Goal: Task Accomplishment & Management: Complete application form

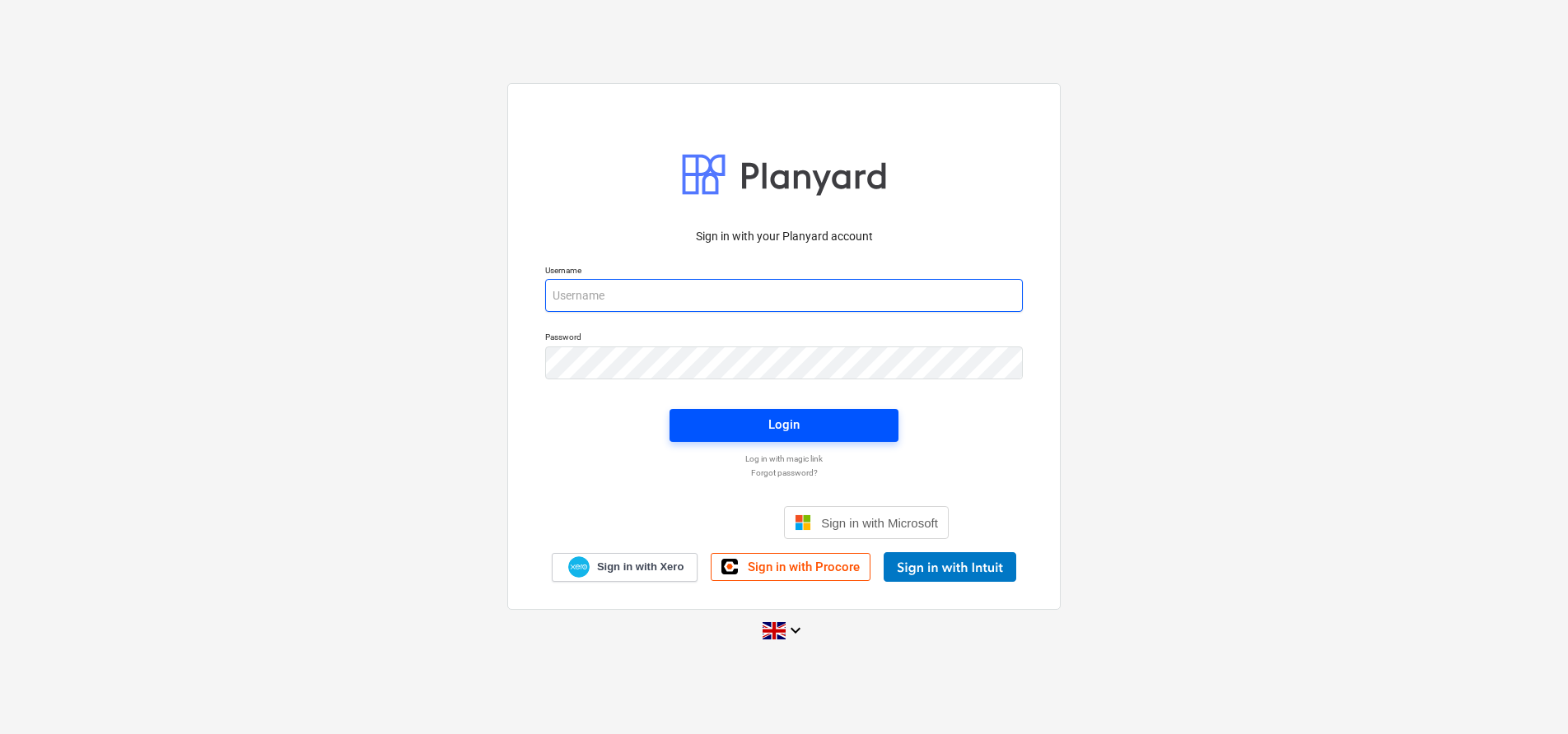
type input "[EMAIL_ADDRESS][DOMAIN_NAME]"
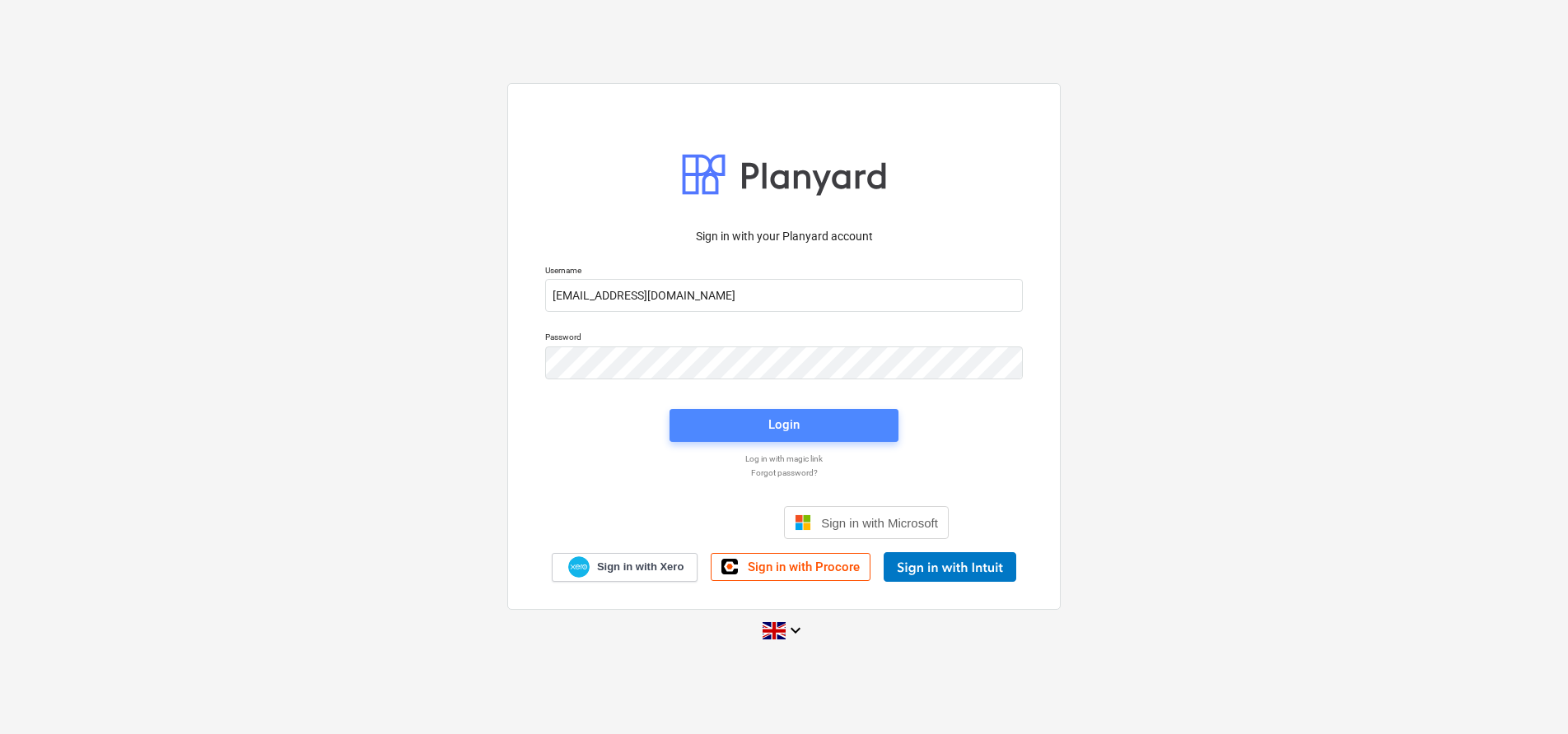
click at [784, 424] on div "Login" at bounding box center [784, 424] width 31 height 21
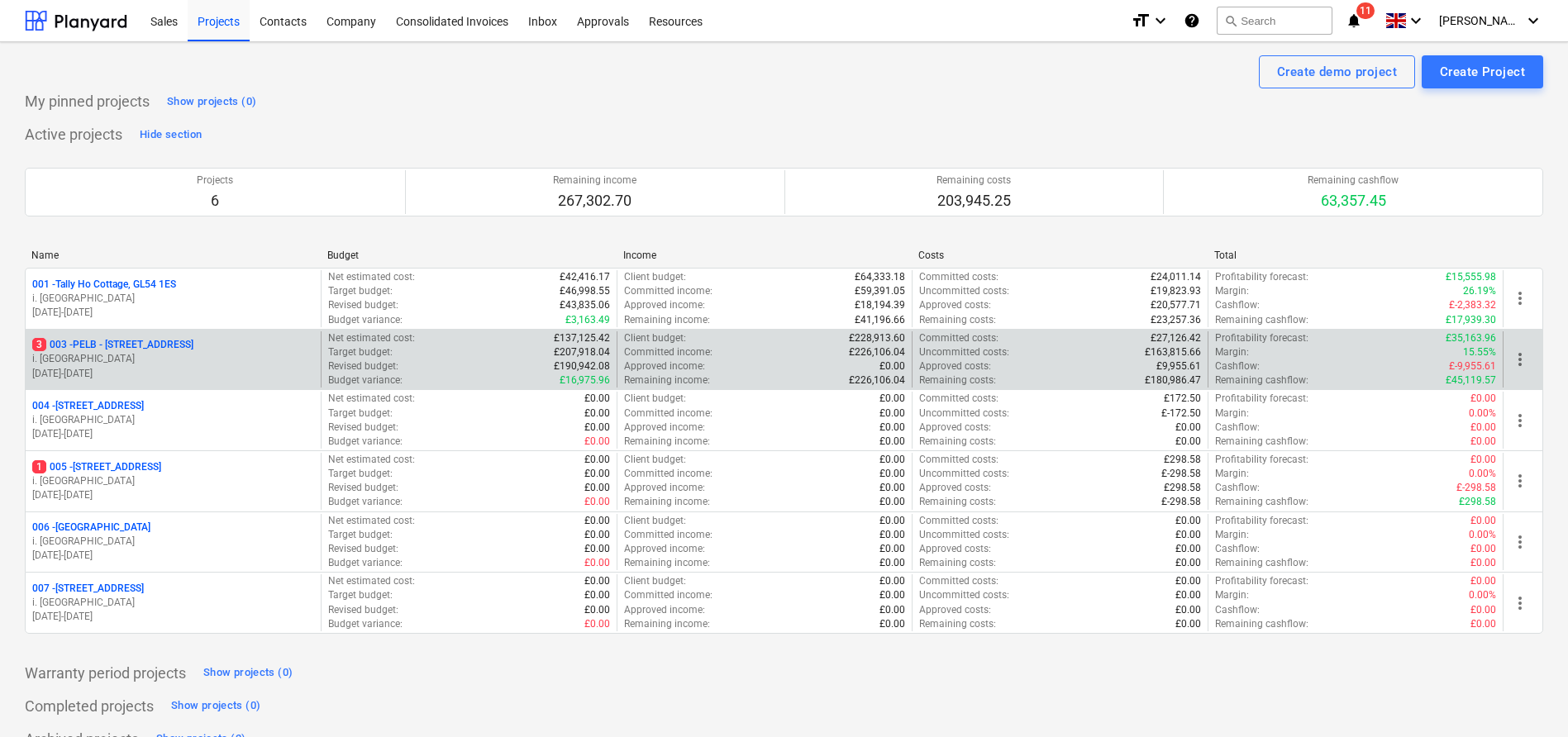
click at [125, 347] on p "3 003 - PELB - Castle lane, Moreton Valence, GL2 7NE" at bounding box center [113, 344] width 161 height 14
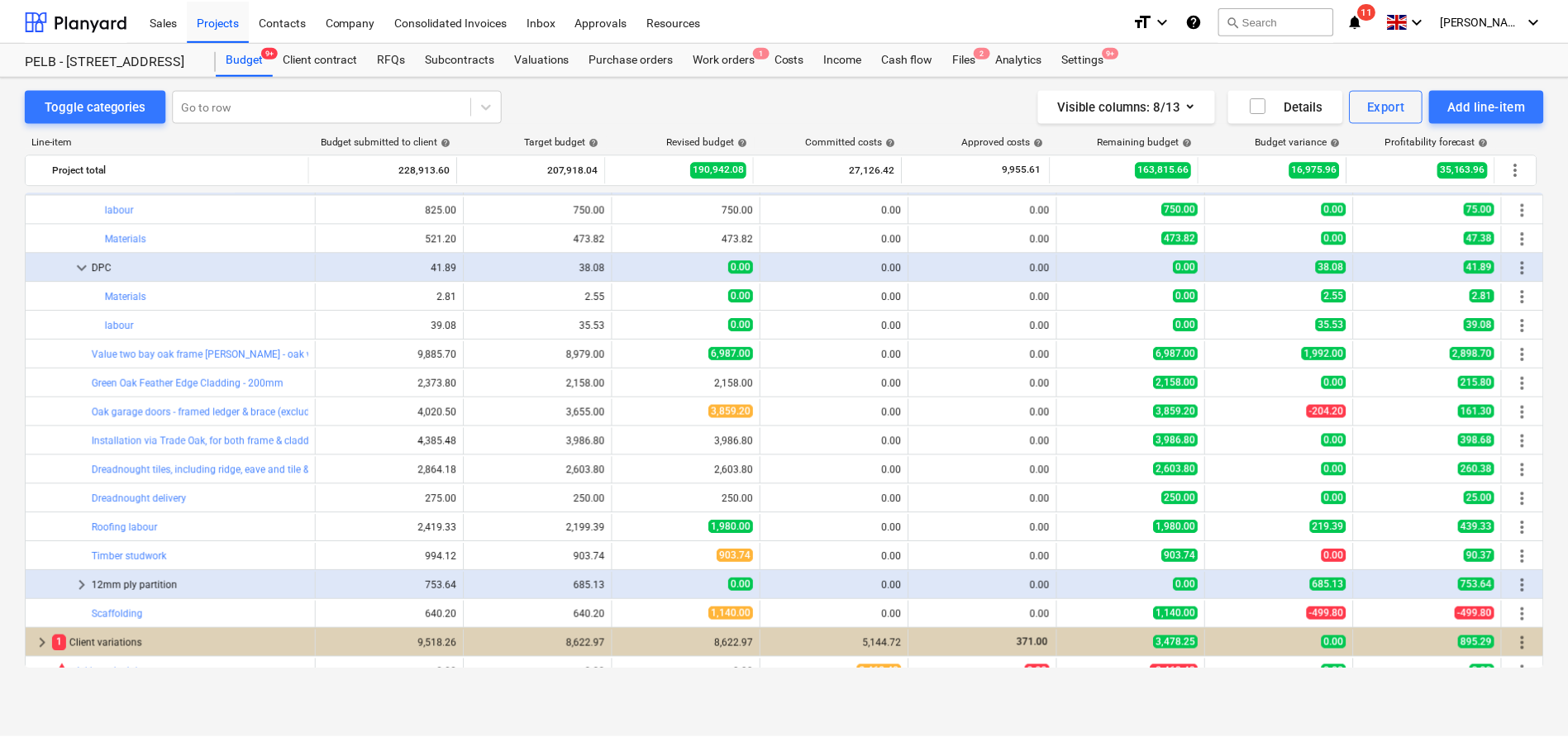
scroll to position [1008, 0]
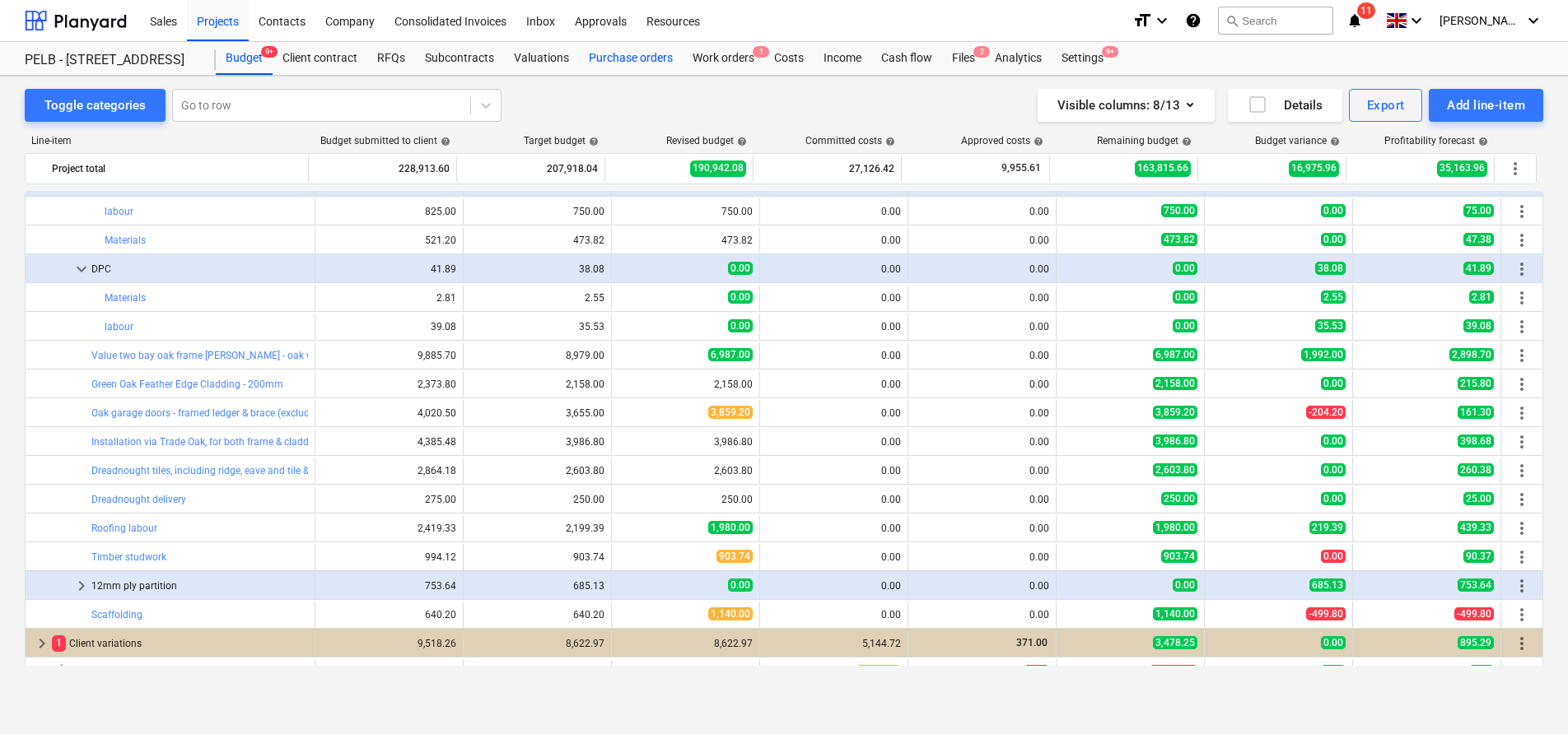
click at [646, 46] on div "Purchase orders" at bounding box center [630, 59] width 103 height 33
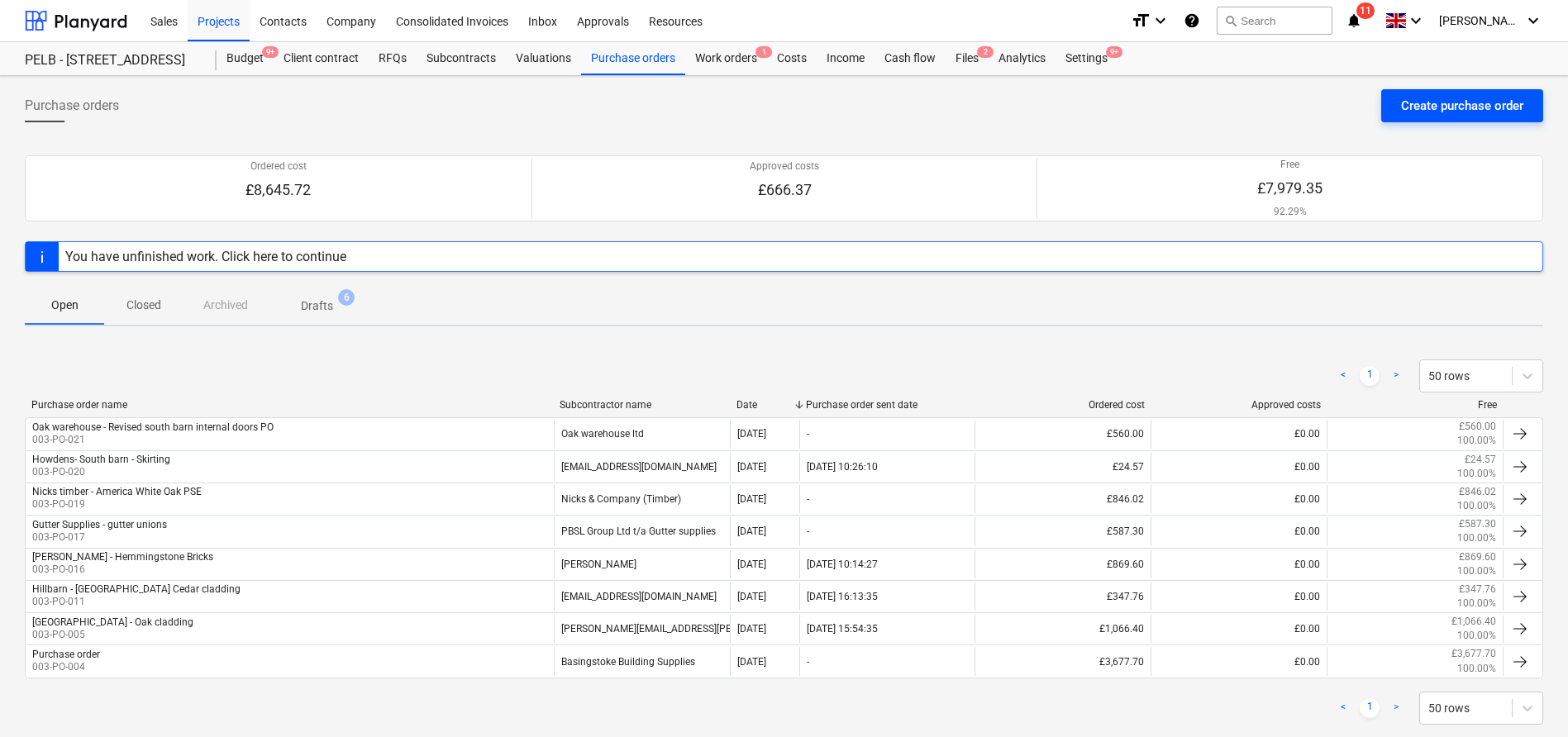
click at [1521, 106] on div "Create purchase order" at bounding box center [1462, 106] width 122 height 21
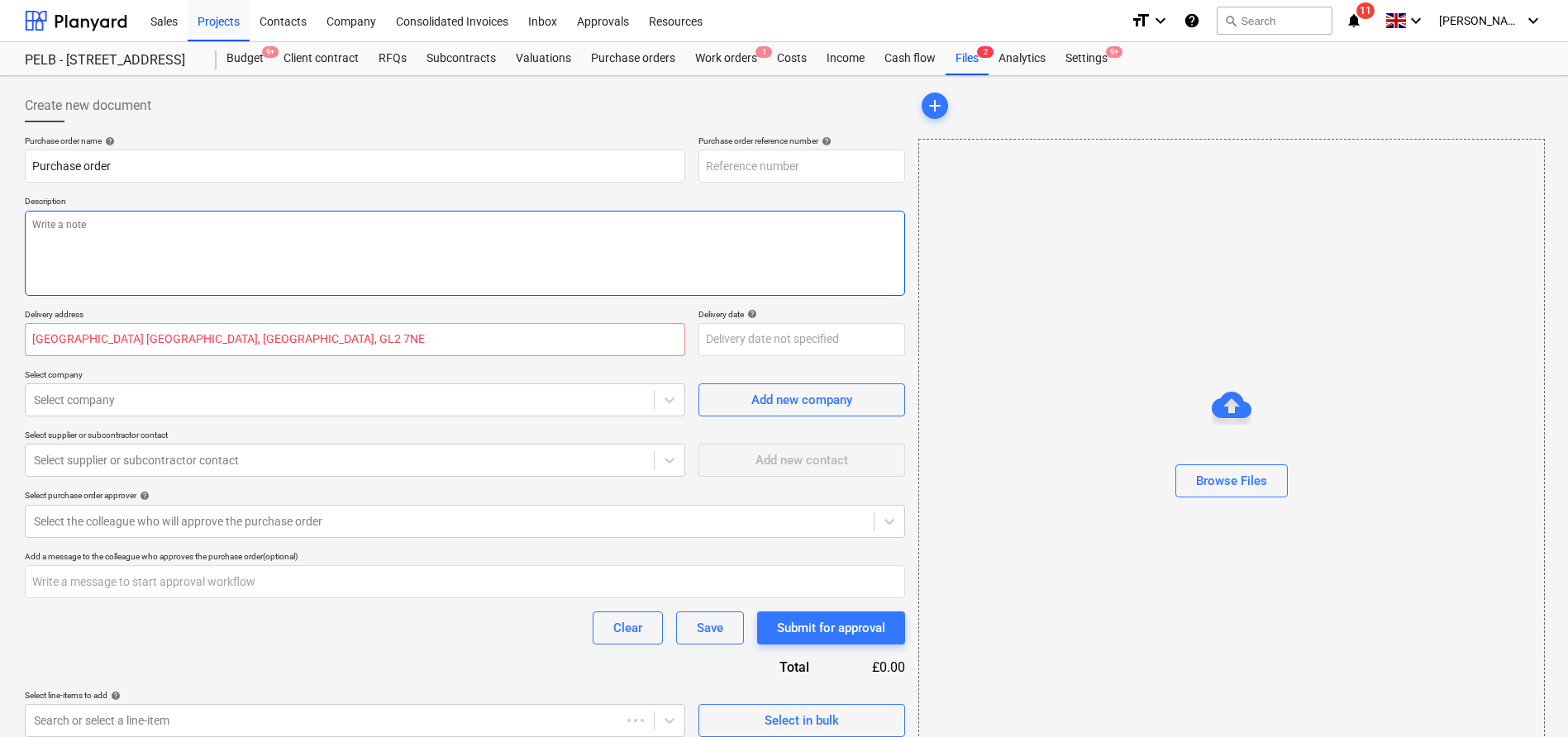
type textarea "x"
type input "003-PO-022"
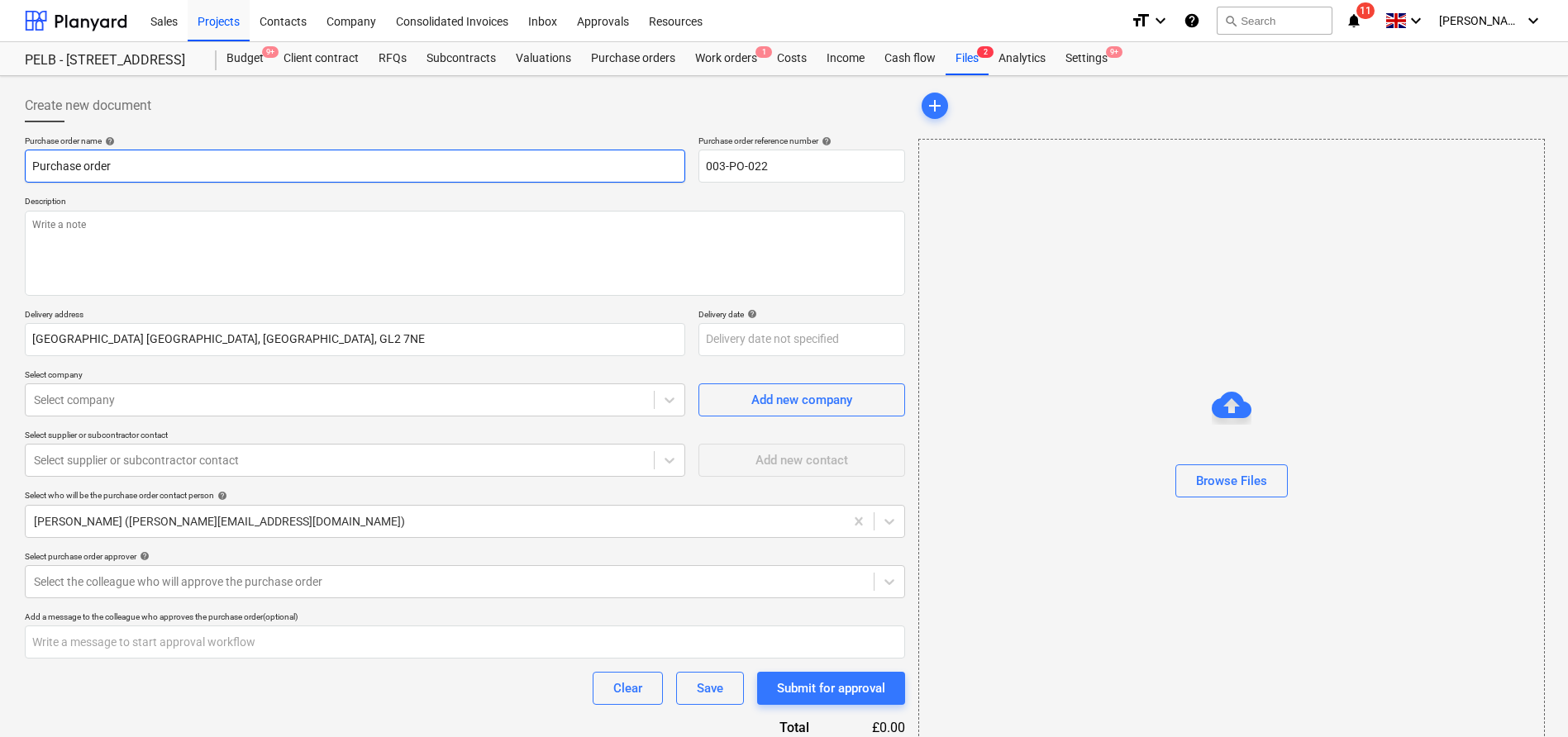
drag, startPoint x: 200, startPoint y: 167, endPoint x: -80, endPoint y: 138, distance: 281.5
click at [0, 138] on html "Sales Projects Contacts Company Consolidated Invoices Inbox Approvals Resources…" at bounding box center [784, 368] width 1568 height 737
type textarea "x"
type input "T"
type textarea "x"
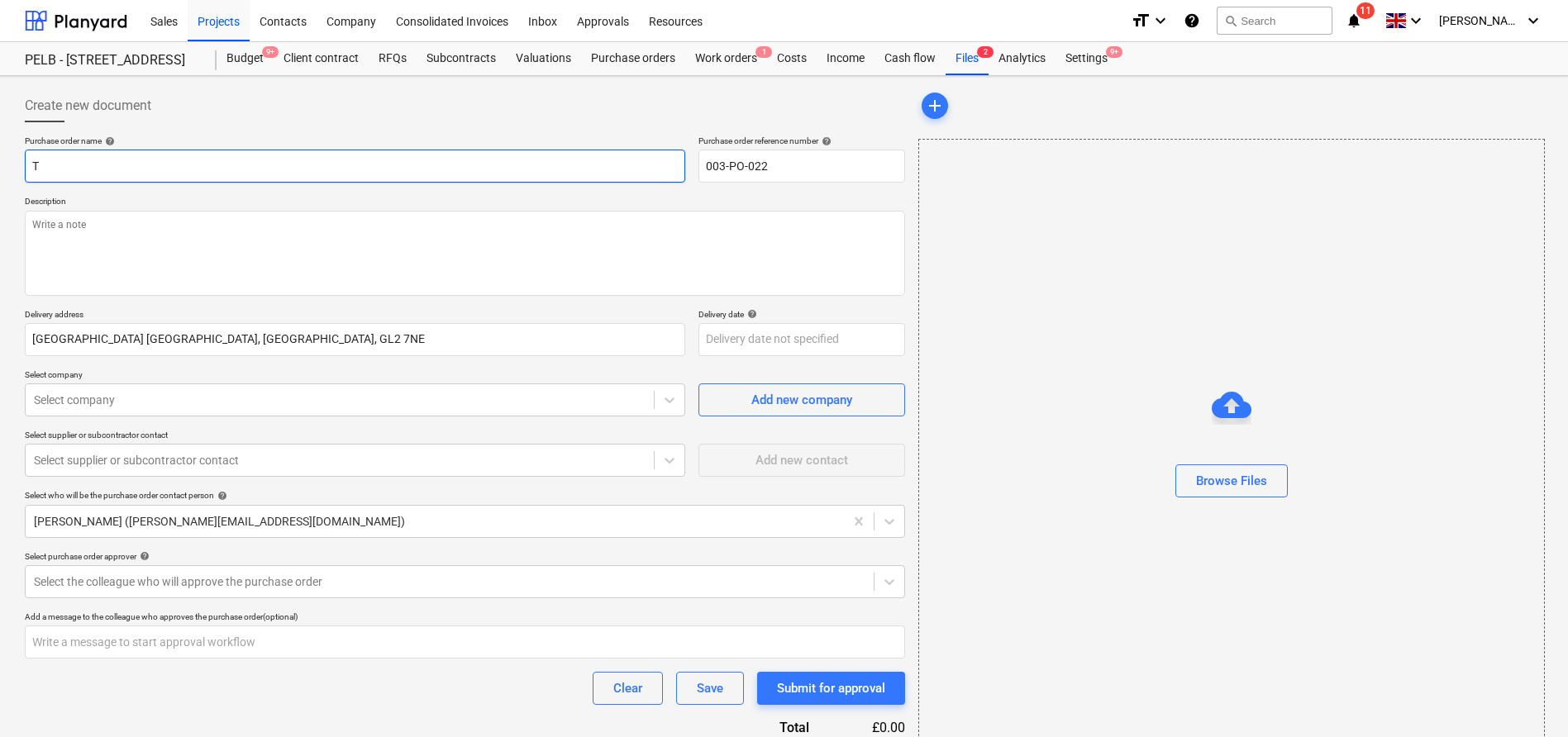
type input "Ta"
type textarea "x"
type input "Ta="
type textarea "x"
type input "Ta=r"
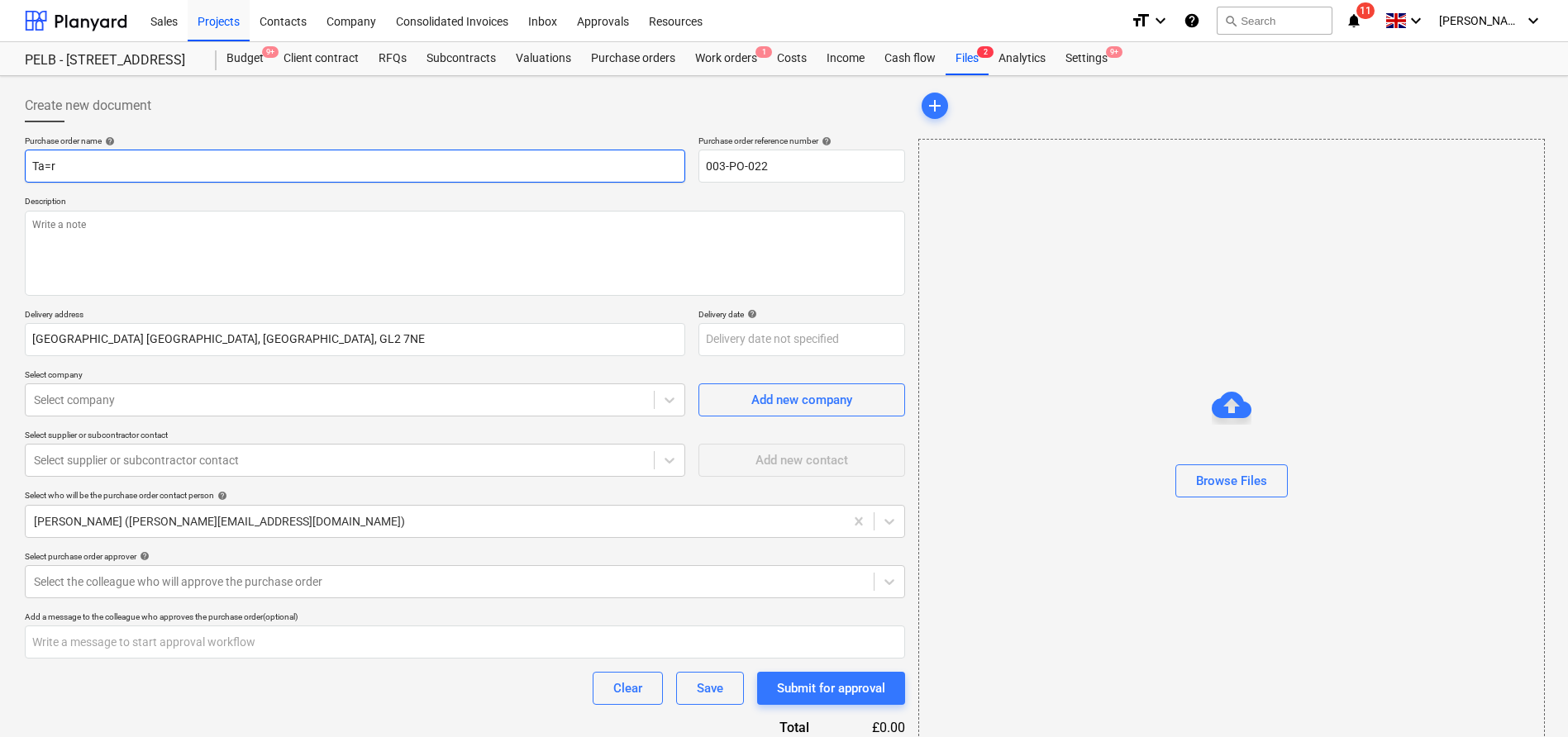
type textarea "x"
type input "Ta=ra"
type textarea "x"
type input "Ta=r"
type textarea "x"
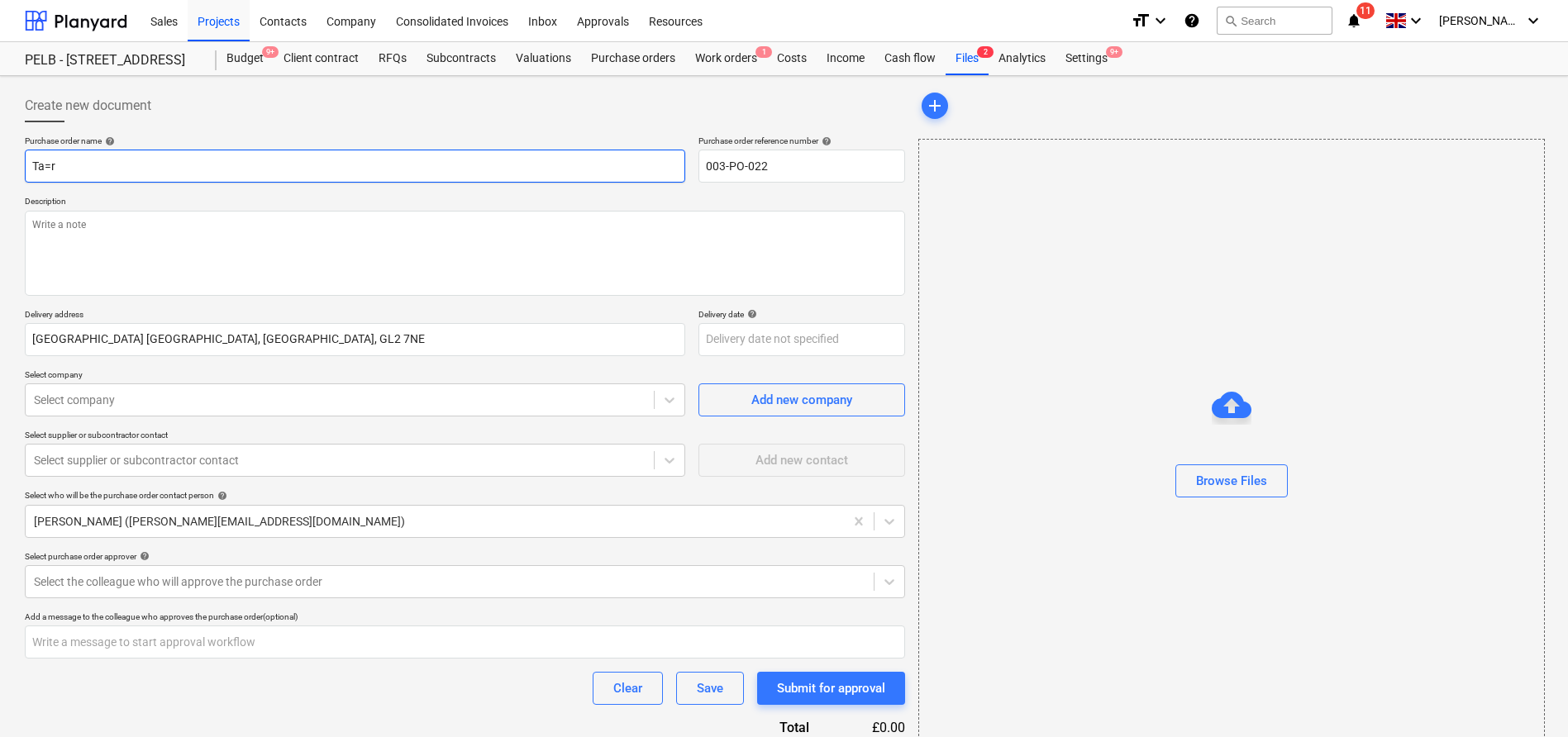
type input "Ta="
type textarea "x"
type input "Ta"
type textarea "x"
type input "T"
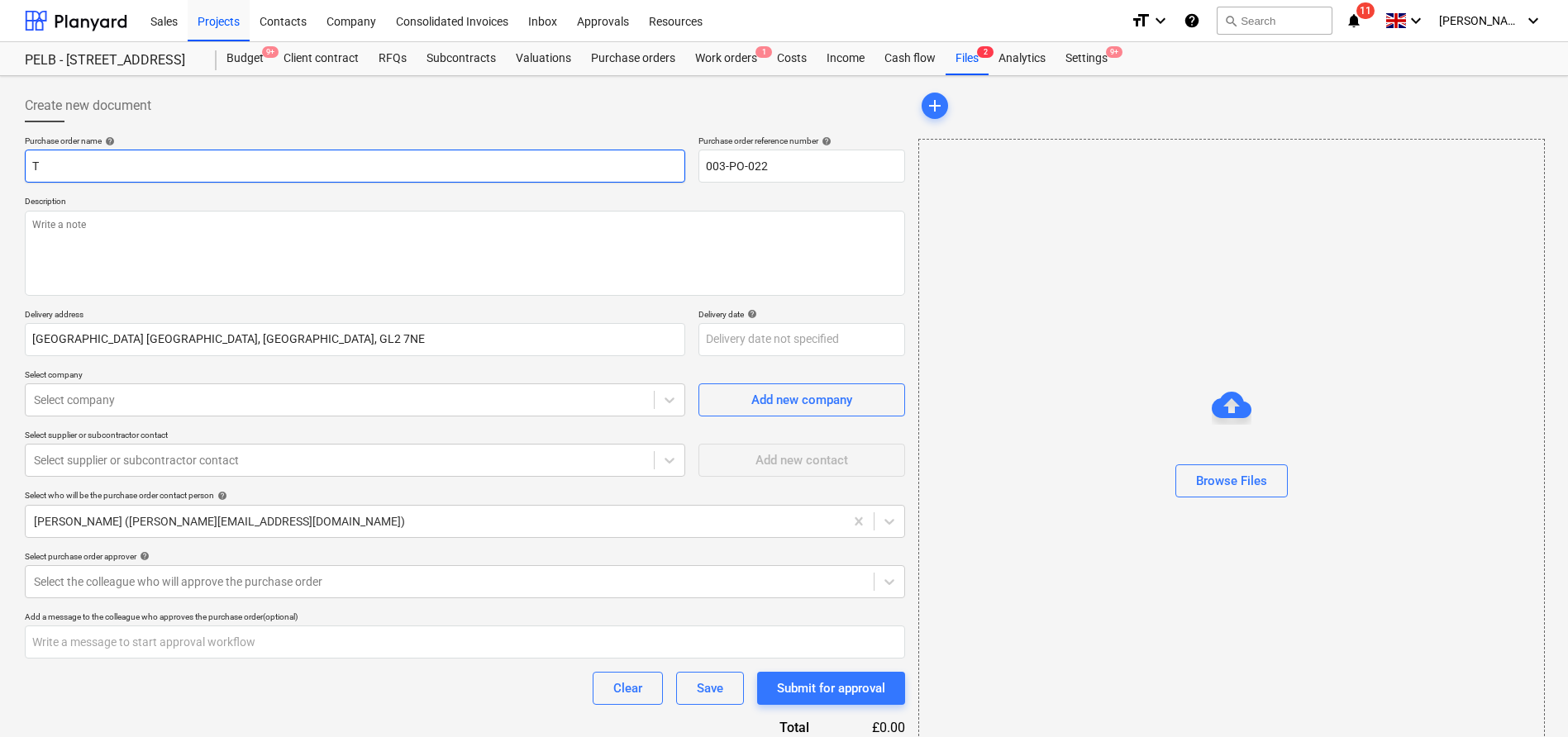
type textarea "x"
type input "Tra"
type textarea "x"
type input "Trav"
type textarea "x"
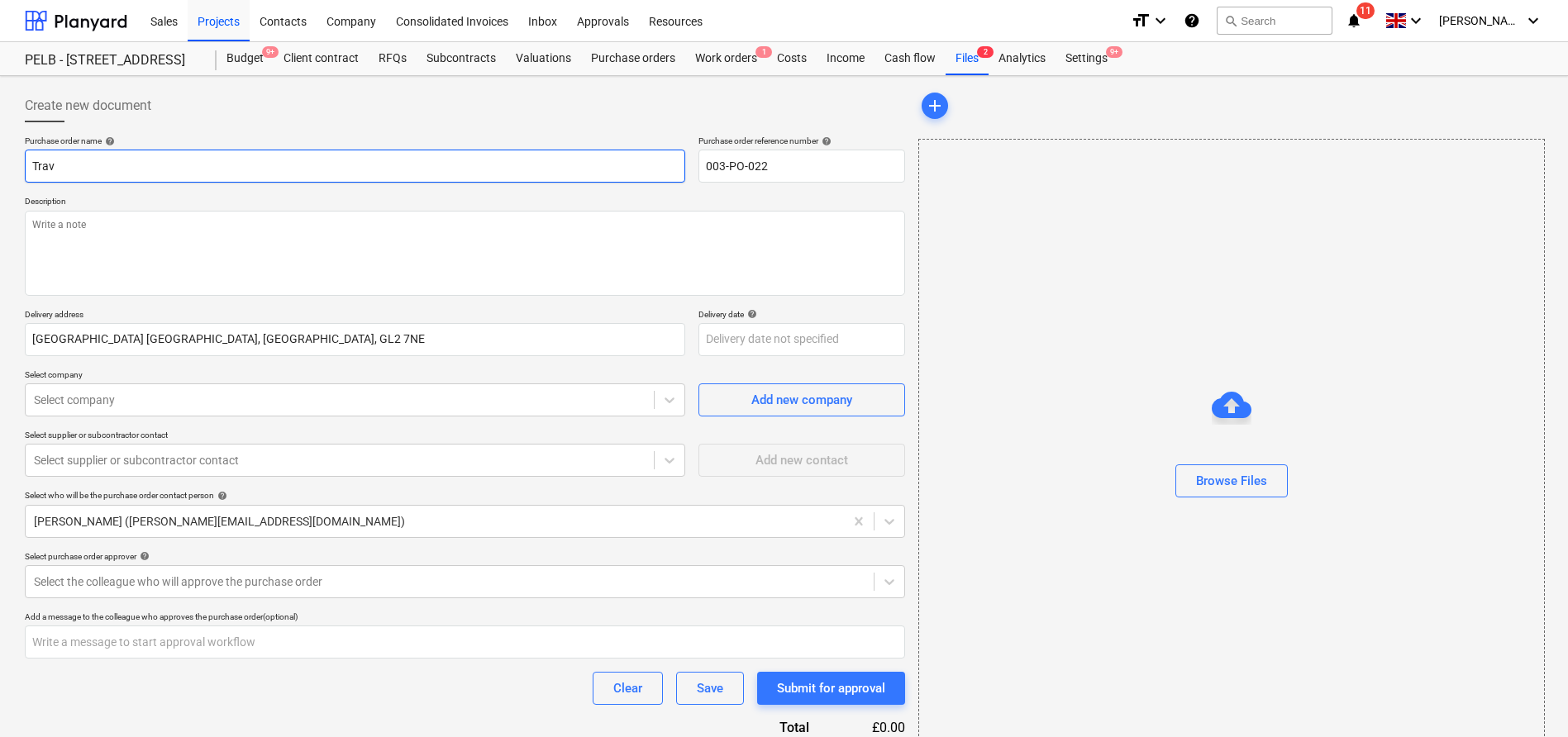
type input "Travi"
type textarea "x"
type input "Travi"
type textarea "x"
type input "Travi"
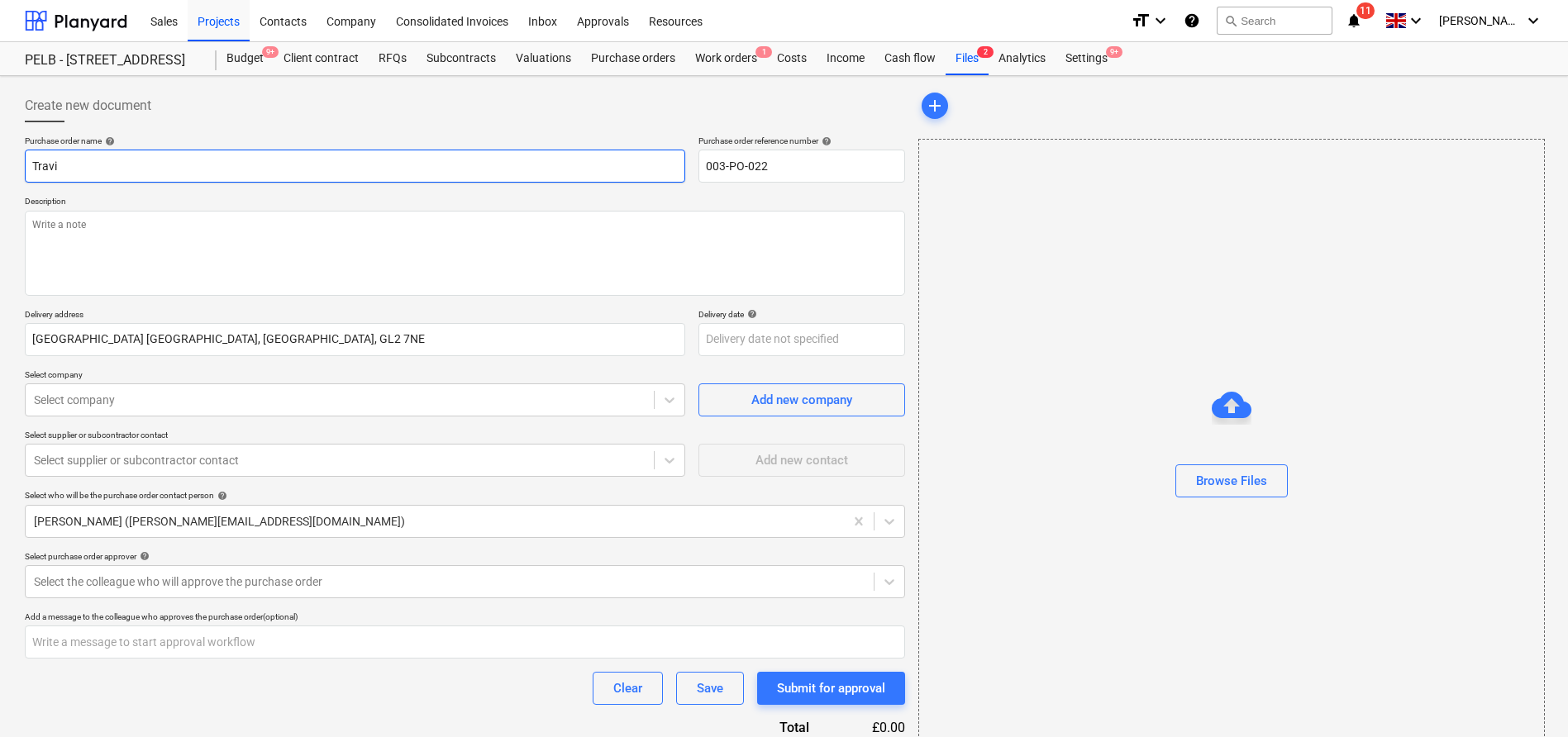
type textarea "x"
type input "Travid"
type textarea "x"
type input "Travi"
type textarea "x"
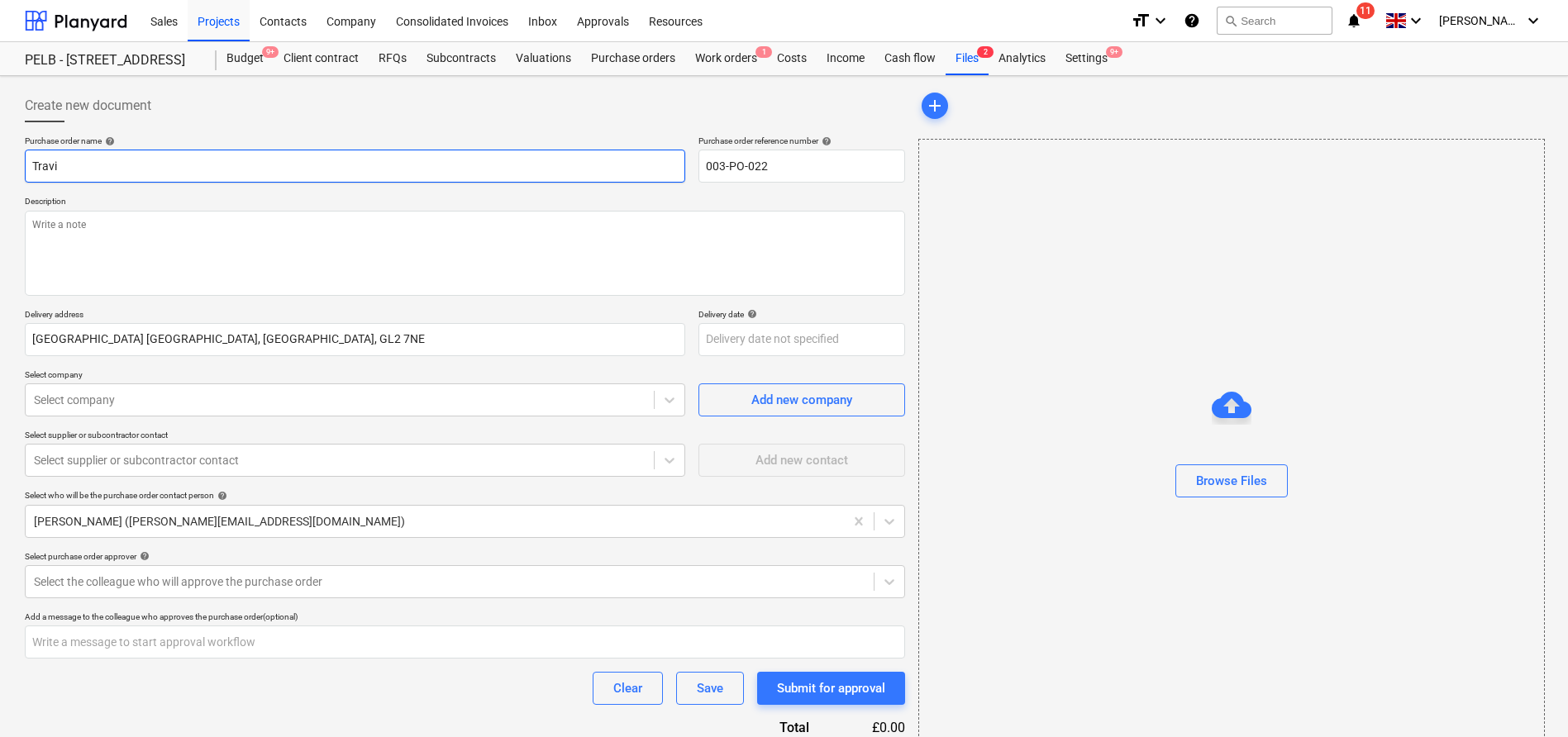
type input "Travis"
type textarea "x"
type input "Travis"
type textarea "x"
type input "Travis P"
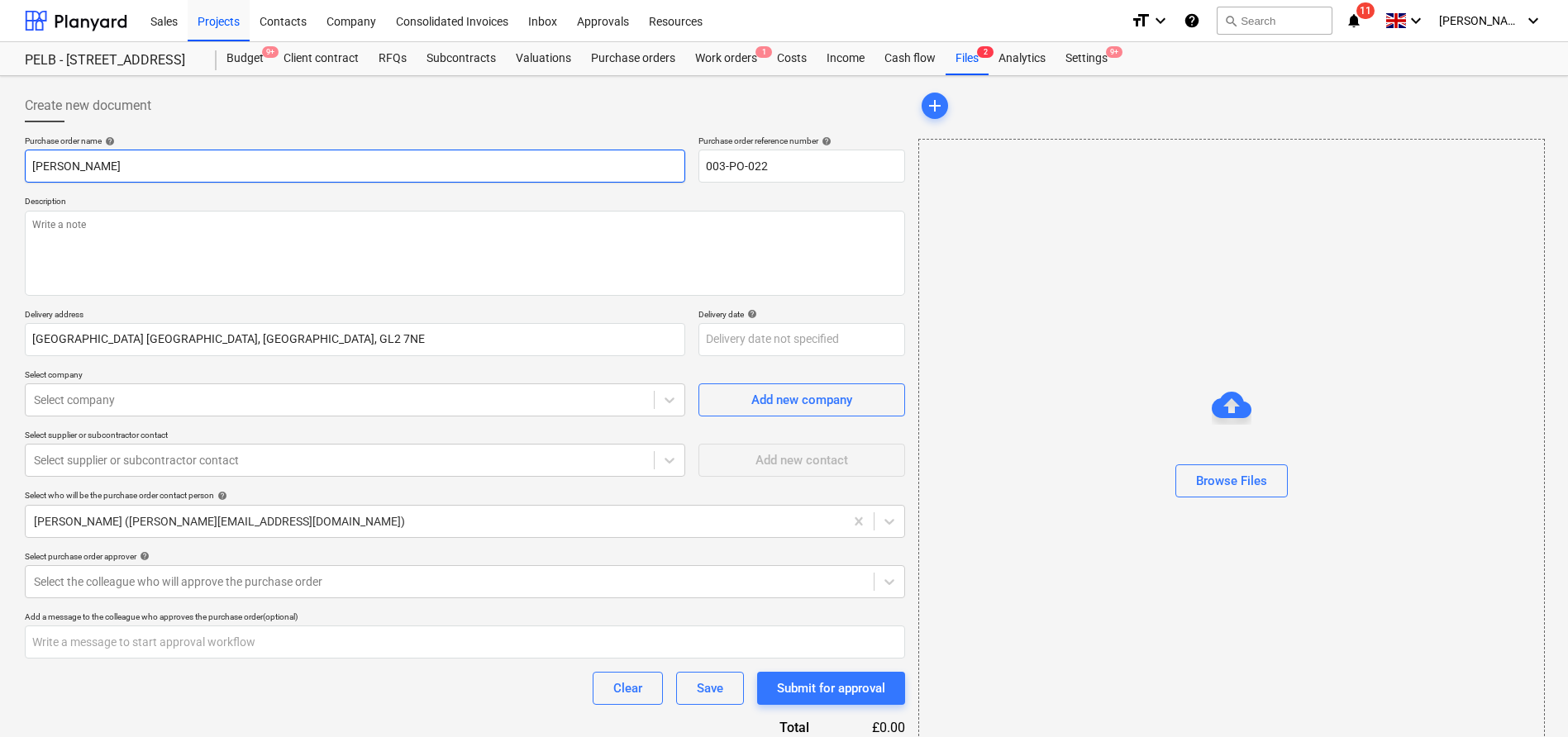
type textarea "x"
type input "Travis Pe"
type textarea "x"
type input "Travis Per"
type textarea "x"
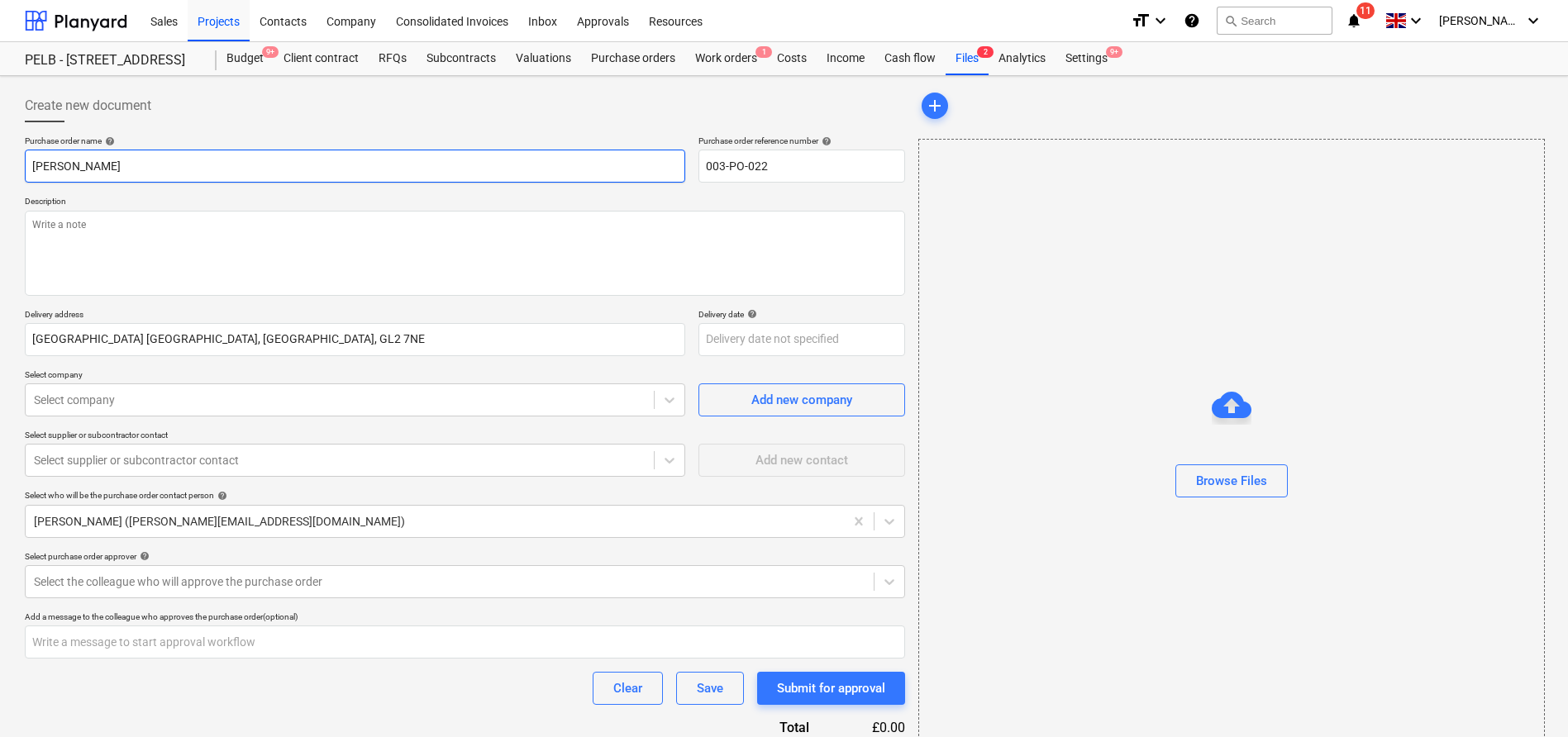
type input "Travis Perk"
type textarea "x"
type input "Travis Perki"
type textarea "x"
type input "Travis Perkin"
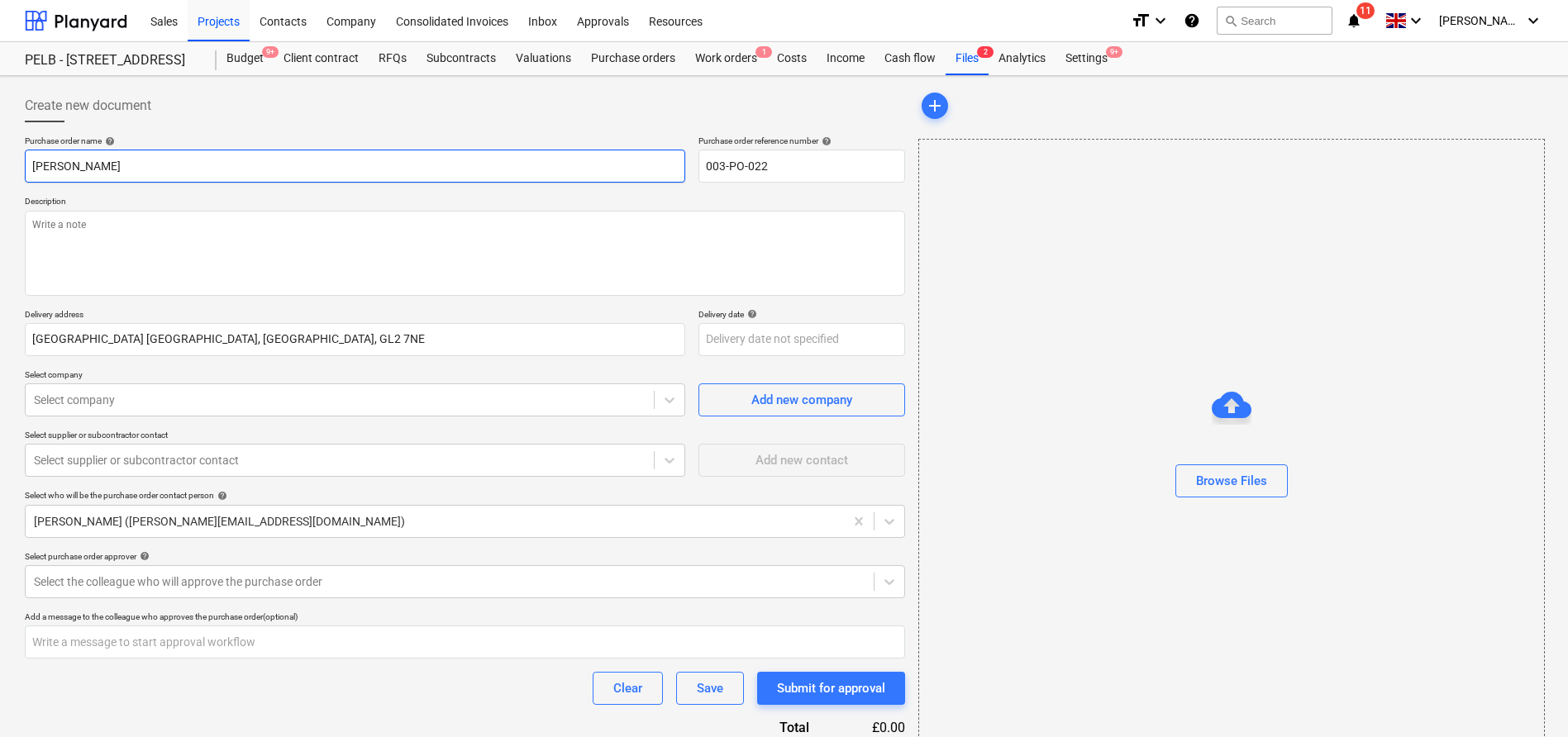
type textarea "x"
type input "Travis Perkins"
type textarea "x"
type input "Travis Perkins"
type textarea "x"
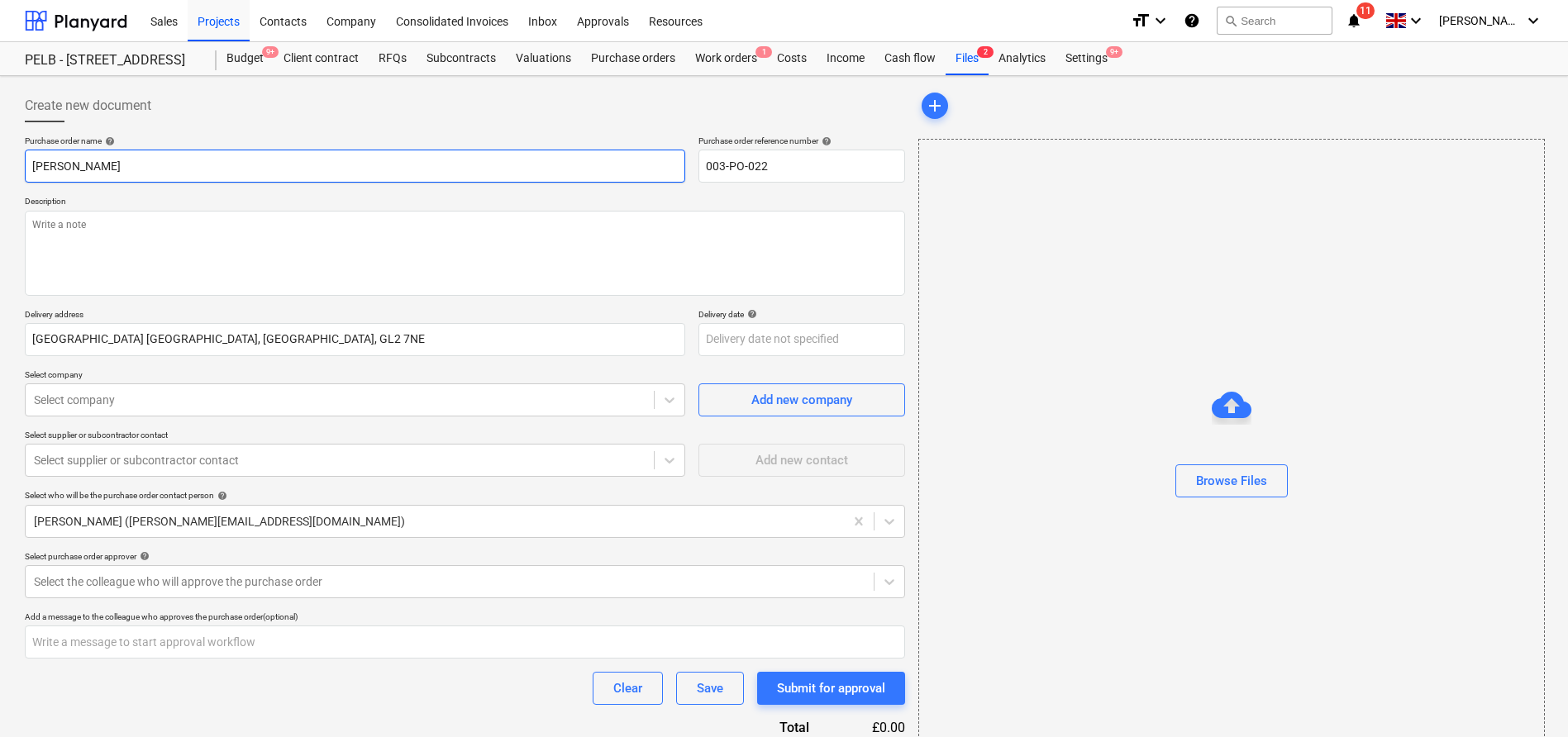
type input "Travis Perkins -"
type textarea "x"
type input "Travis Perkins -"
type textarea "x"
type input "Travis Perkins - I"
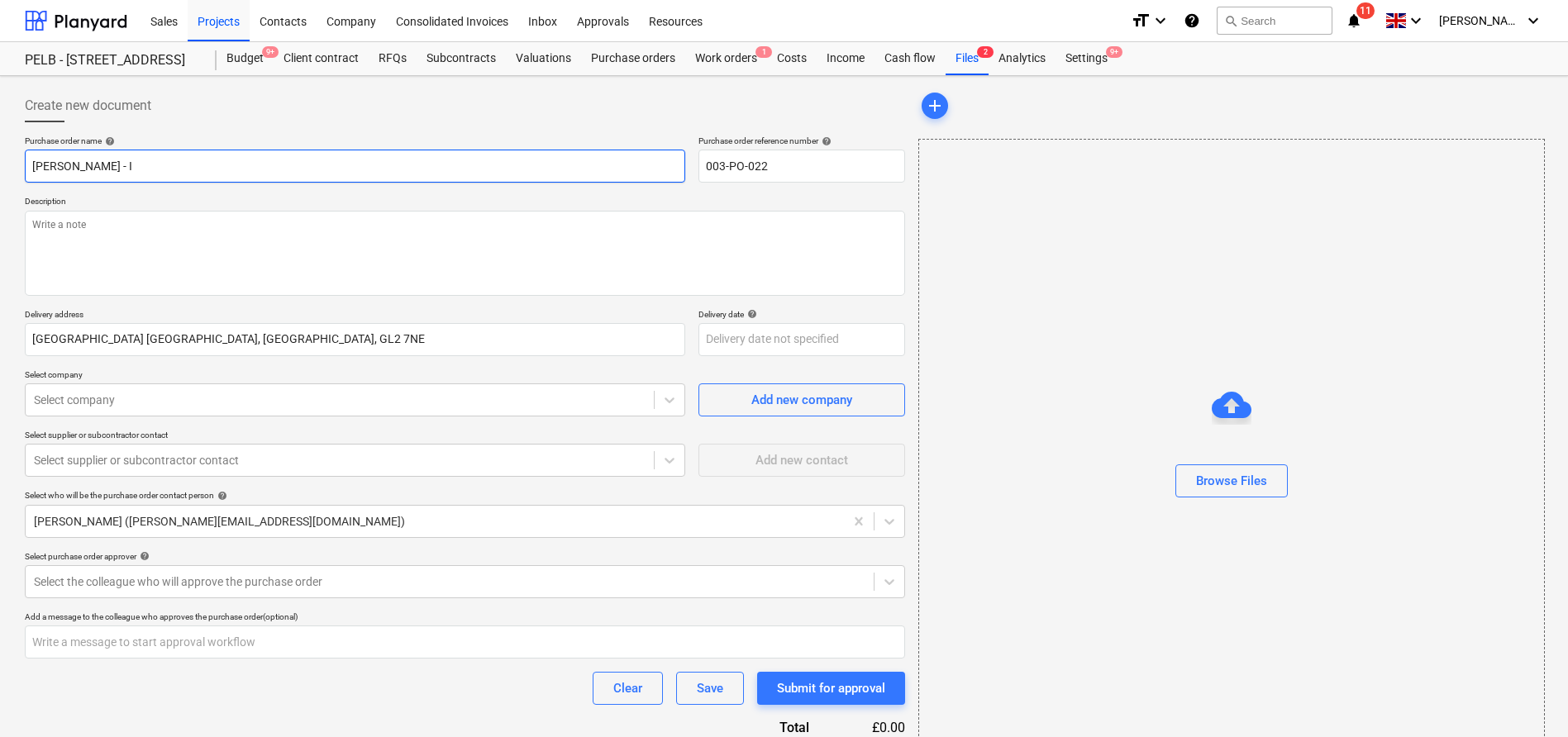
type textarea "x"
type input "Travis Perkins - In"
type textarea "x"
type input "Travis Perkins - Int"
type textarea "x"
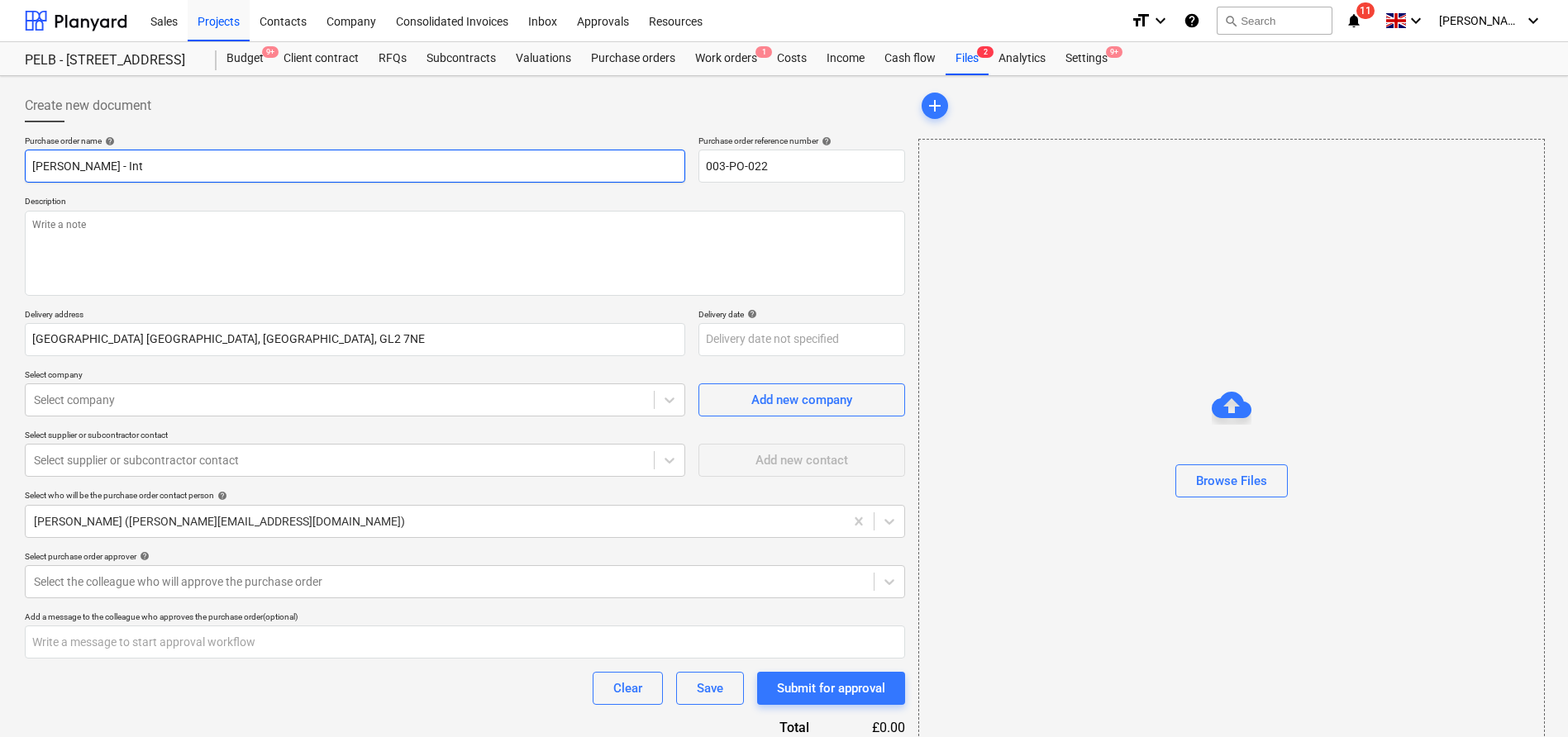
type input "Travis Perkins - Inte"
type textarea "x"
type input "Travis Perkins - Intern"
type textarea "x"
type input "Travis Perkins - Interna"
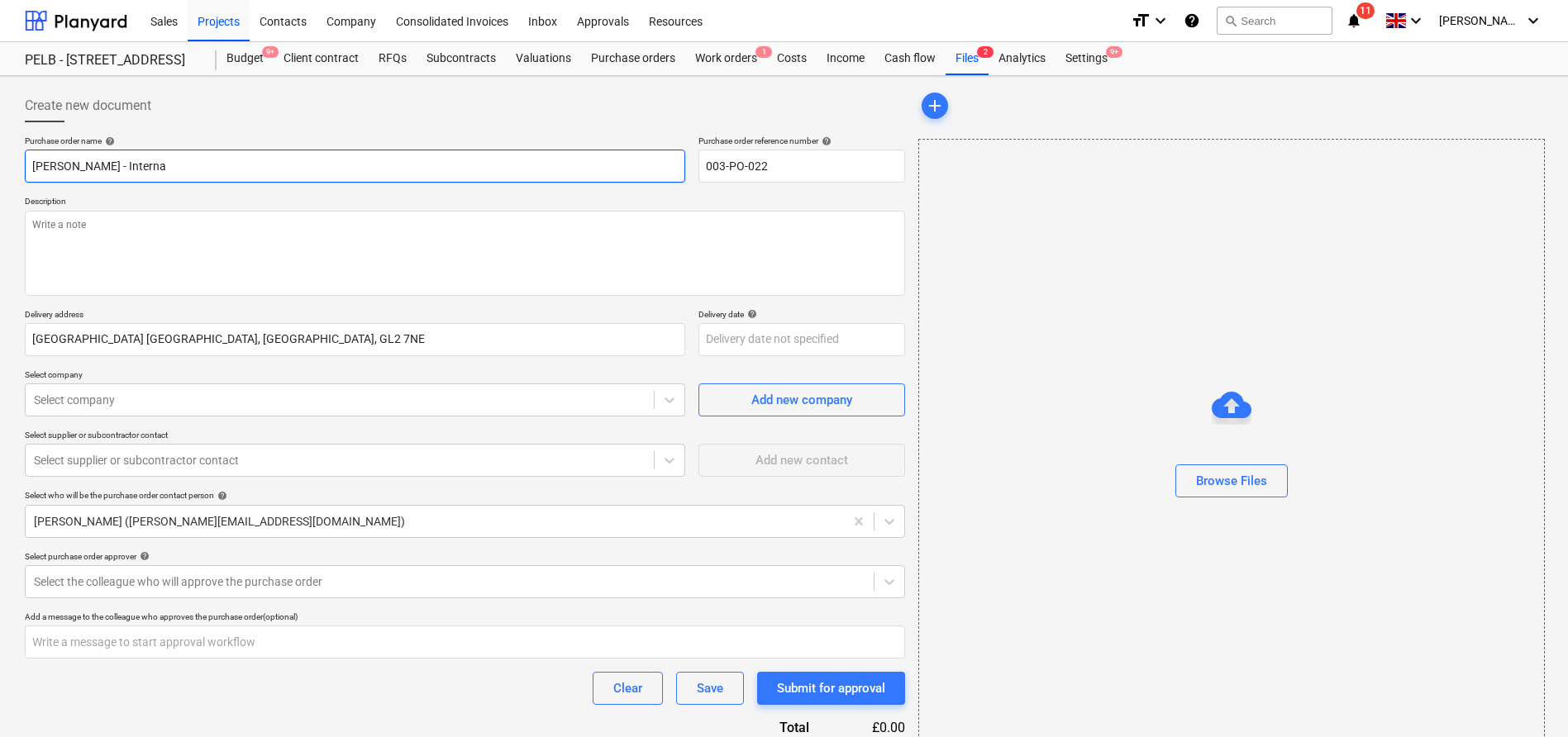
type textarea "x"
type input "Travis Perkins - Internal"
type textarea "x"
type input "Travis Perkins - Internal"
type textarea "x"
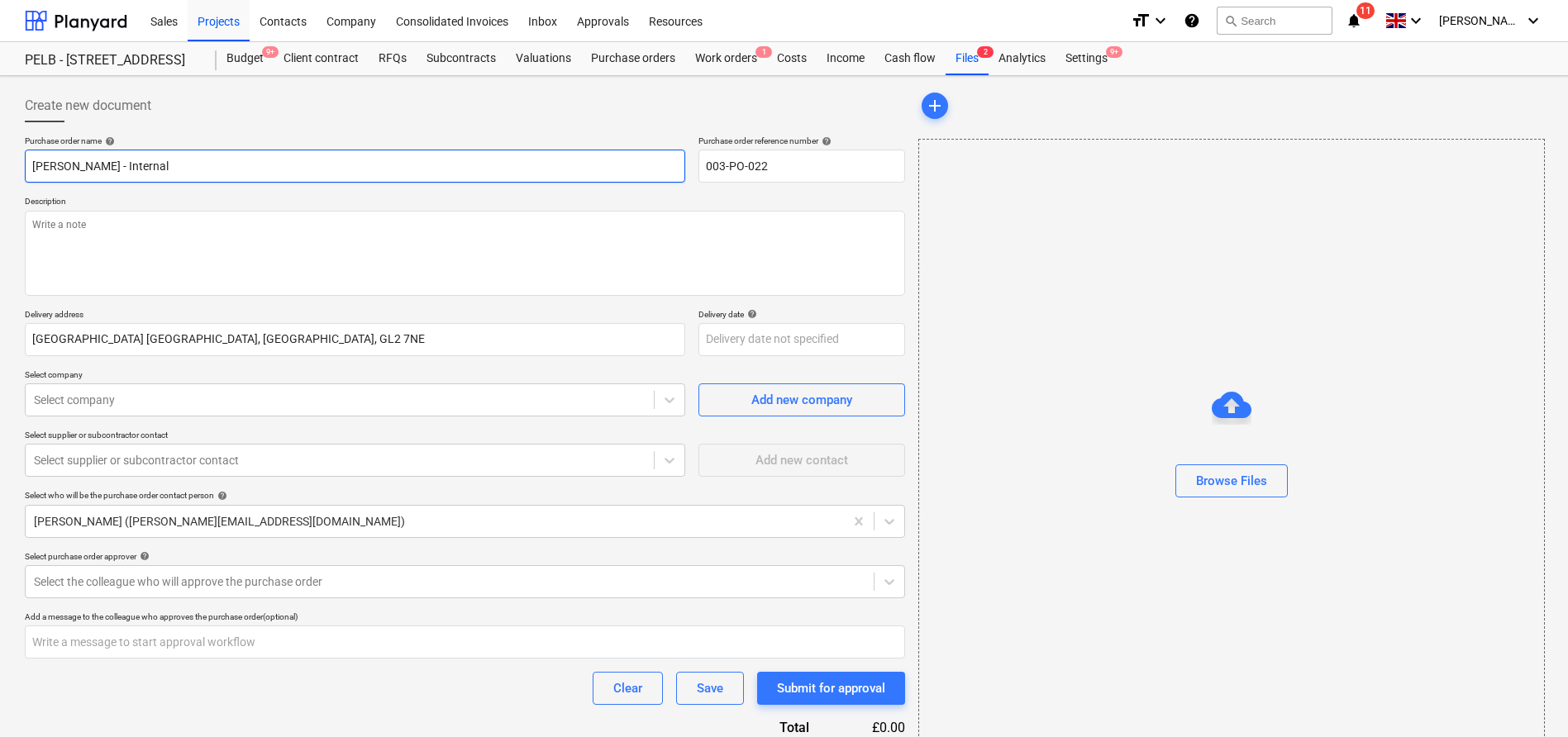
type input "Travis Perkins - Internal d"
type textarea "x"
type input "Travis Perkins - Internal do"
type textarea "x"
type input "Travis Perkins - Internal door"
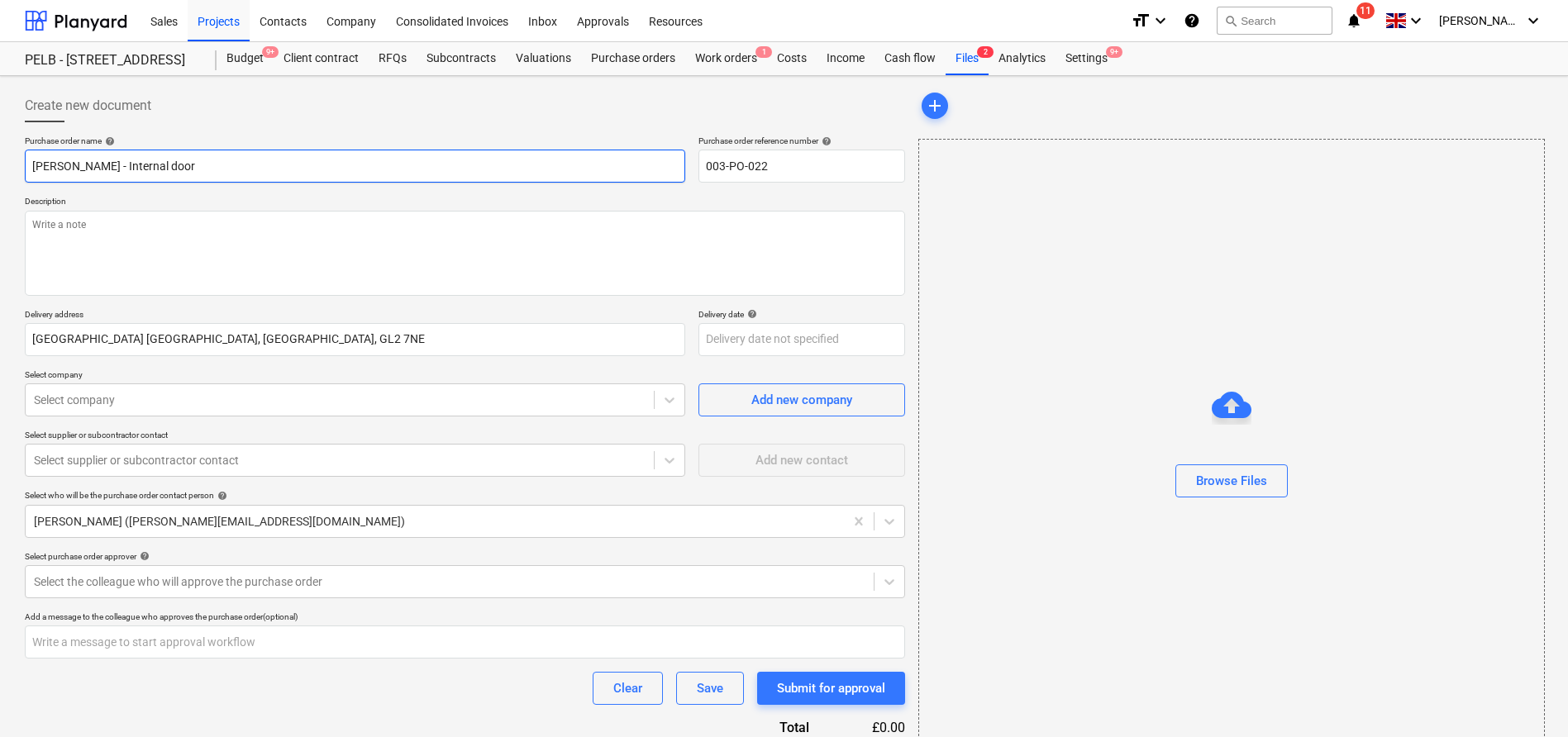
type textarea "x"
type input "Travis Perkins - Internal door"
type textarea "x"
type input "Travis Perkins - Internal door ha"
type textarea "x"
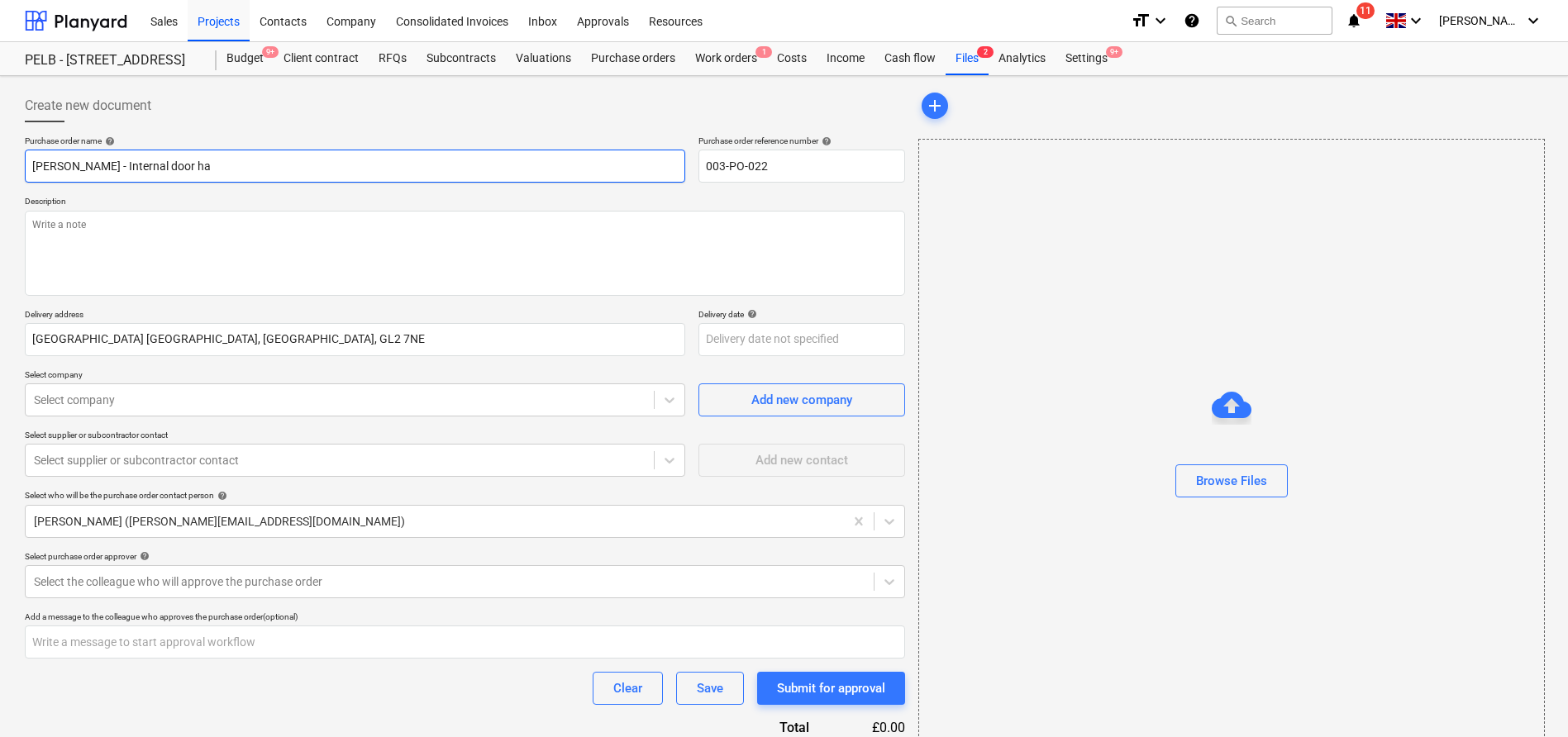
type input "Travis Perkins - Internal door har"
type textarea "x"
type input "Travis Perkins - Internal door hard"
type textarea "x"
type input "Travis Perkins - Internal door hardw"
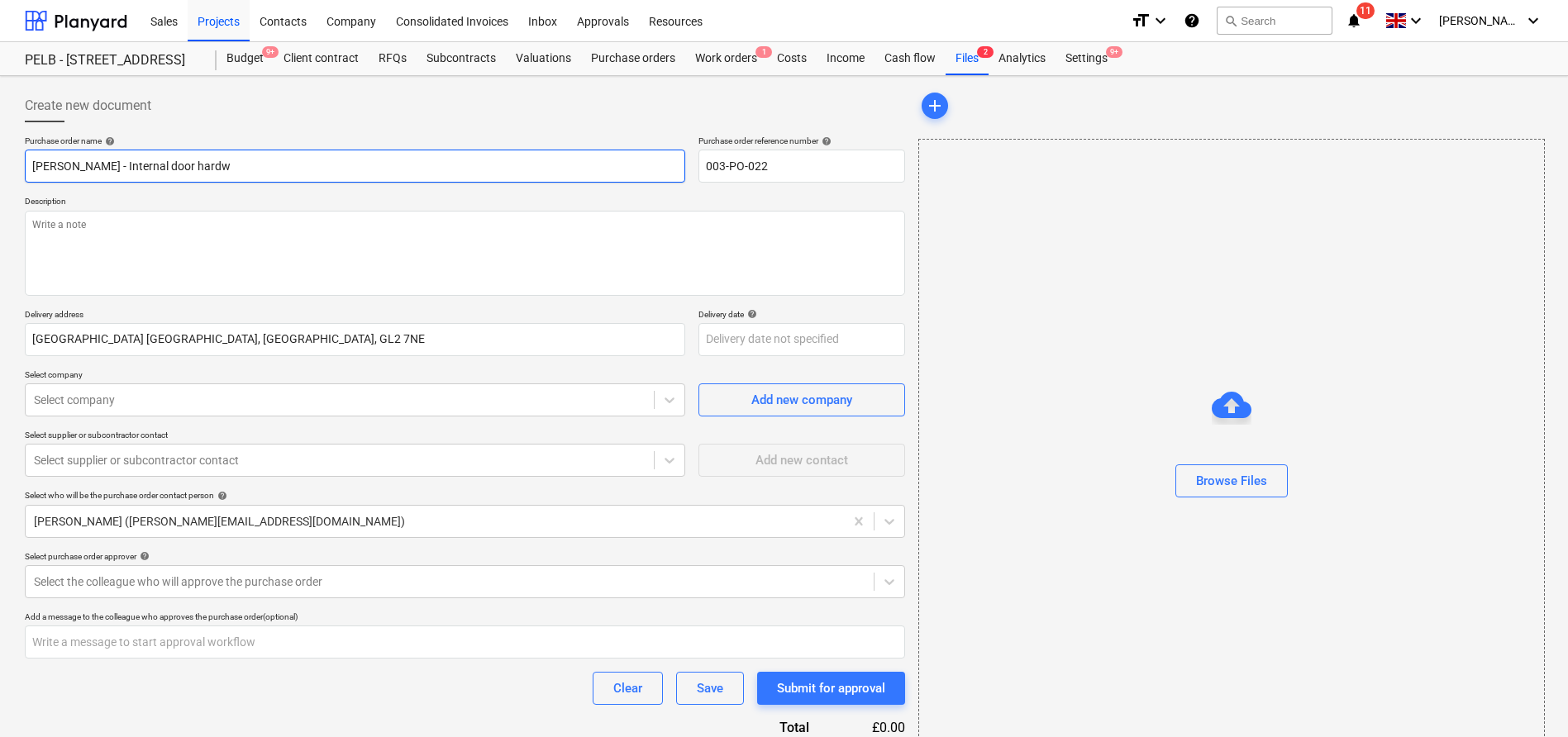
type textarea "x"
type input "Travis Perkins - Internal door hardwa"
type textarea "x"
type input "Travis Perkins - Internal door hardwar"
type textarea "x"
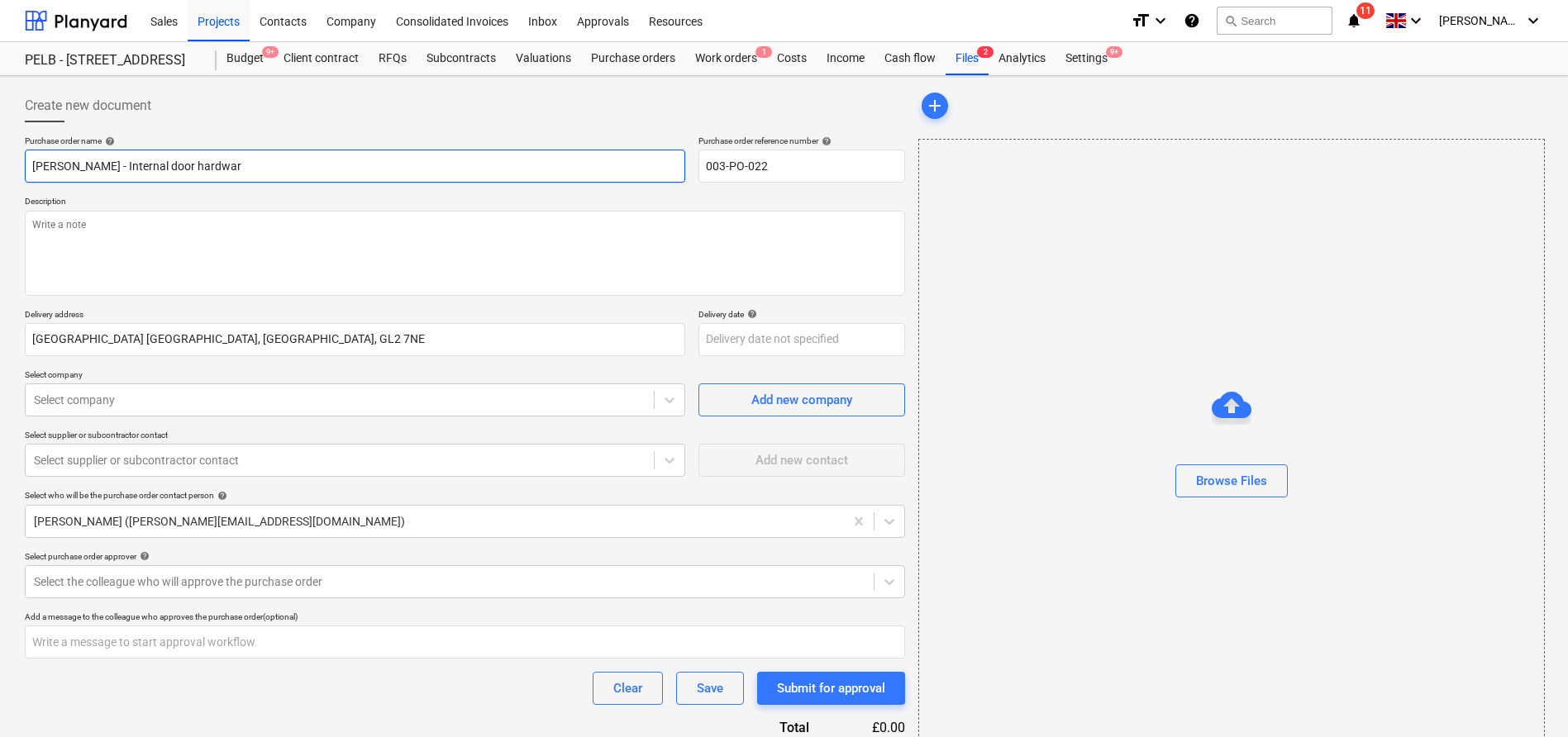
type input "Travis Perkins - Internal door hardware"
type textarea "x"
type input "Travis Perkins - Internal door hardware"
click at [164, 246] on textarea at bounding box center [464, 253] width 880 height 85
paste textarea "5nr Eurospec hinges (3inch) - finish stain S/S. 2nr (BAS5030SSS) 76mm Heavy Dut…"
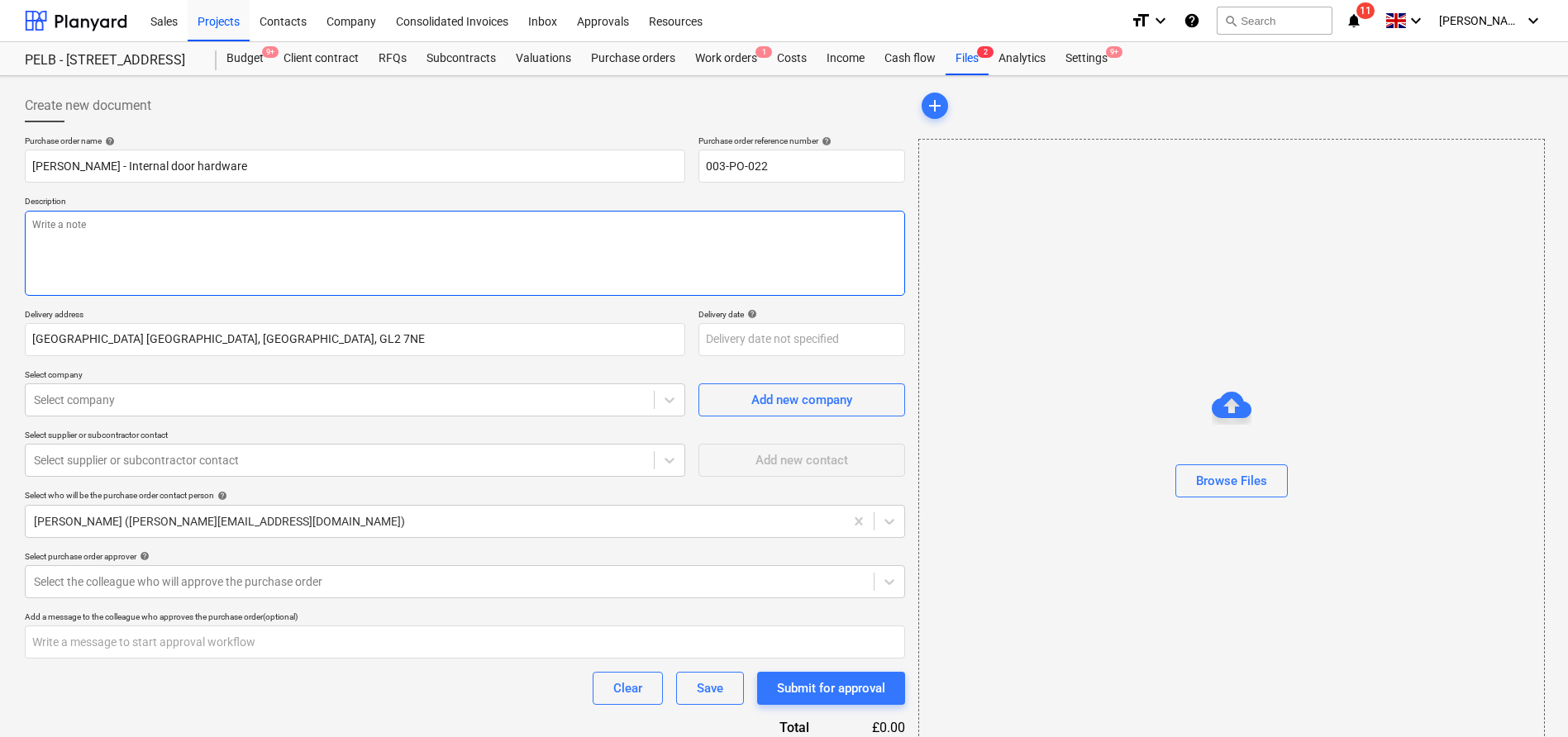
type textarea "x"
type textarea "5nr Eurospec hinges (3inch) - finish stain S/S. 2nr (BAS5030SSS) 76mm Heavy Dut…"
type textarea "x"
type textarea "5nr Eurospec hinges (3inch) - finish stain S/S. 2nr (BAS5030SSS) 76mm Heavy Dut…"
type textarea "x"
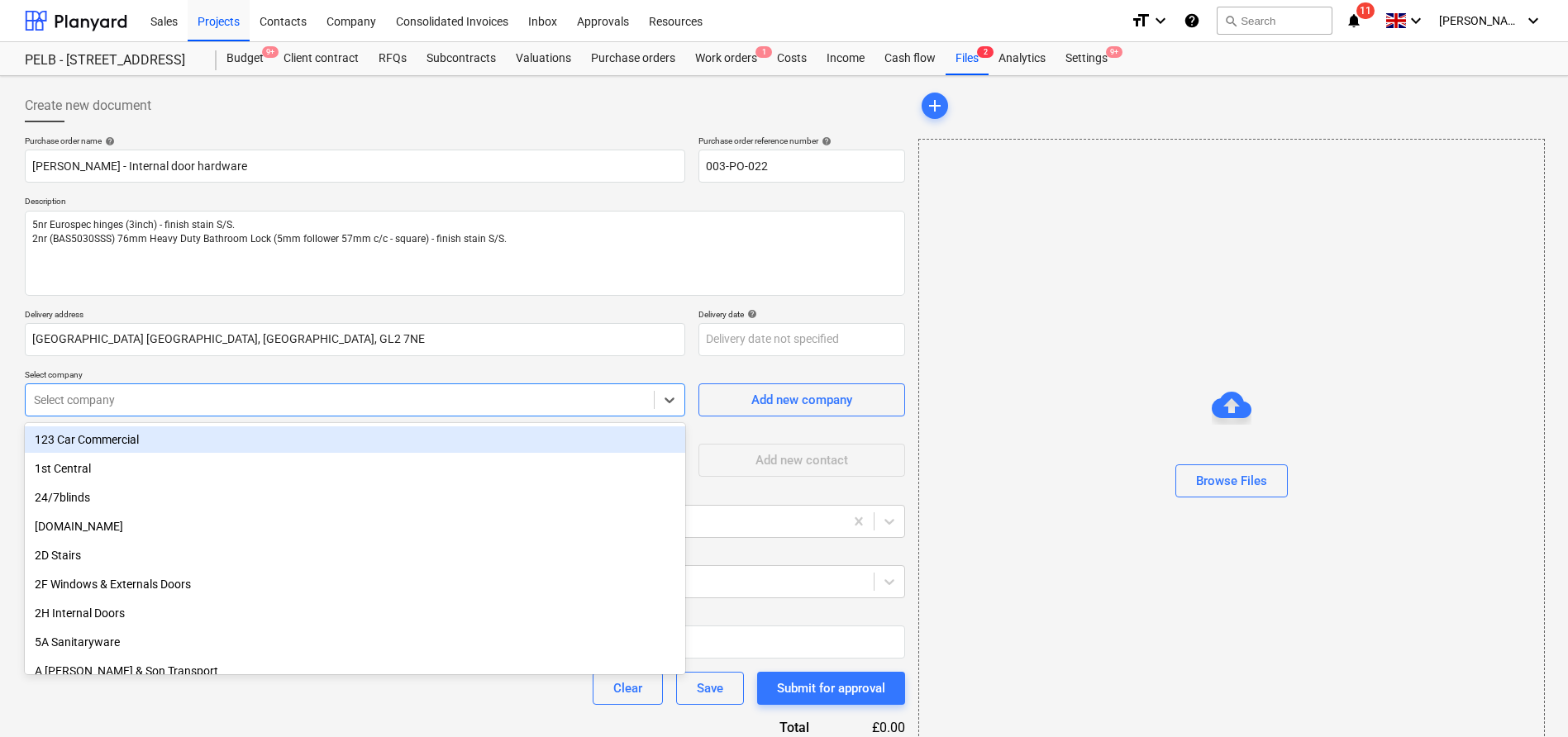
click at [229, 405] on div at bounding box center [339, 400] width 612 height 17
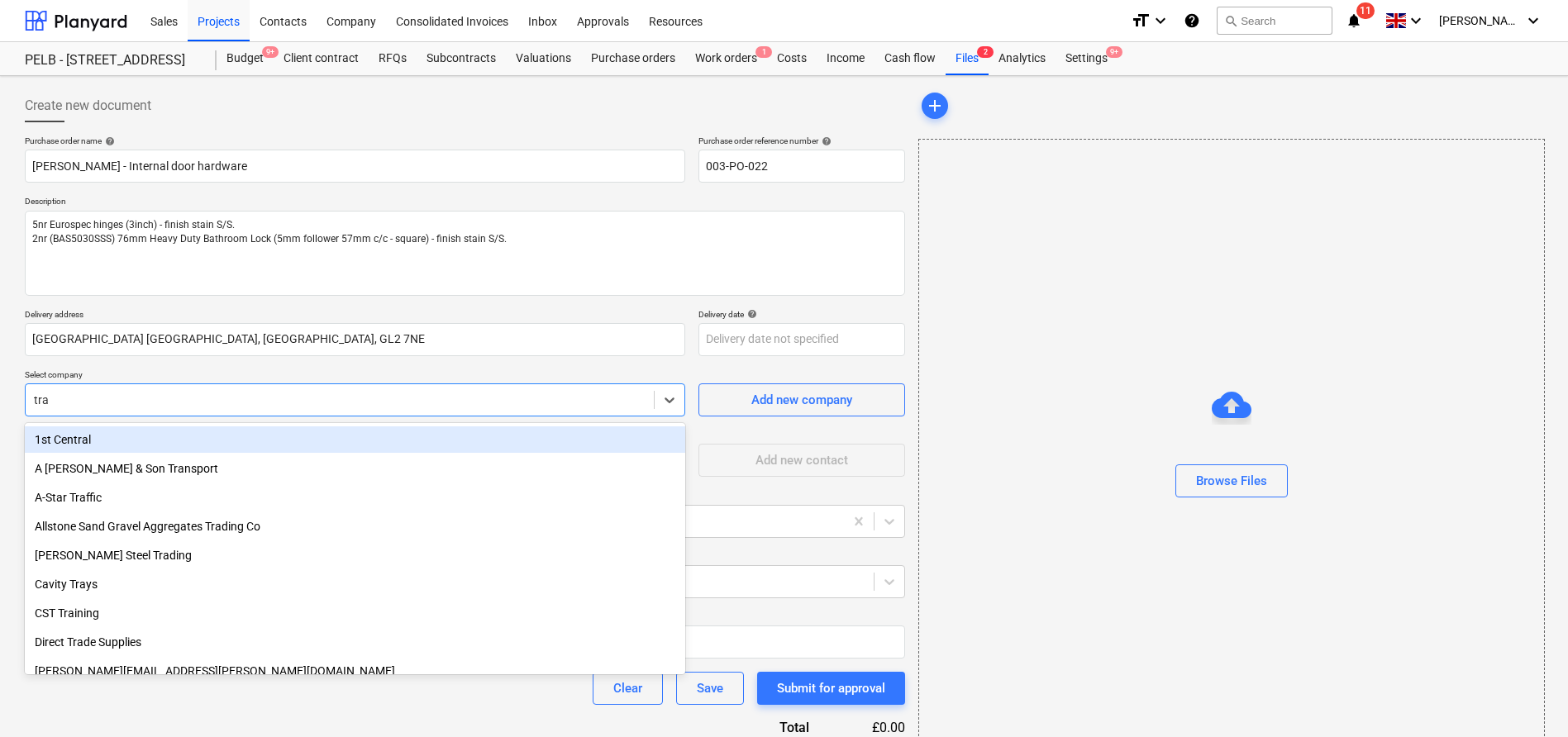
type input "trav"
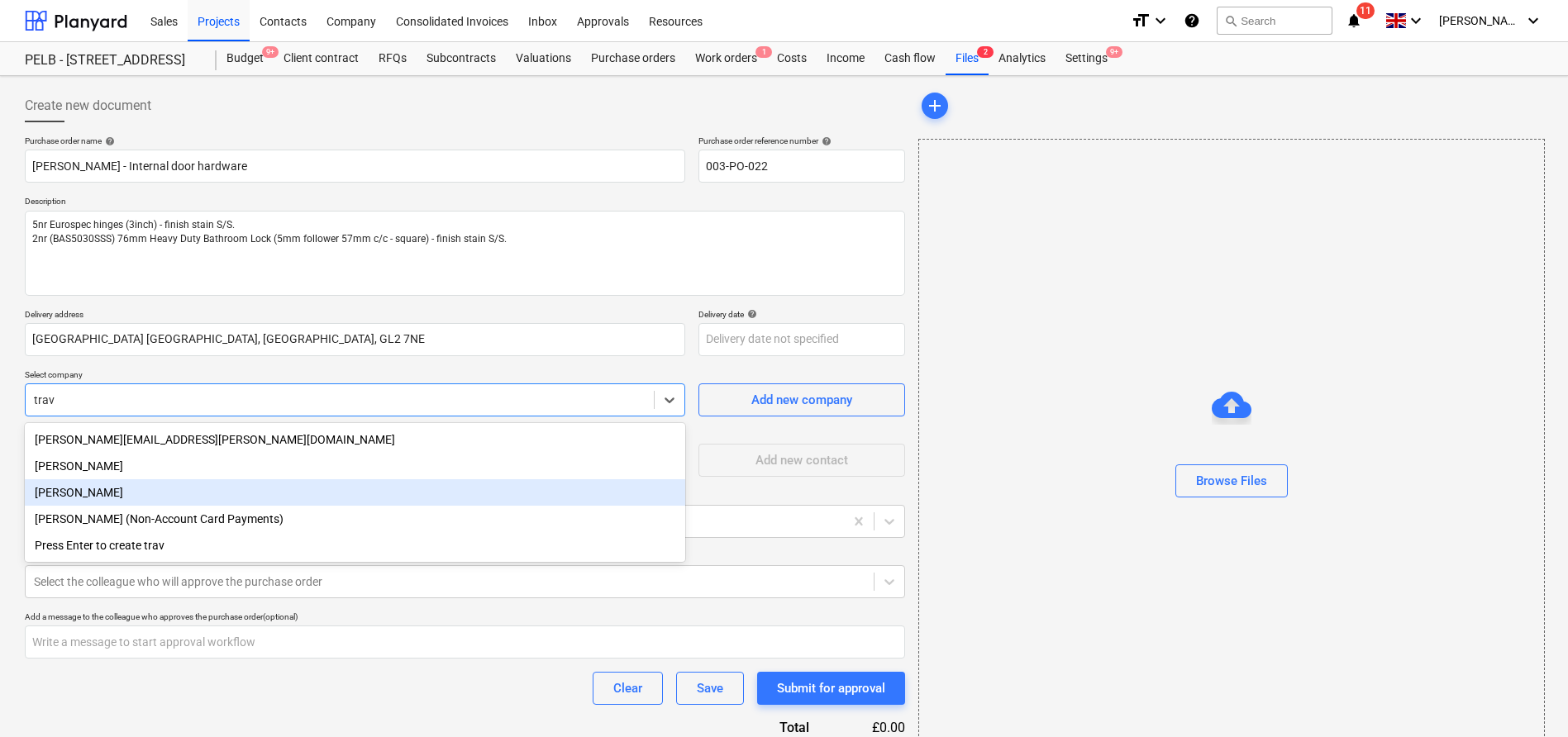
click at [250, 496] on div "Travis Perkins" at bounding box center [355, 492] width 661 height 27
type textarea "x"
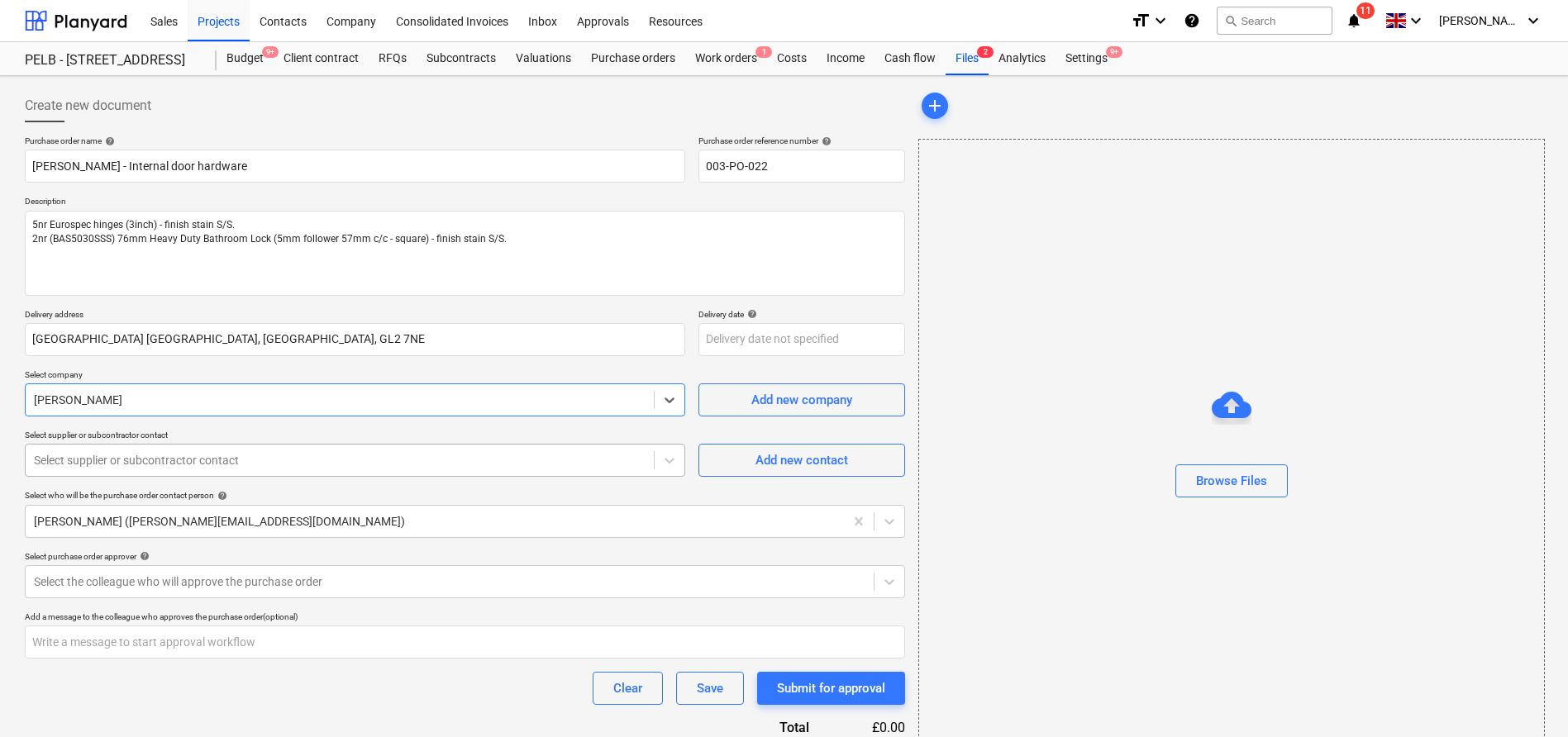
click at [335, 461] on div at bounding box center [339, 461] width 612 height 17
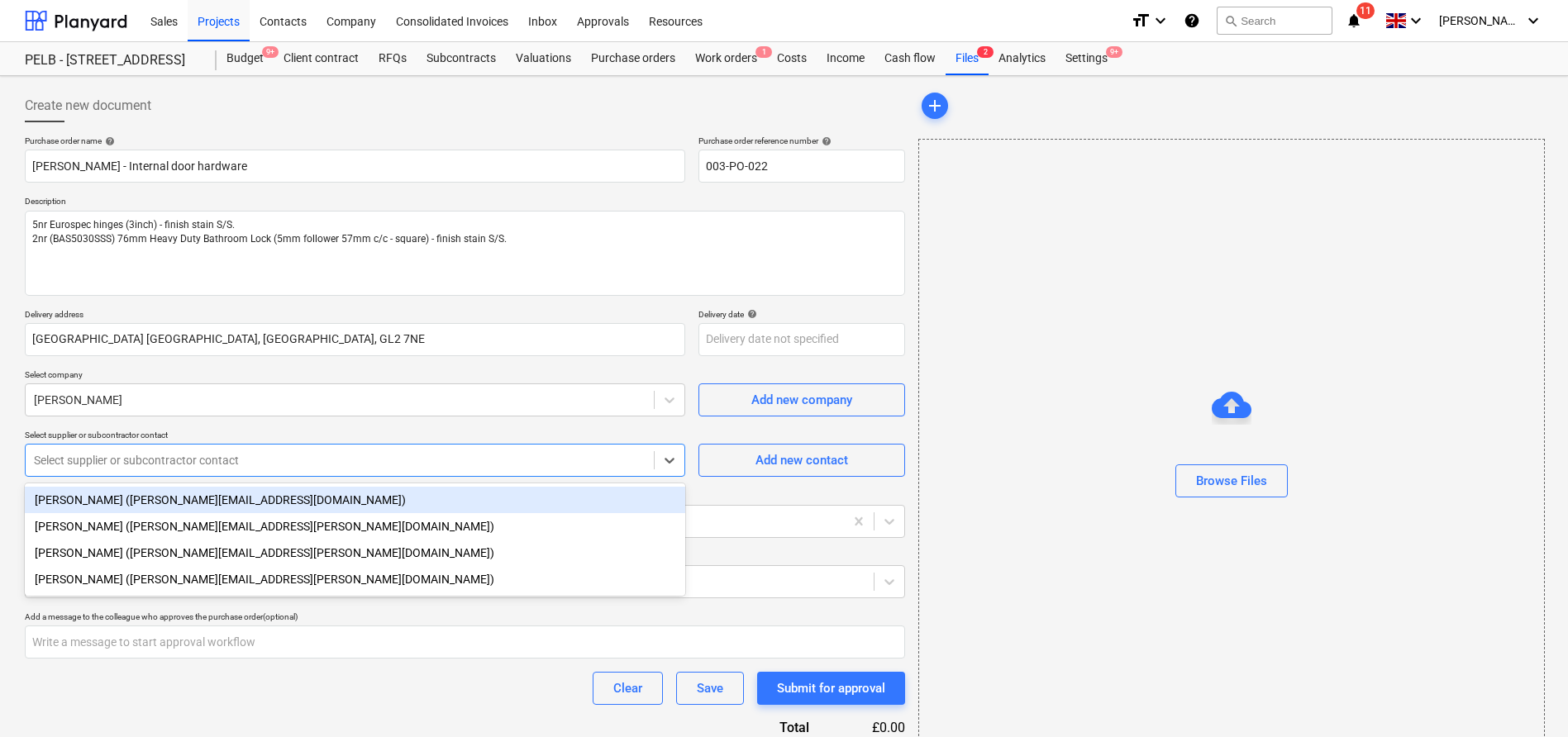
click at [323, 489] on div "Kaitlynne (kaitlynne.knight@travisperkins.co.uk)" at bounding box center [355, 500] width 661 height 27
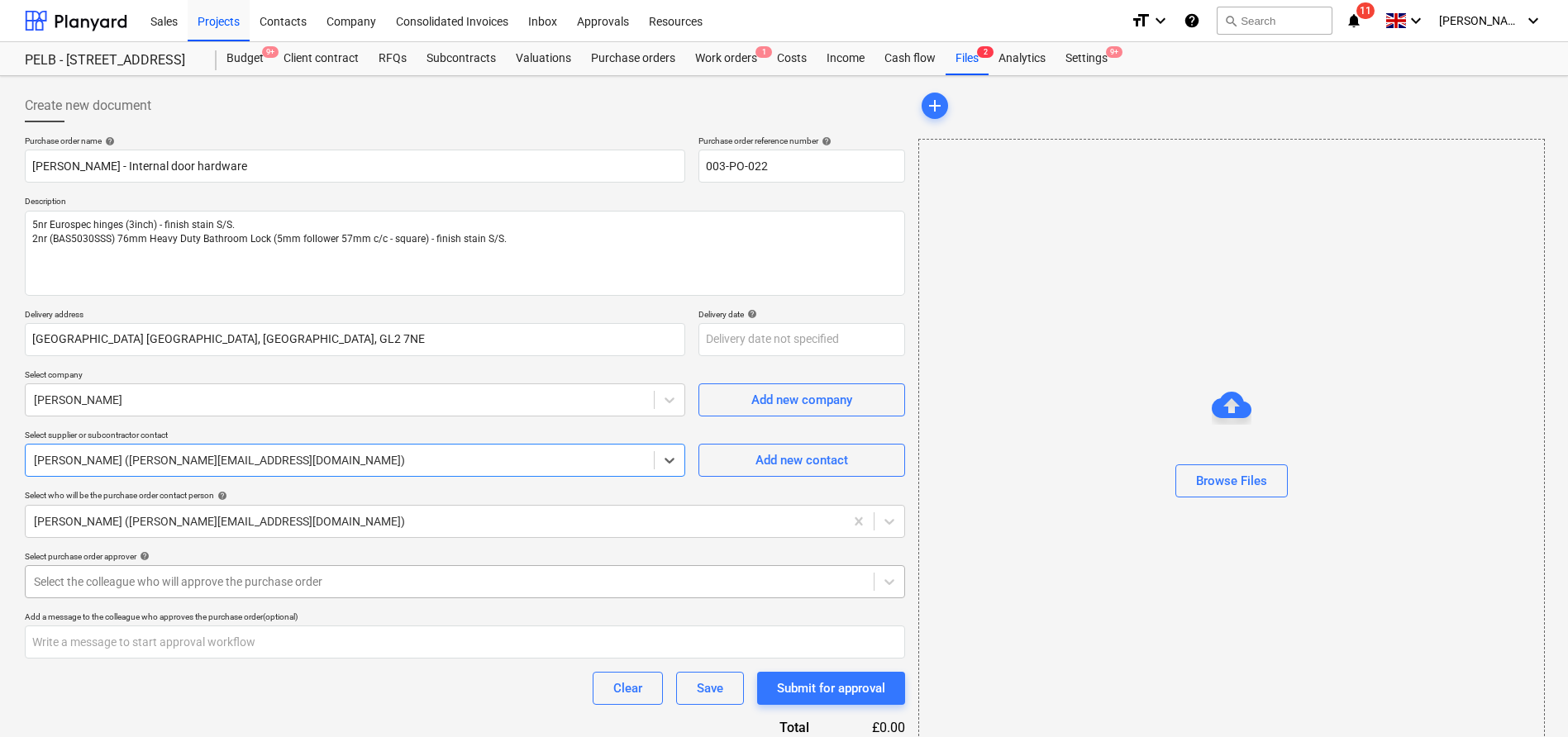
click at [312, 597] on div "Select the colleague who will approve the purchase order" at bounding box center [464, 582] width 880 height 33
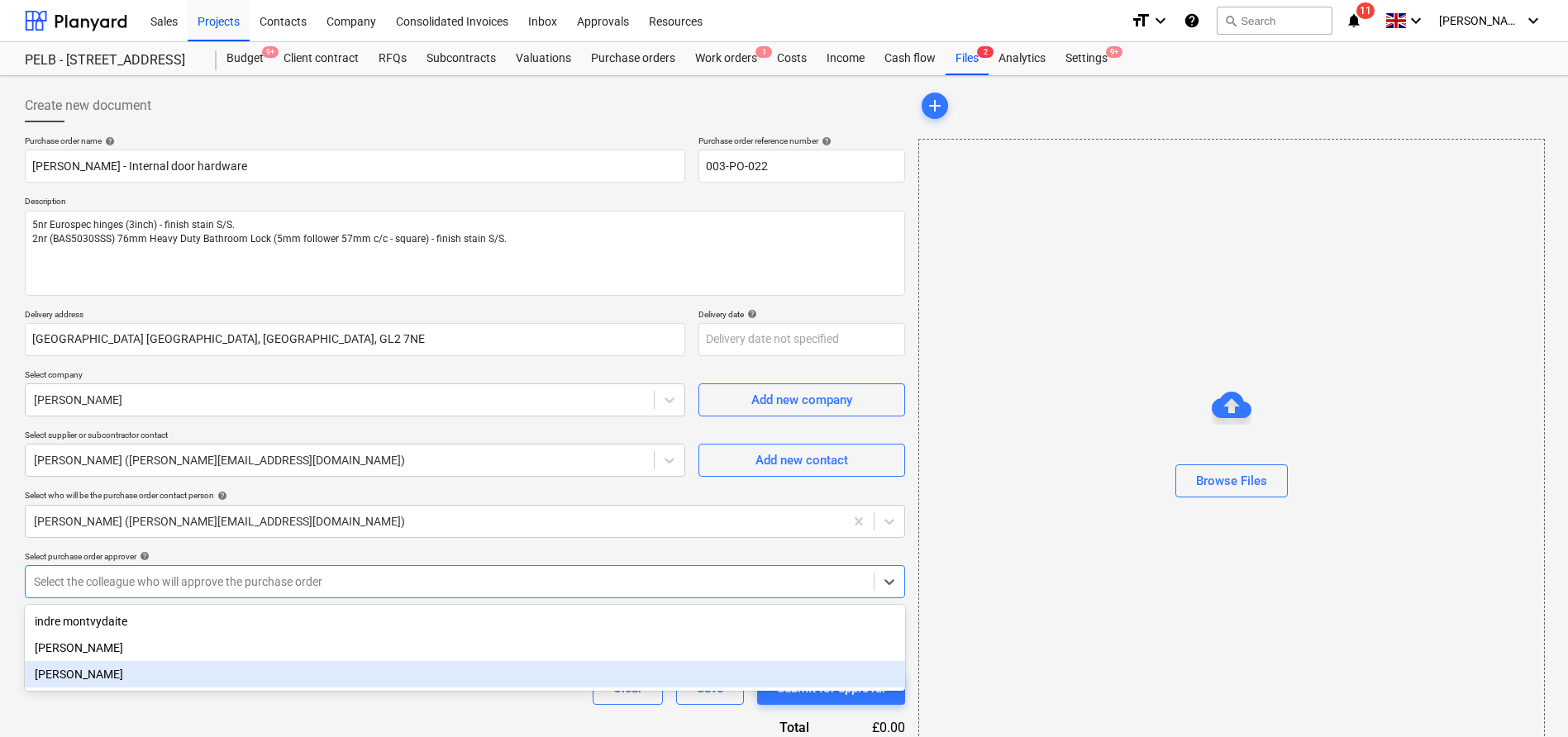
click at [296, 671] on div "Harry Ford" at bounding box center [464, 675] width 880 height 27
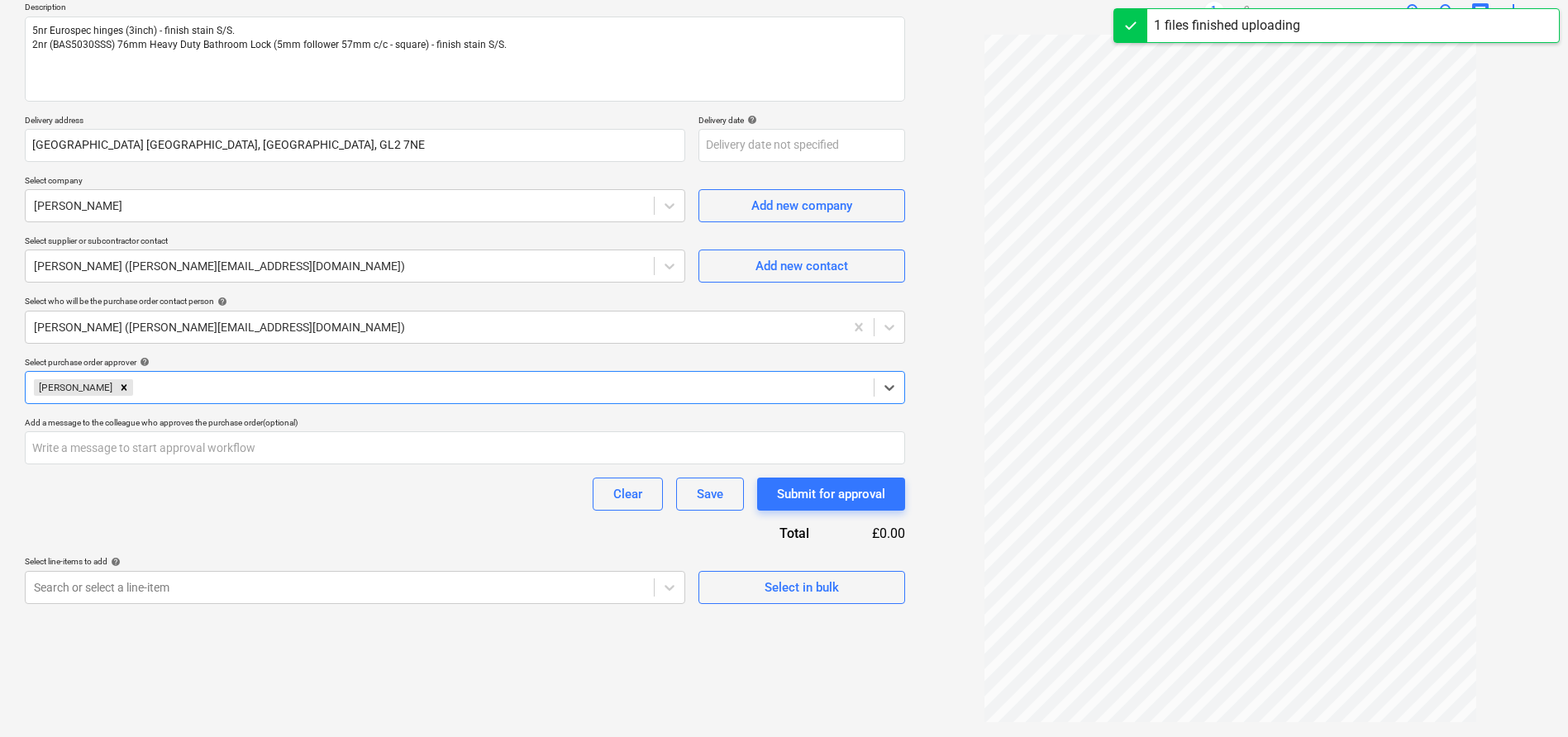
scroll to position [195, 0]
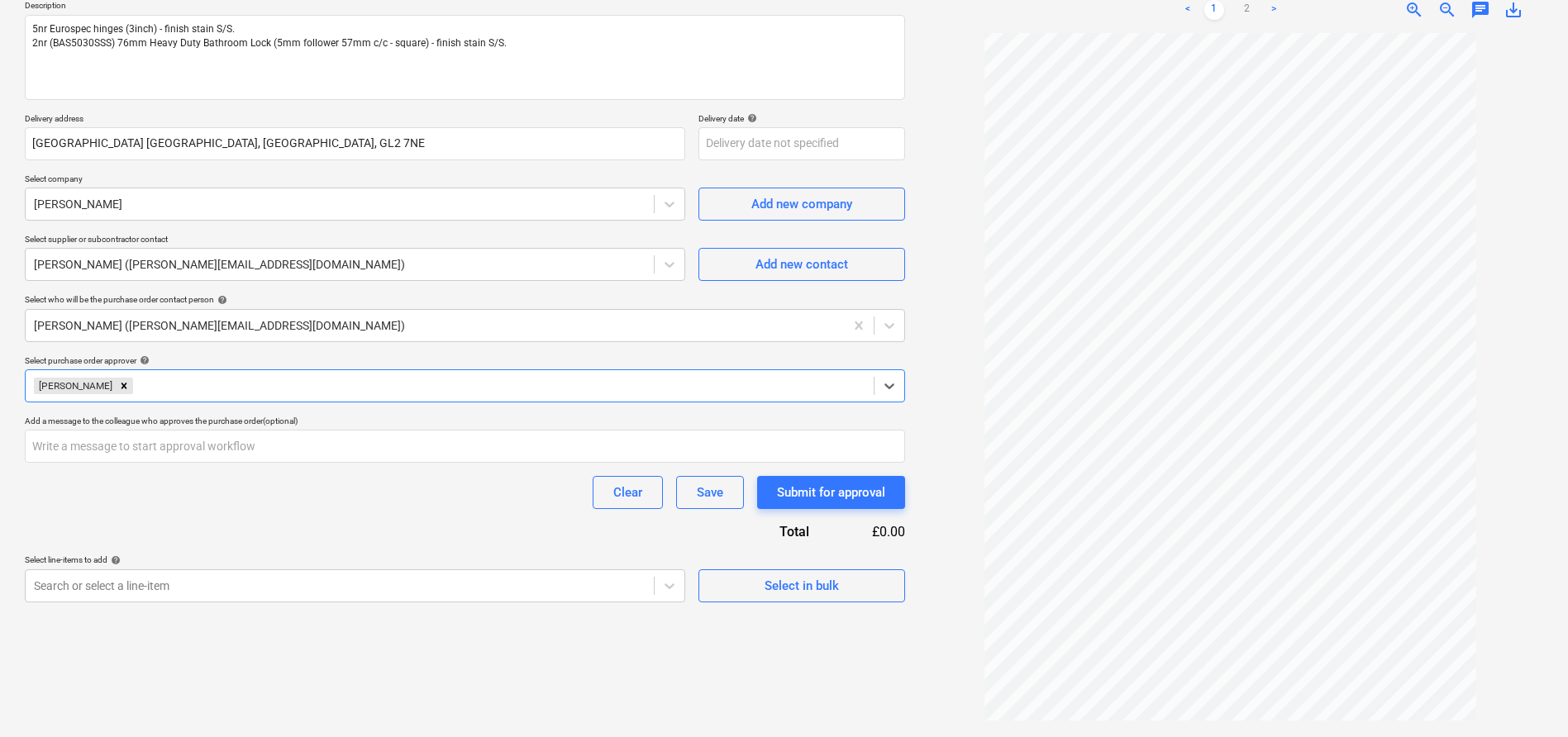
type textarea "x"
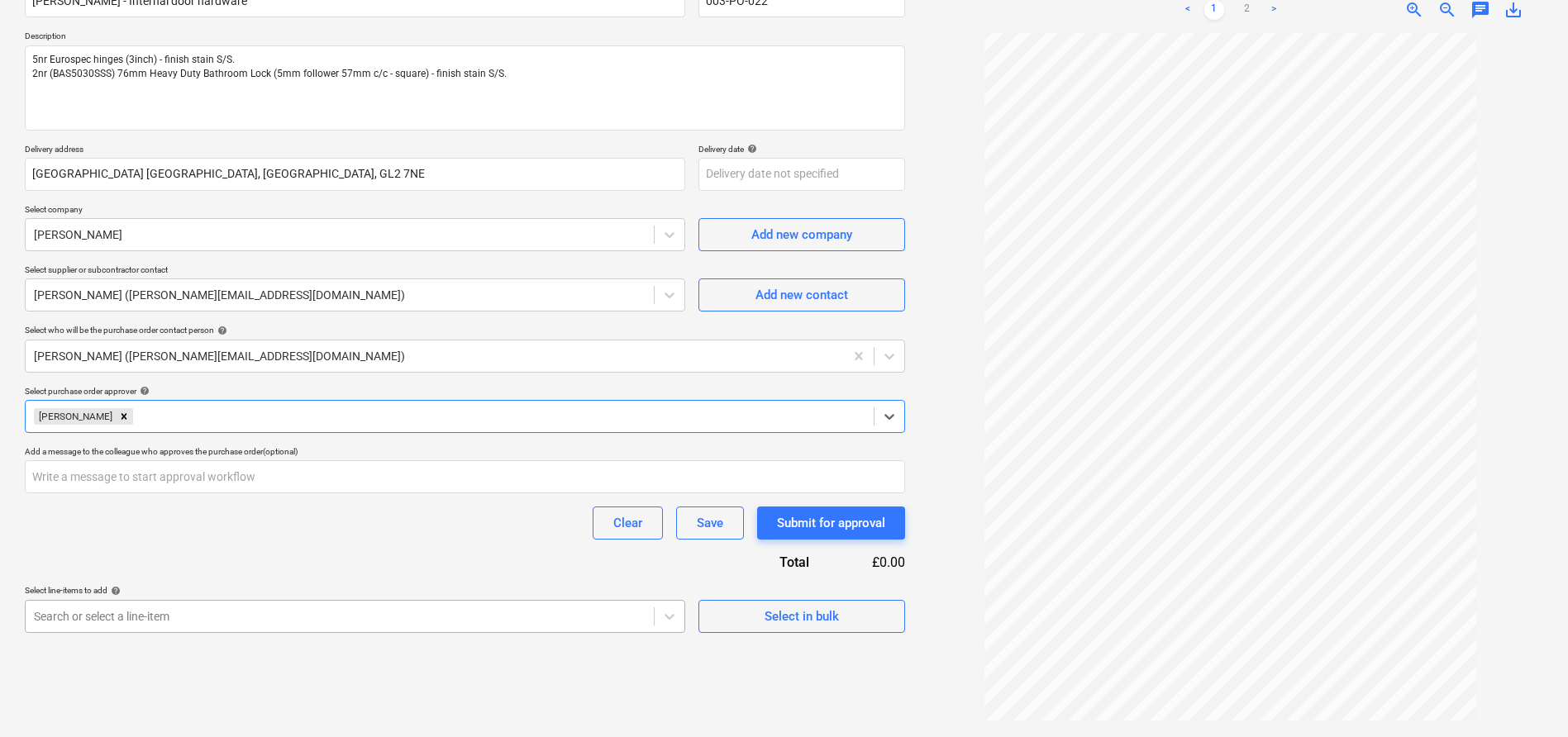
scroll to position [319, 0]
click at [407, 572] on body "Sales Projects Contacts Company Consolidated Invoices Inbox Approvals Resources…" at bounding box center [784, 203] width 1568 height 737
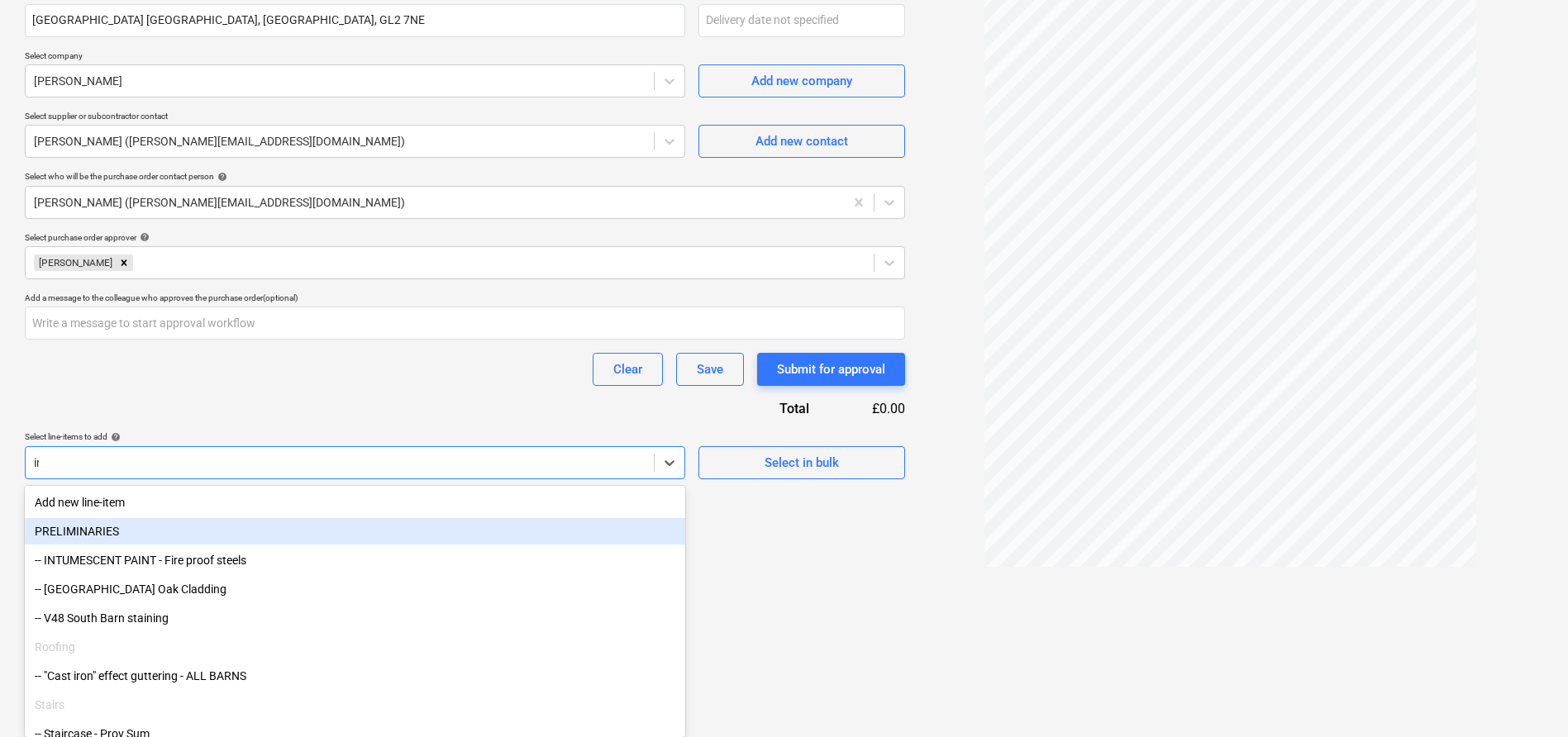
scroll to position [316, 0]
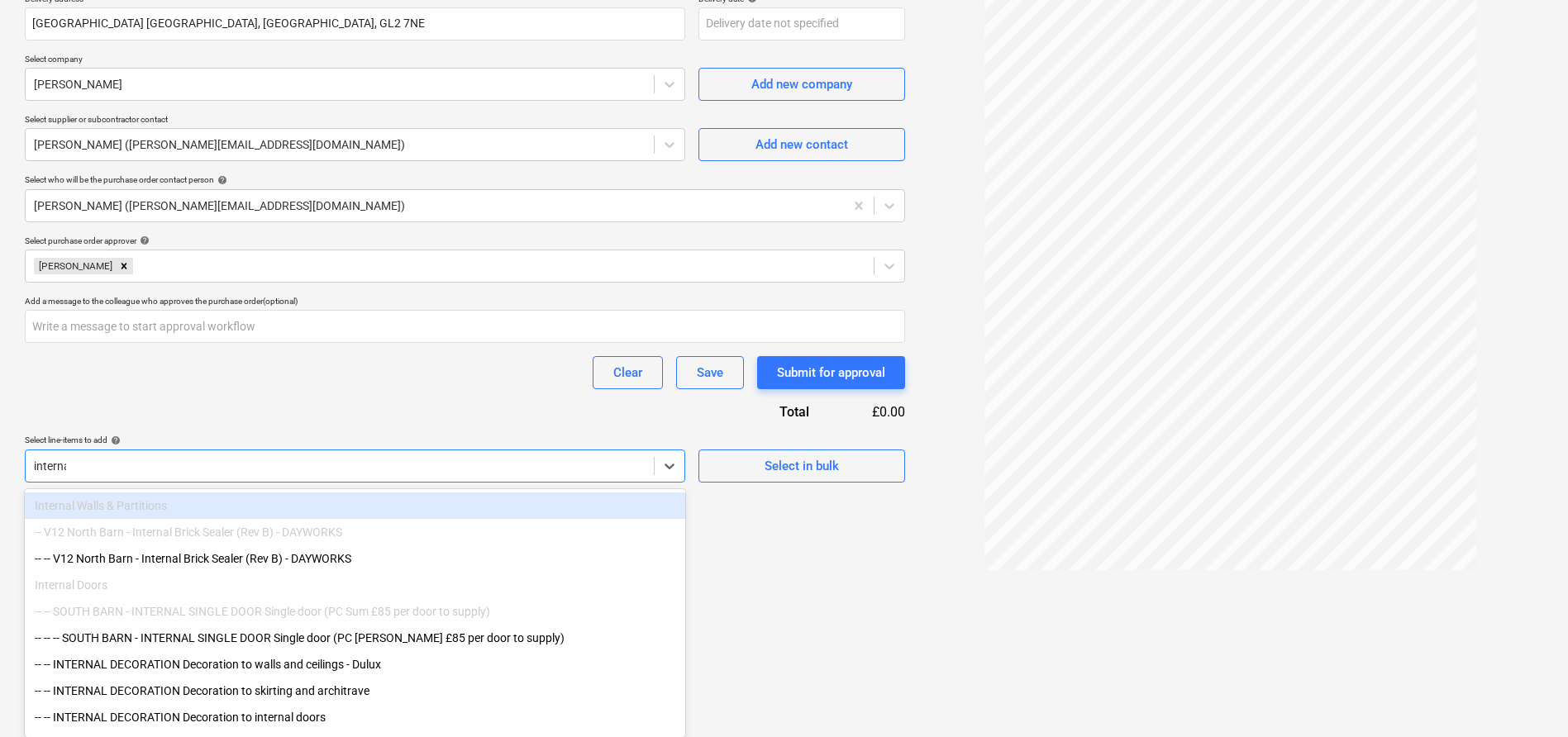
type input "internal"
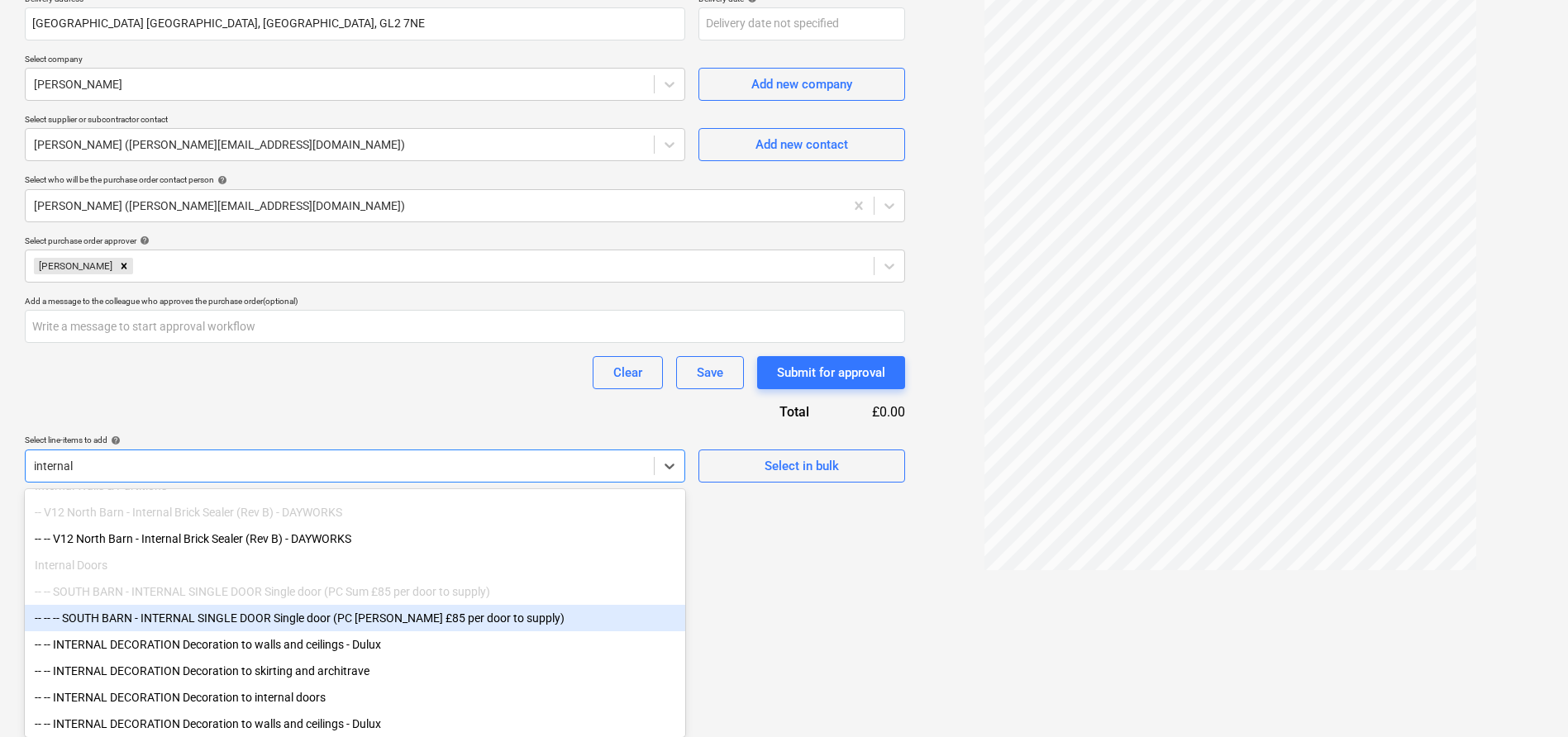
scroll to position [0, 0]
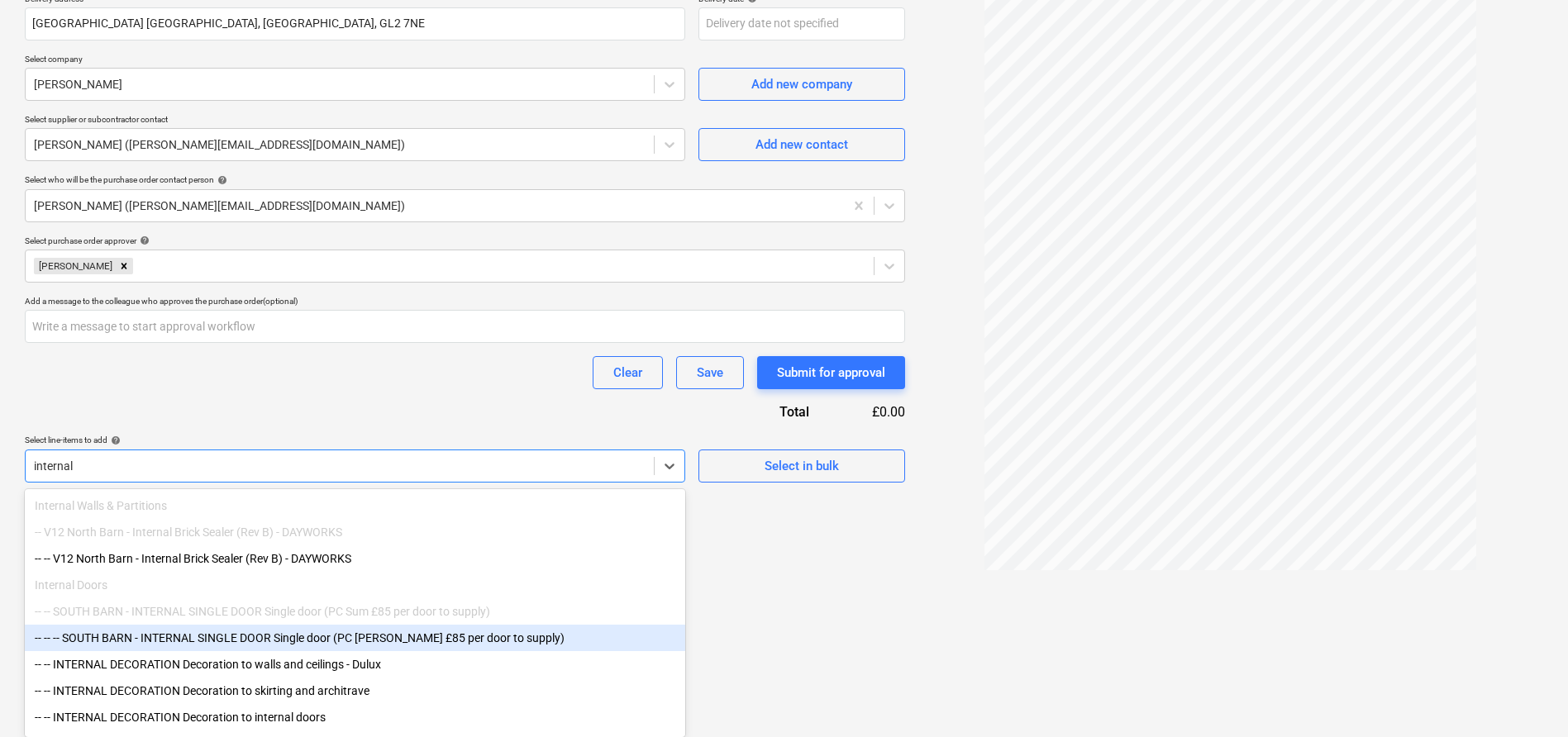
click at [509, 646] on div "-- -- -- SOUTH BARN - INTERNAL SINGLE DOOR Single door (PC Sum £85 per door to …" at bounding box center [355, 638] width 661 height 27
type textarea "x"
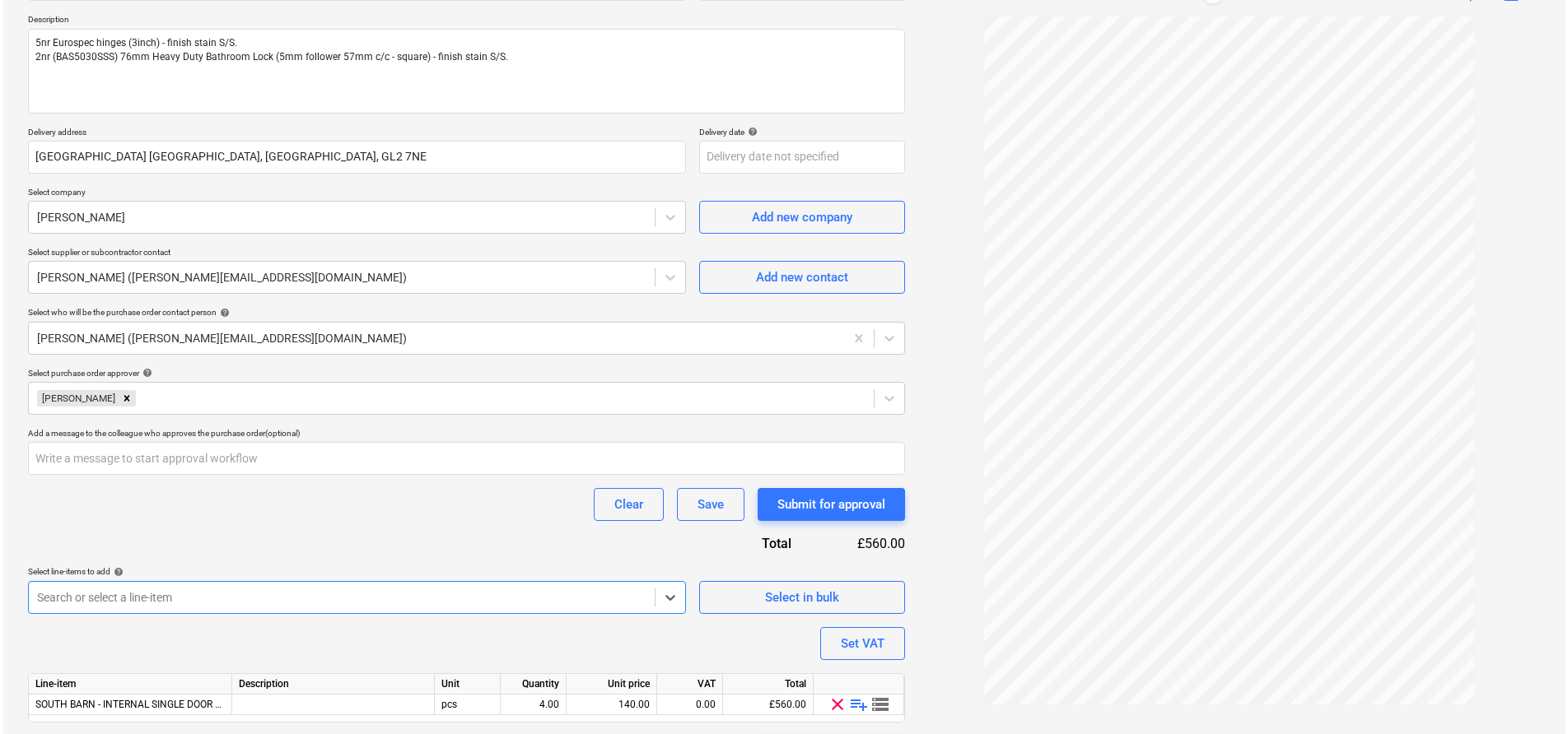
scroll to position [229, 0]
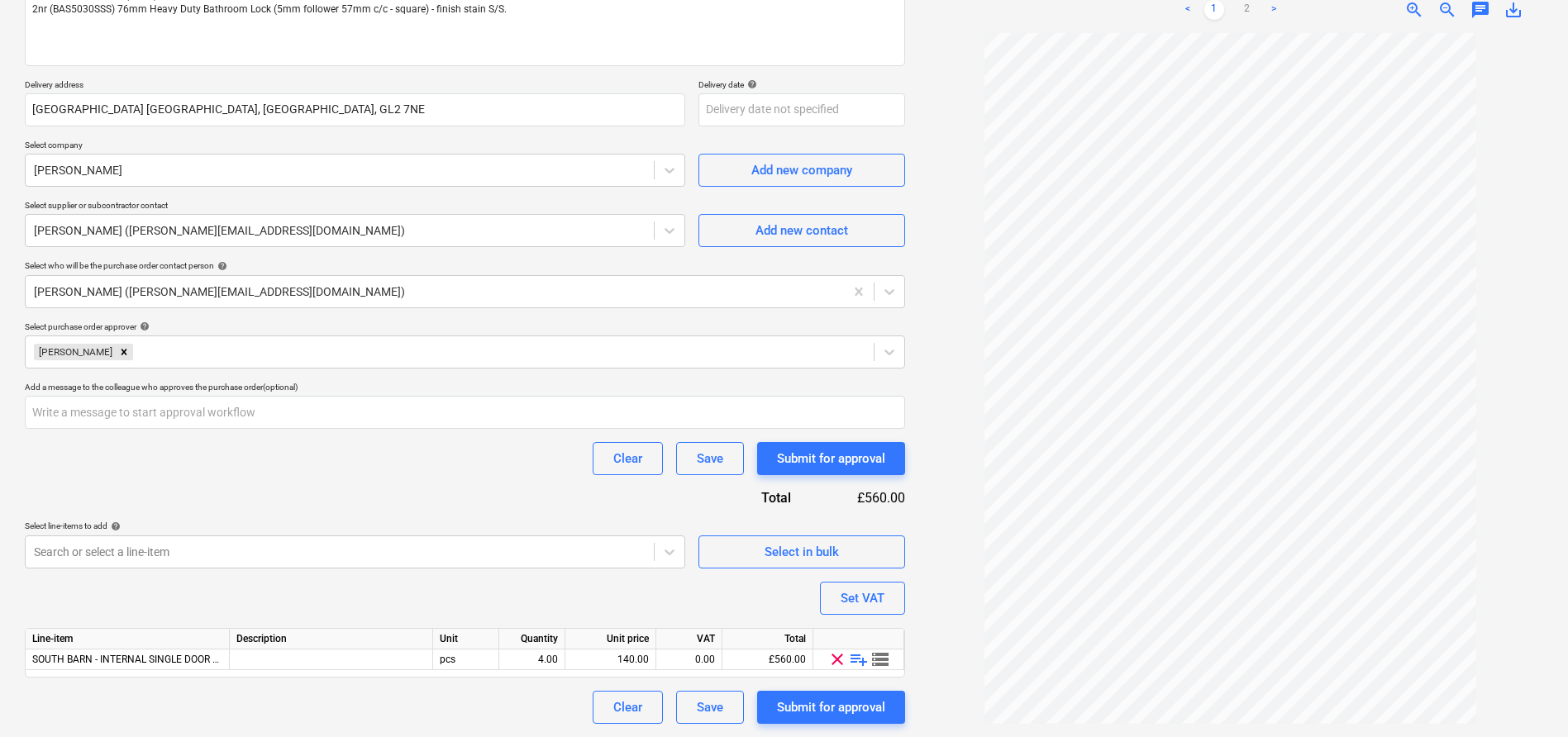
click at [808, 725] on div "Create new document Purchase order name help Travis Perkins - Internal door har…" at bounding box center [465, 292] width 894 height 878
click at [817, 712] on div "Submit for approval" at bounding box center [831, 707] width 108 height 21
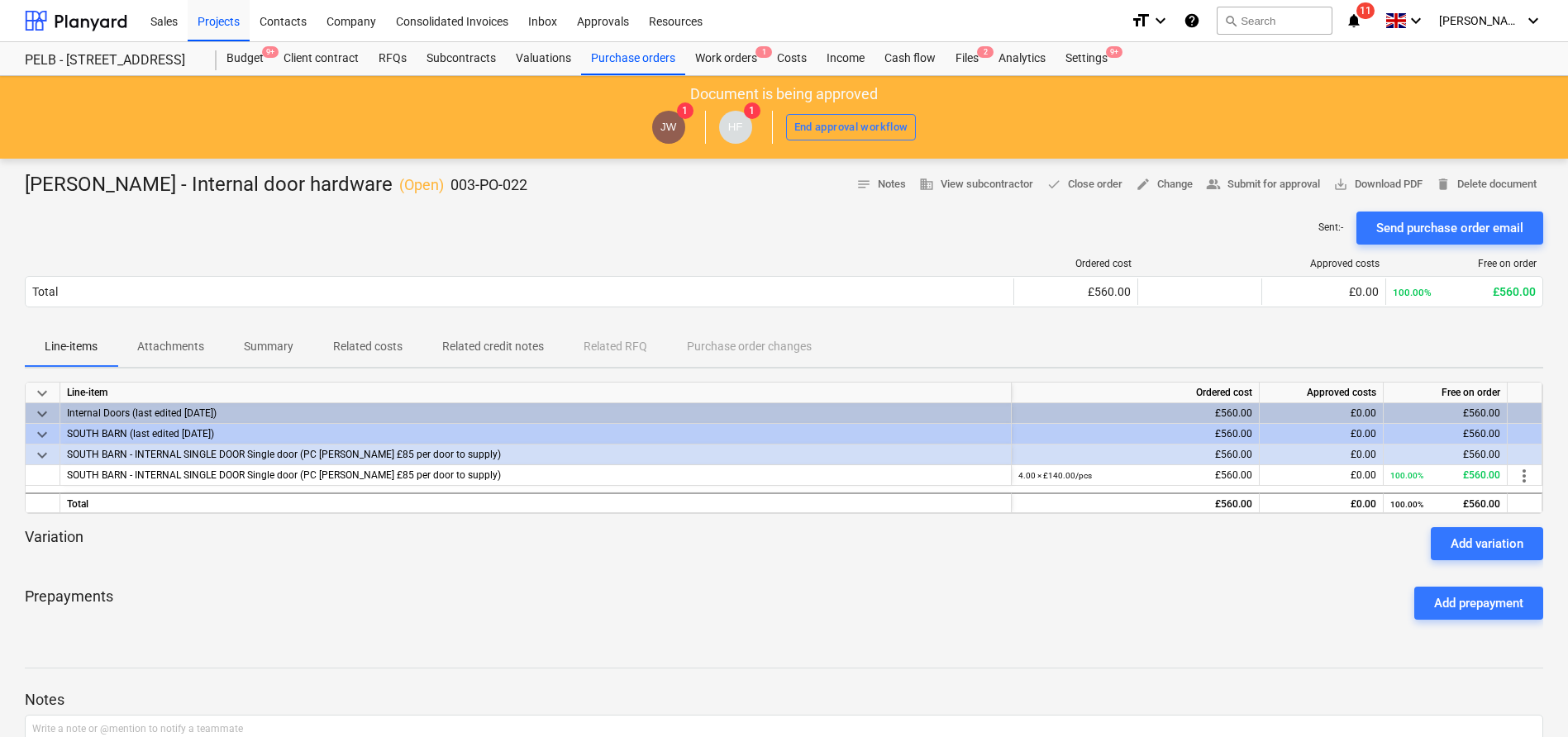
click at [497, 553] on div "Variation Add variation" at bounding box center [784, 544] width 1518 height 33
click at [415, 476] on span "SOUTH BARN - INTERNAL SINGLE DOOR Single door (PC Sum £85 per door to supply)" at bounding box center [284, 475] width 434 height 12
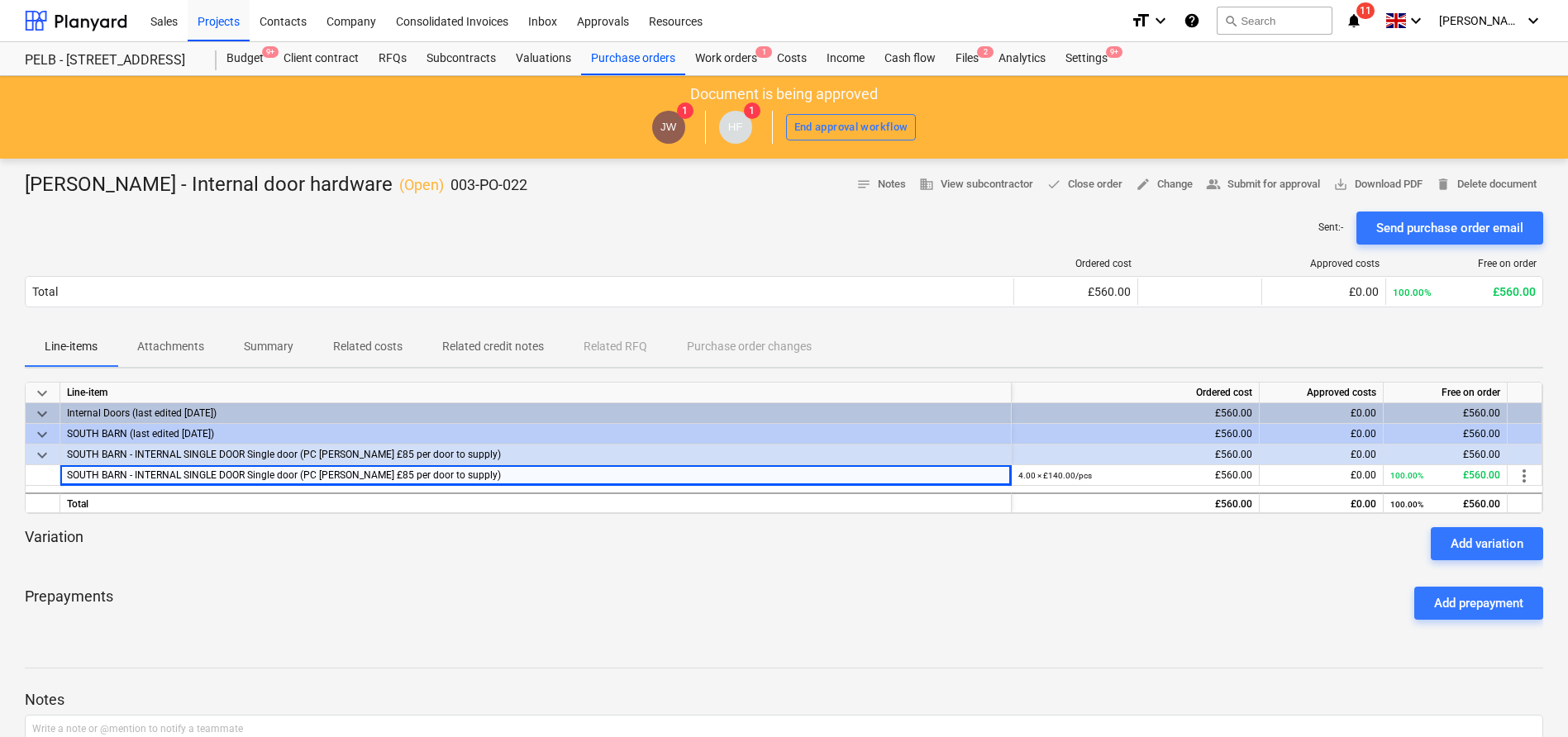
click at [597, 577] on div "Prepayments Add prepayment" at bounding box center [784, 603] width 1518 height 60
click at [254, 455] on div "SOUTH BARN - INTERNAL SINGLE DOOR Single door (PC Sum £85 per door to supply)" at bounding box center [535, 455] width 937 height 20
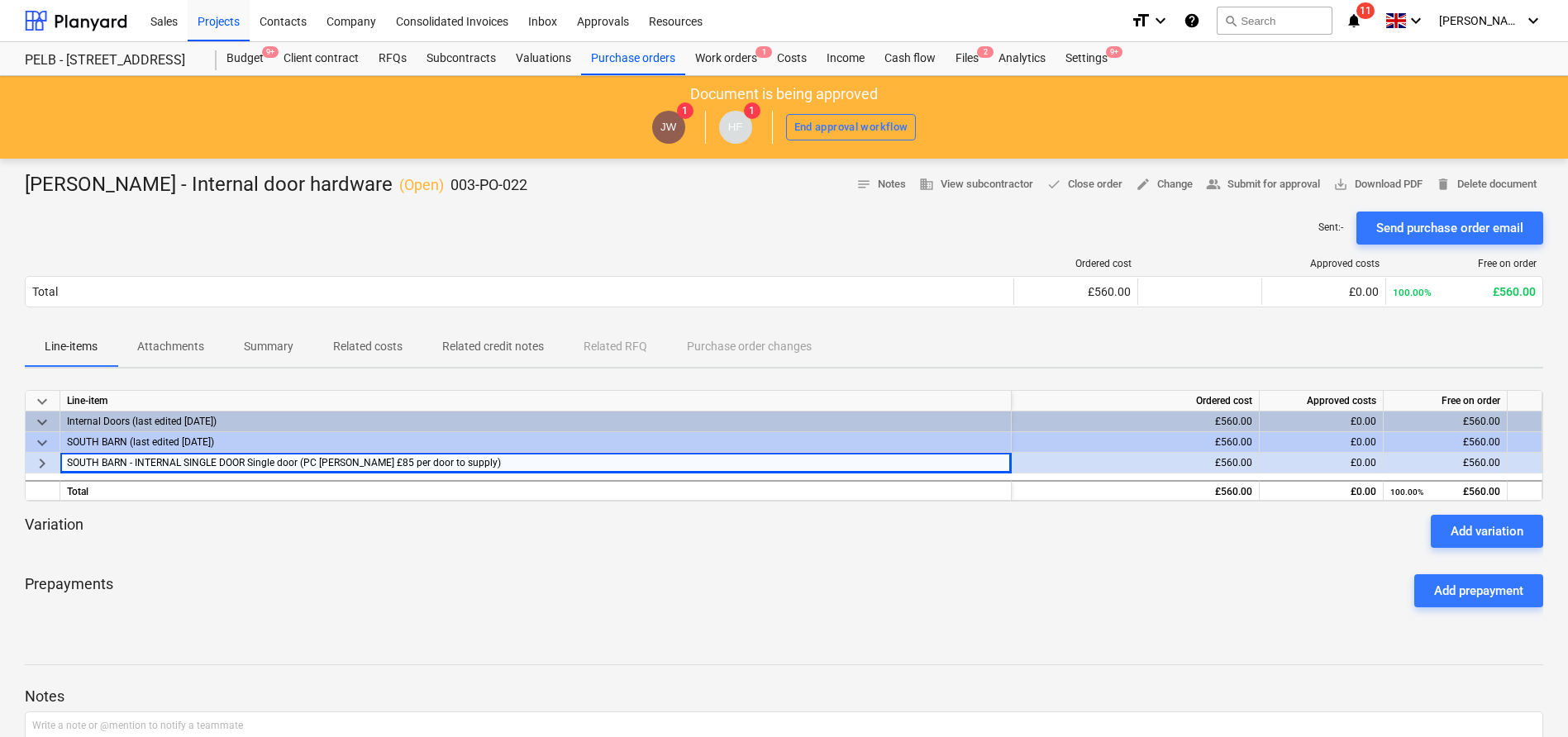
click at [371, 628] on div "keyboard_arrow_down Line-item Ordered cost Approved costs Free on order keyboar…" at bounding box center [784, 506] width 1518 height 248
click at [1351, 192] on span "save_alt Download PDF" at bounding box center [1377, 184] width 89 height 19
click at [45, 463] on span "keyboard_arrow_right" at bounding box center [42, 464] width 20 height 20
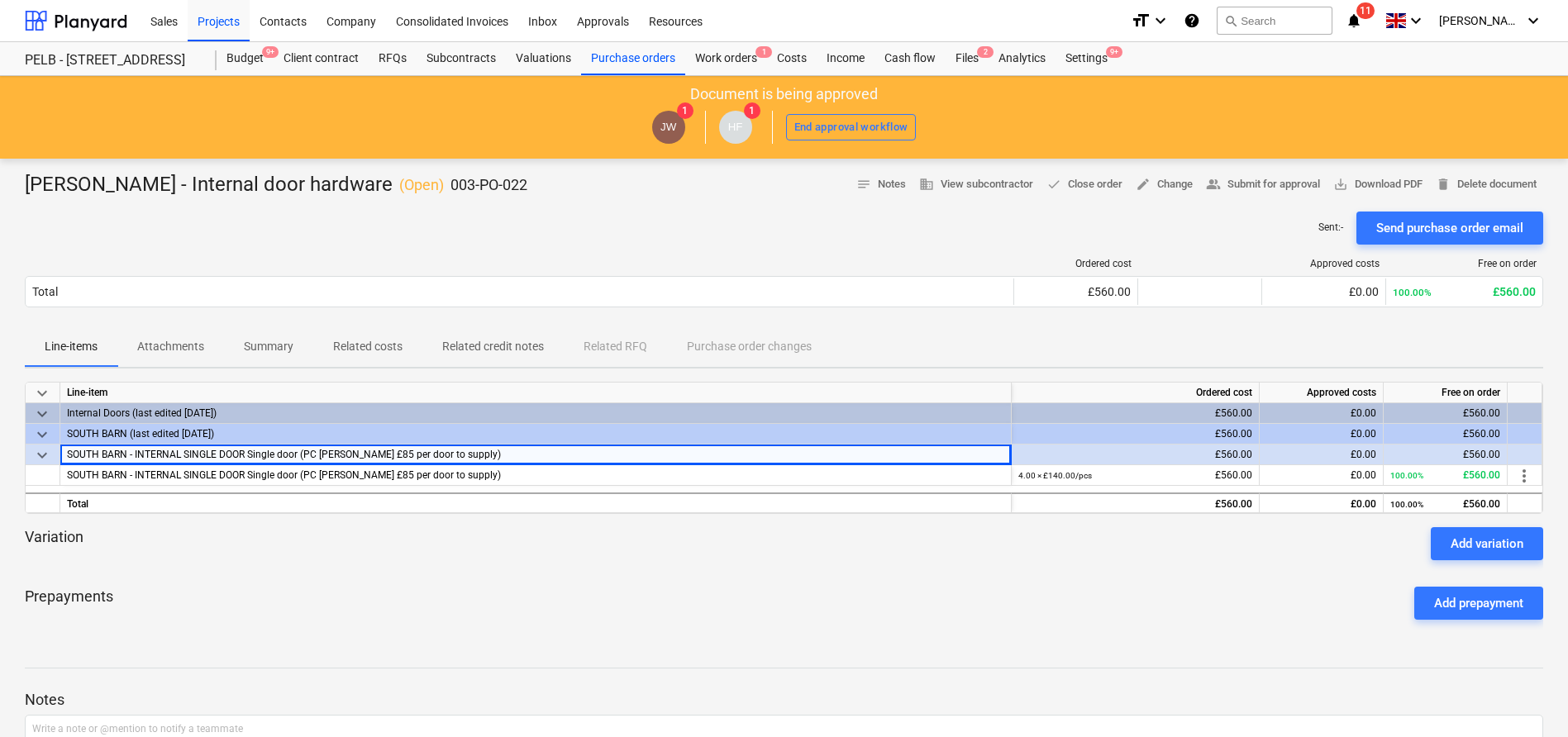
click at [536, 618] on div "Prepayments Add prepayment" at bounding box center [784, 603] width 1518 height 60
click at [176, 334] on span "Attachments" at bounding box center [171, 347] width 106 height 28
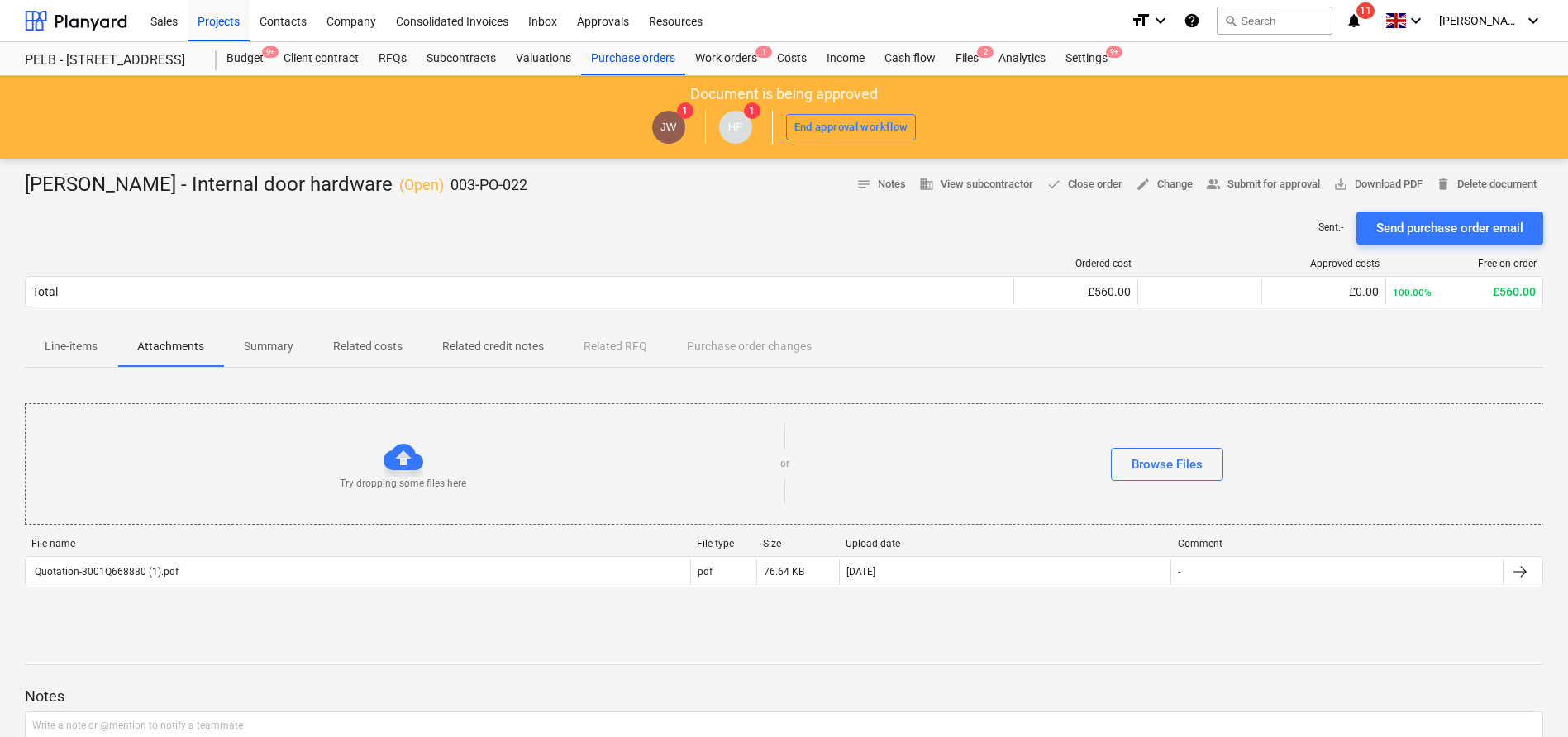
click at [84, 351] on p "Line-items" at bounding box center [72, 346] width 53 height 17
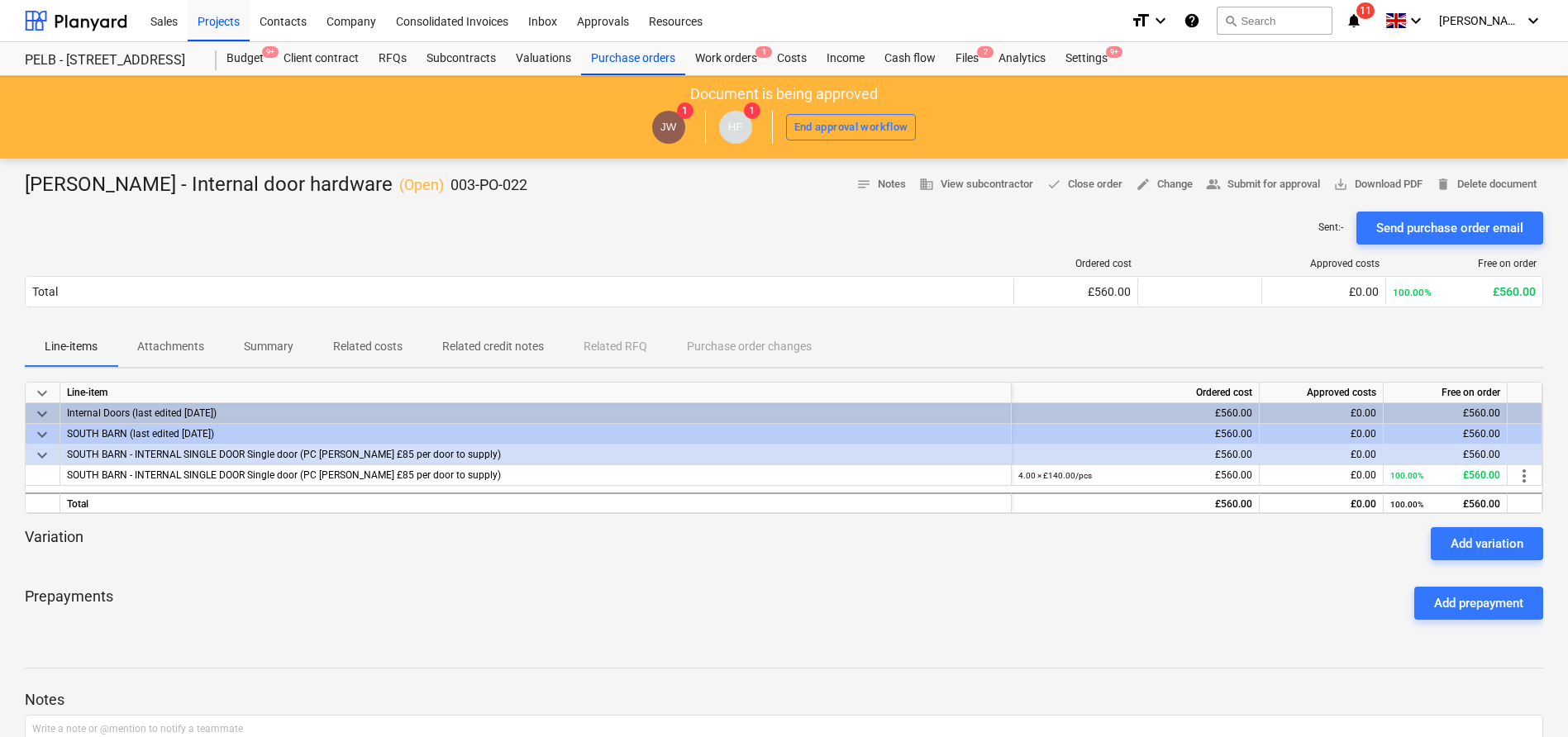
click at [532, 636] on div "Travis Perkins - Internal door hardware ( Open ) 003-PO-022 notes Notes busines…" at bounding box center [784, 519] width 1568 height 720
click at [253, 479] on span "SOUTH BARN - INTERNAL SINGLE DOOR Single door (PC Sum £85 per door to supply)" at bounding box center [284, 475] width 434 height 12
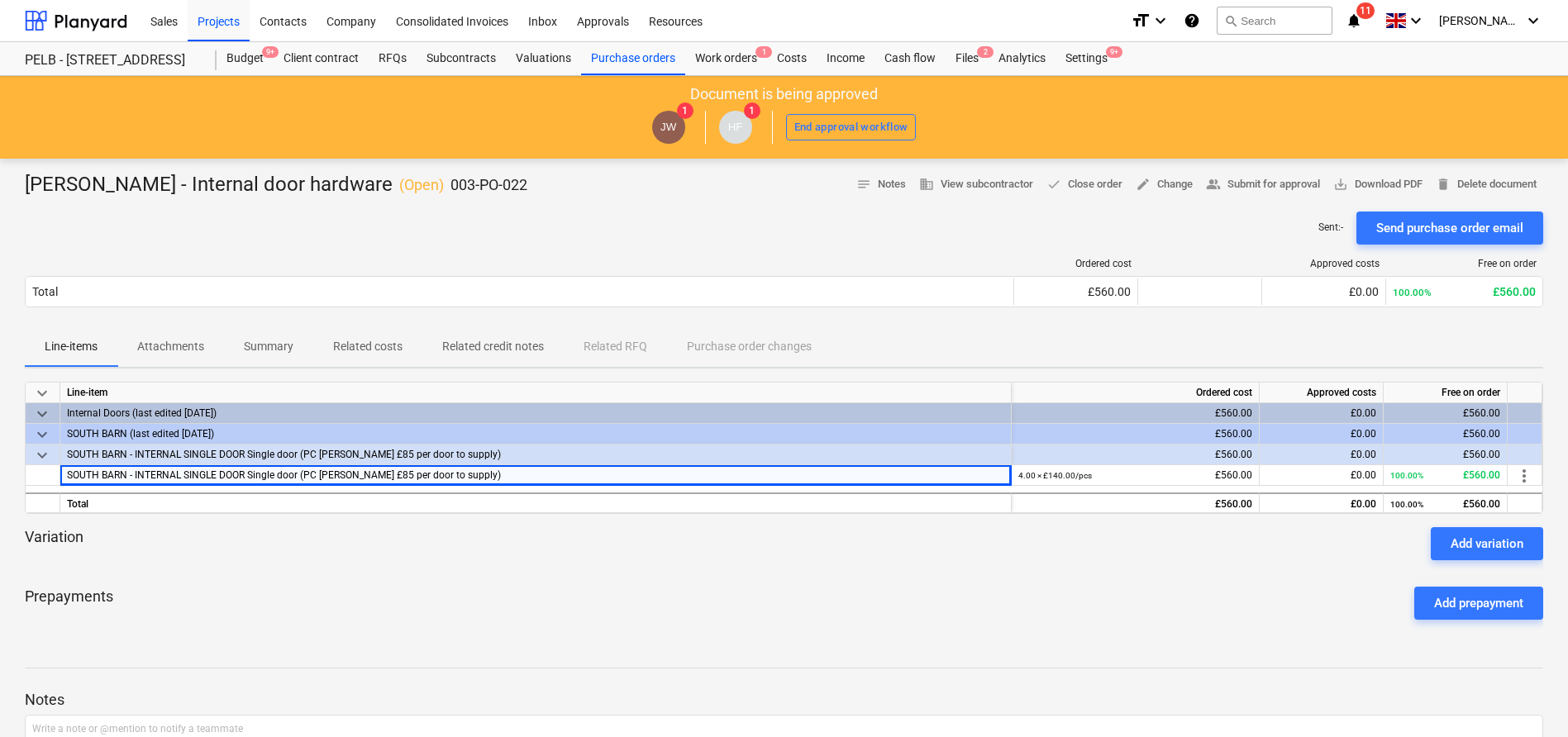
click at [889, 616] on div "Prepayments Add prepayment" at bounding box center [784, 603] width 1518 height 60
click at [1085, 467] on div "4.00 × £140.00 / pcs" at bounding box center [1055, 475] width 73 height 21
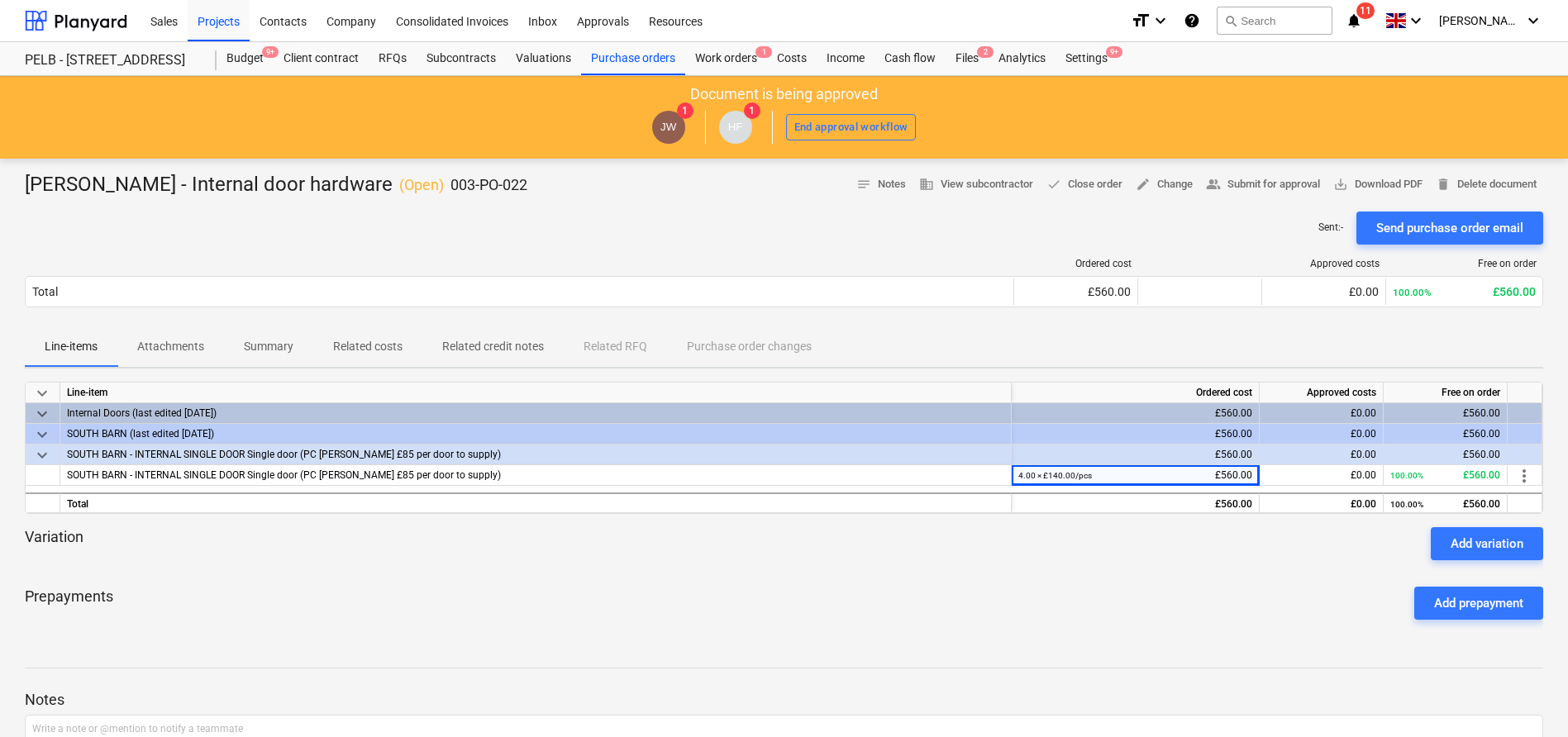
click at [250, 597] on div "Prepayments Add prepayment" at bounding box center [784, 603] width 1518 height 60
click at [172, 340] on p "Attachments" at bounding box center [171, 346] width 67 height 17
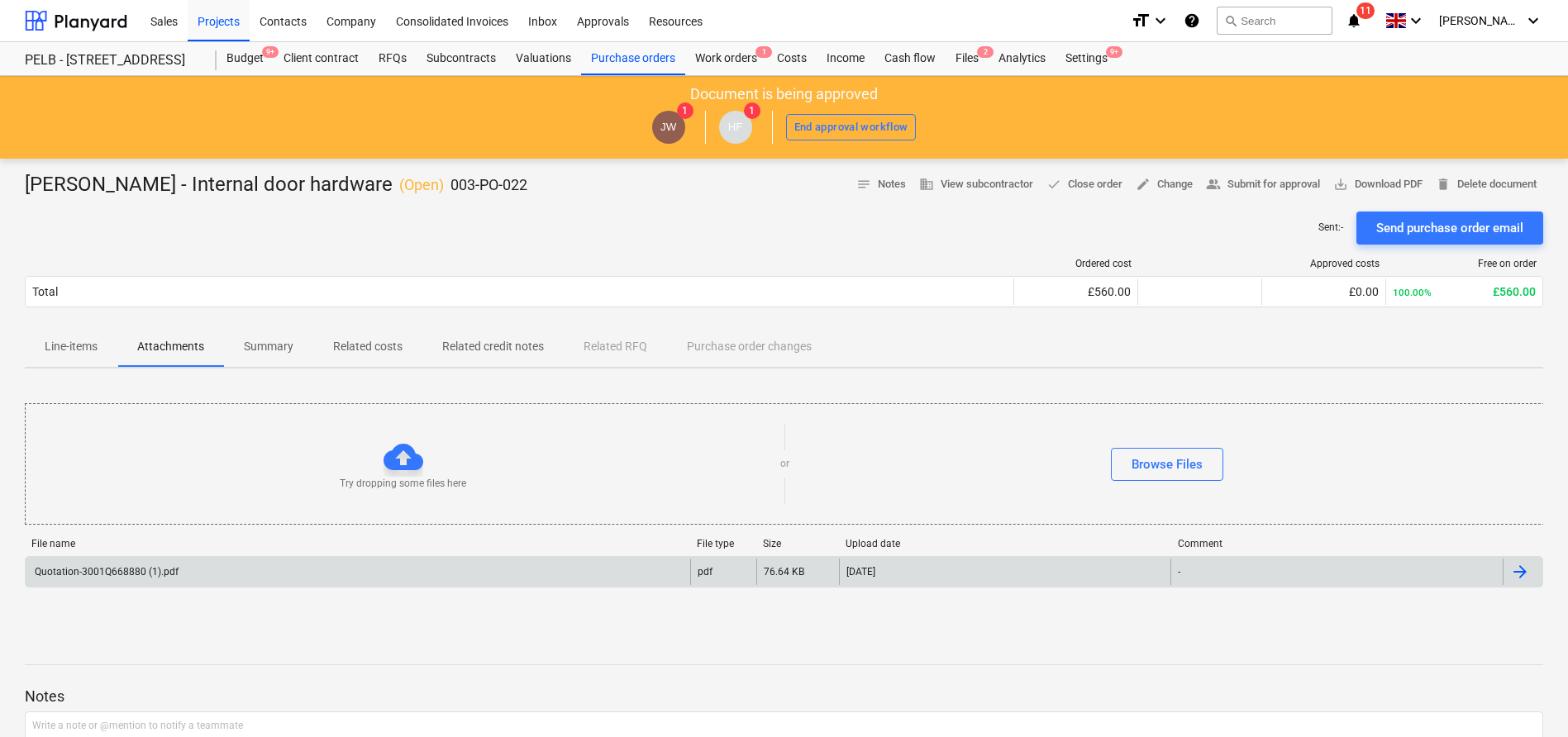
click at [324, 571] on div "Quotation-3001Q668880 (1).pdf" at bounding box center [358, 572] width 664 height 27
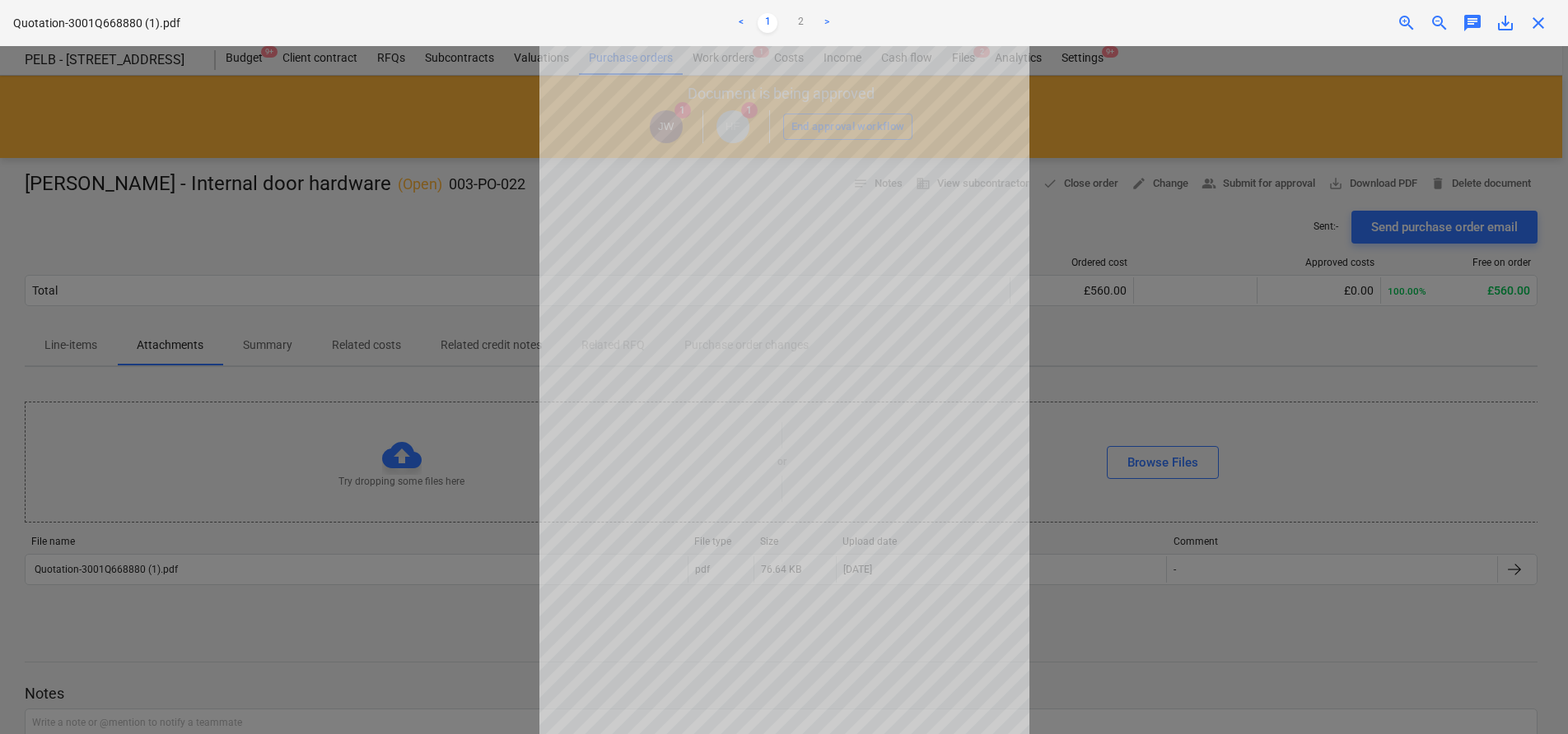
click at [844, 21] on ul "< 1 2 >" at bounding box center [784, 23] width 514 height 20
click at [832, 23] on link ">" at bounding box center [827, 23] width 20 height 20
click at [445, 660] on div at bounding box center [784, 389] width 1568 height 688
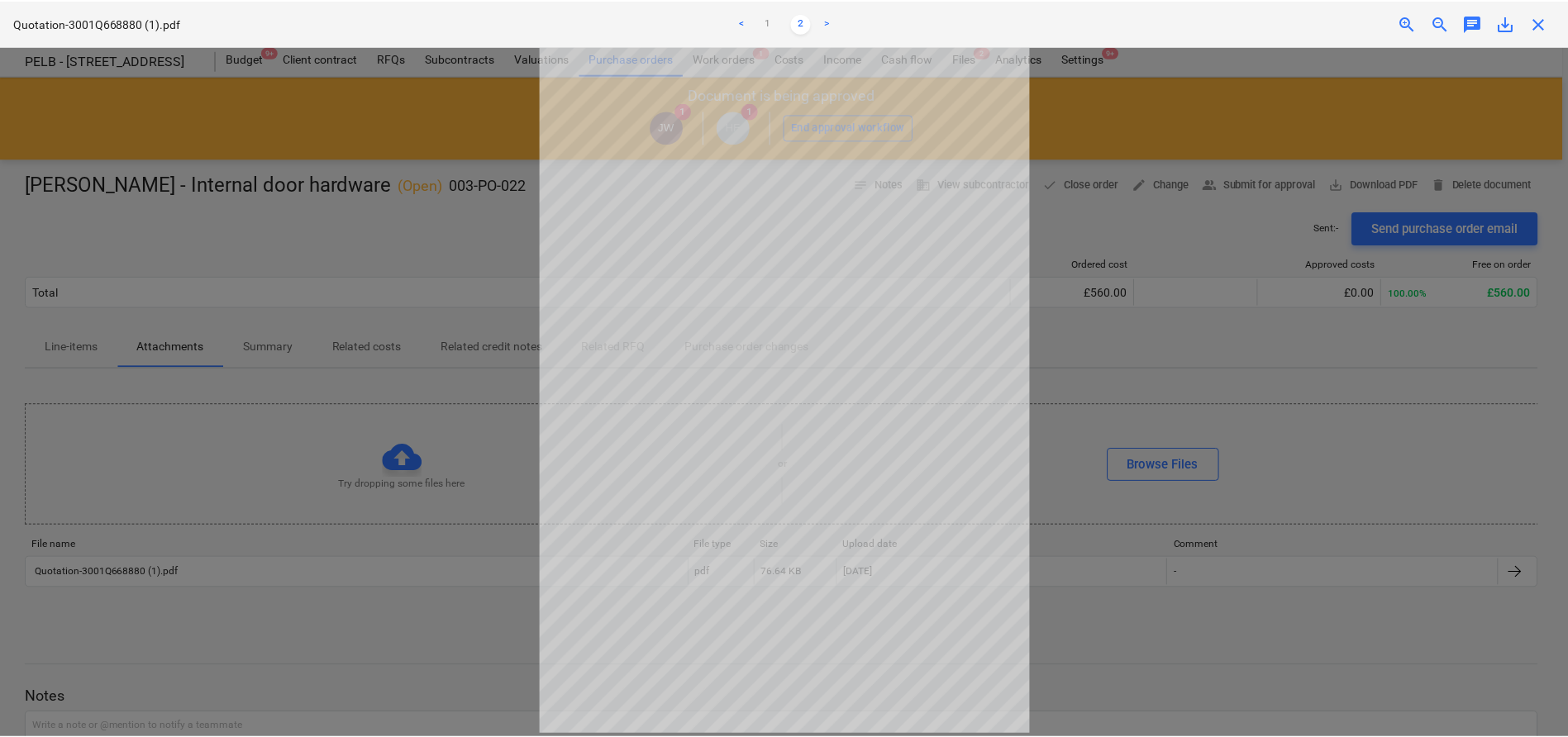
scroll to position [0, 0]
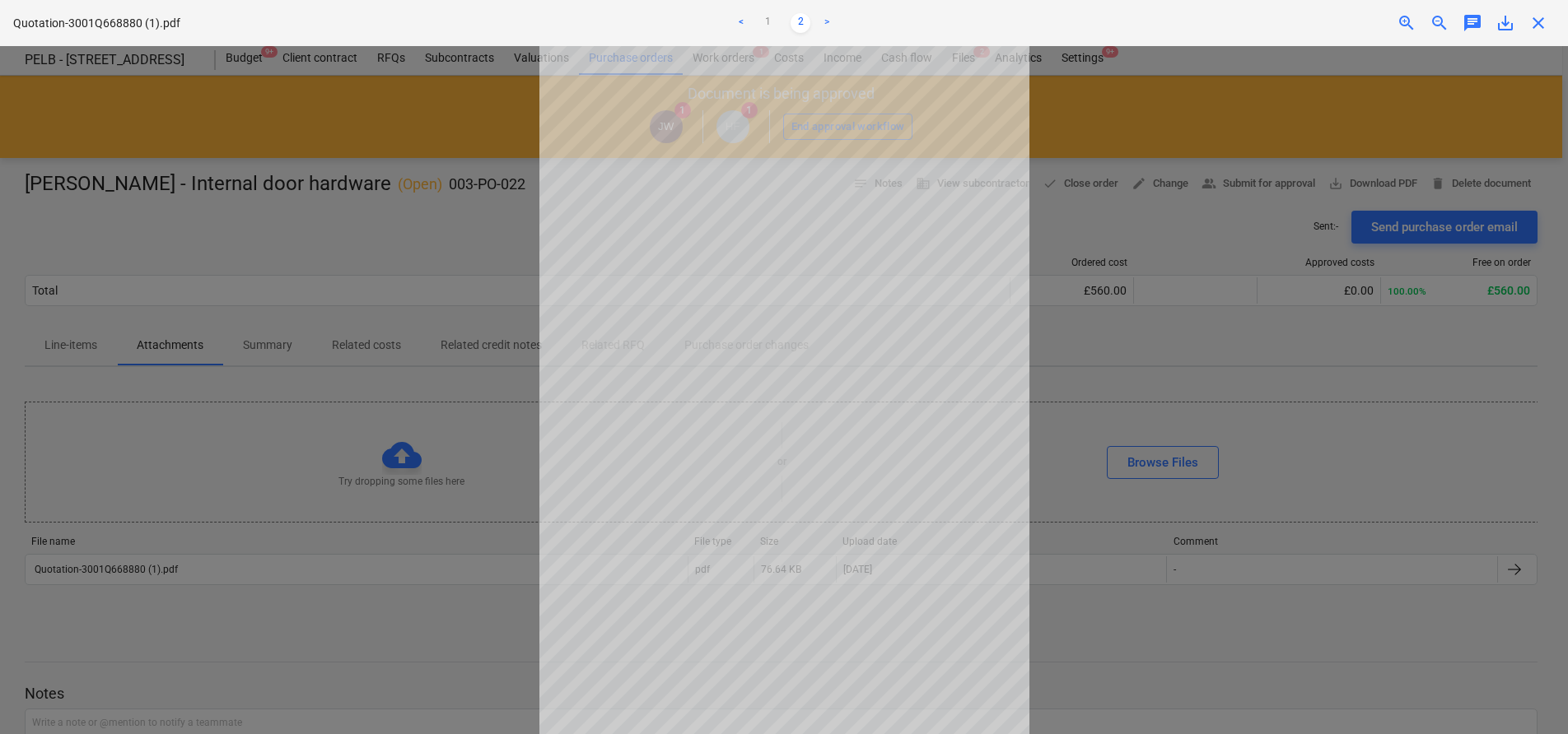
click at [462, 247] on div at bounding box center [784, 389] width 1568 height 688
click at [1061, 457] on div at bounding box center [784, 389] width 1568 height 688
click at [368, 303] on div at bounding box center [784, 389] width 1568 height 688
click at [1110, 392] on div at bounding box center [784, 389] width 1568 height 688
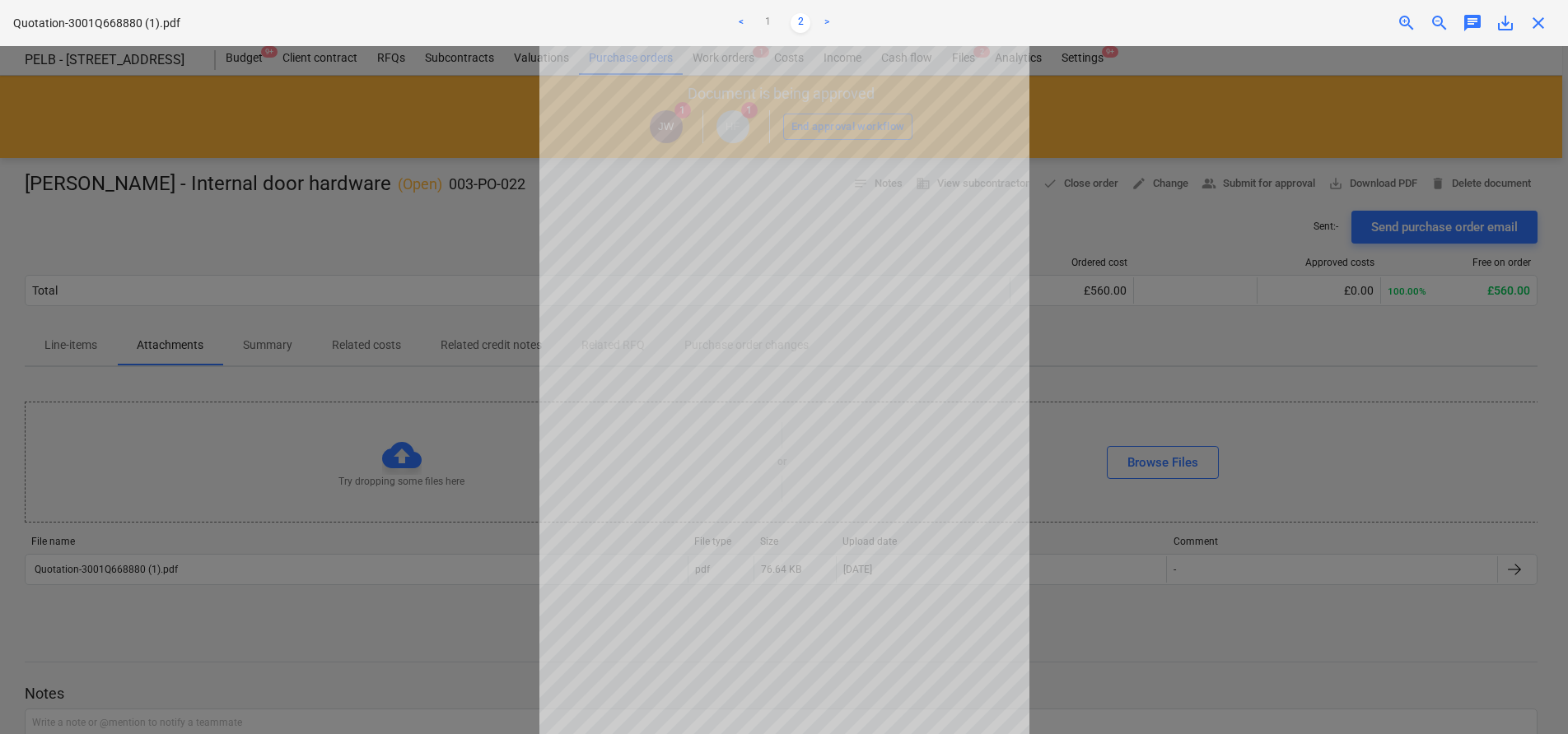
click at [1110, 392] on div at bounding box center [784, 389] width 1568 height 688
click at [386, 176] on div at bounding box center [784, 389] width 1568 height 688
click at [1545, 23] on span "close" at bounding box center [1539, 23] width 20 height 20
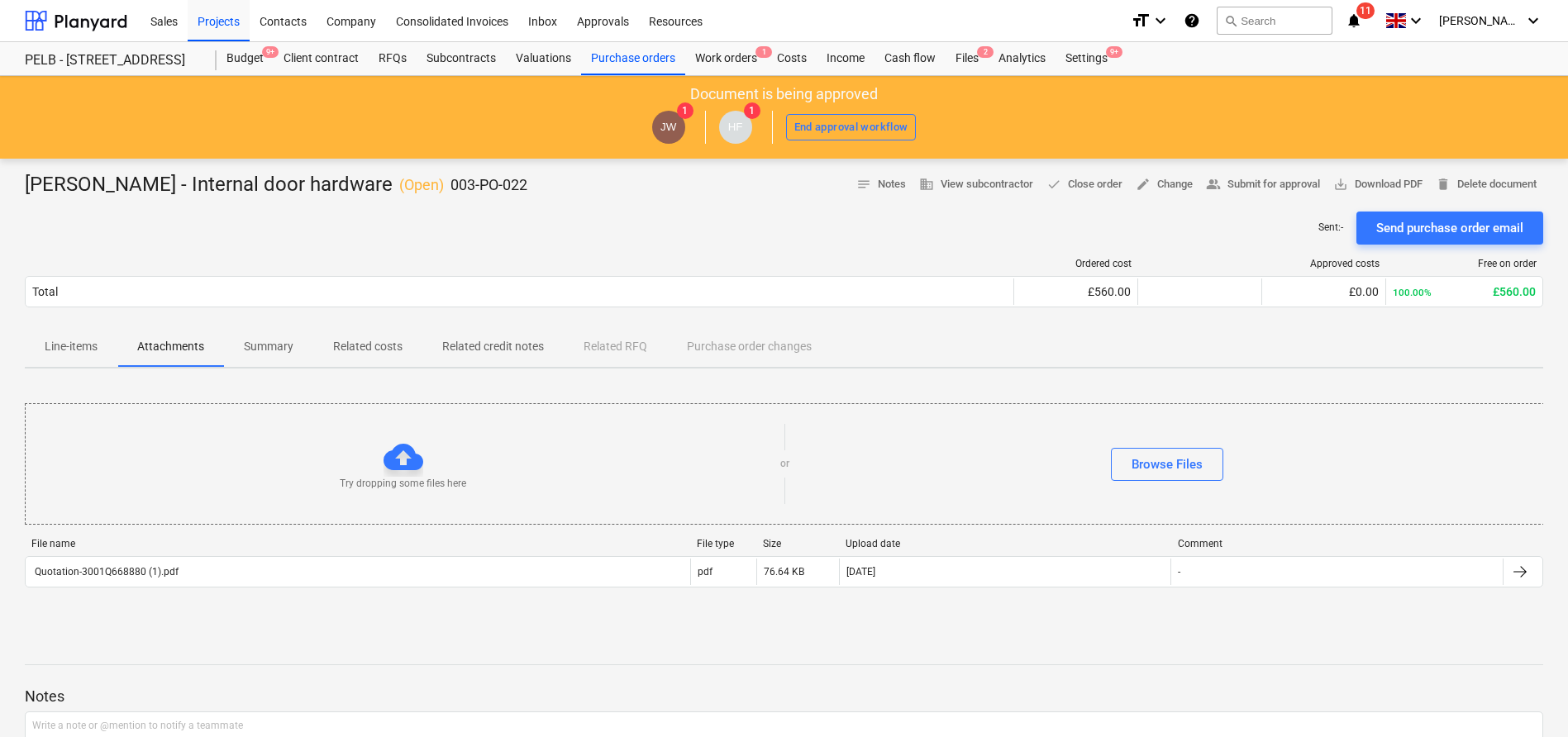
click at [104, 353] on span "Line-items" at bounding box center [71, 347] width 93 height 28
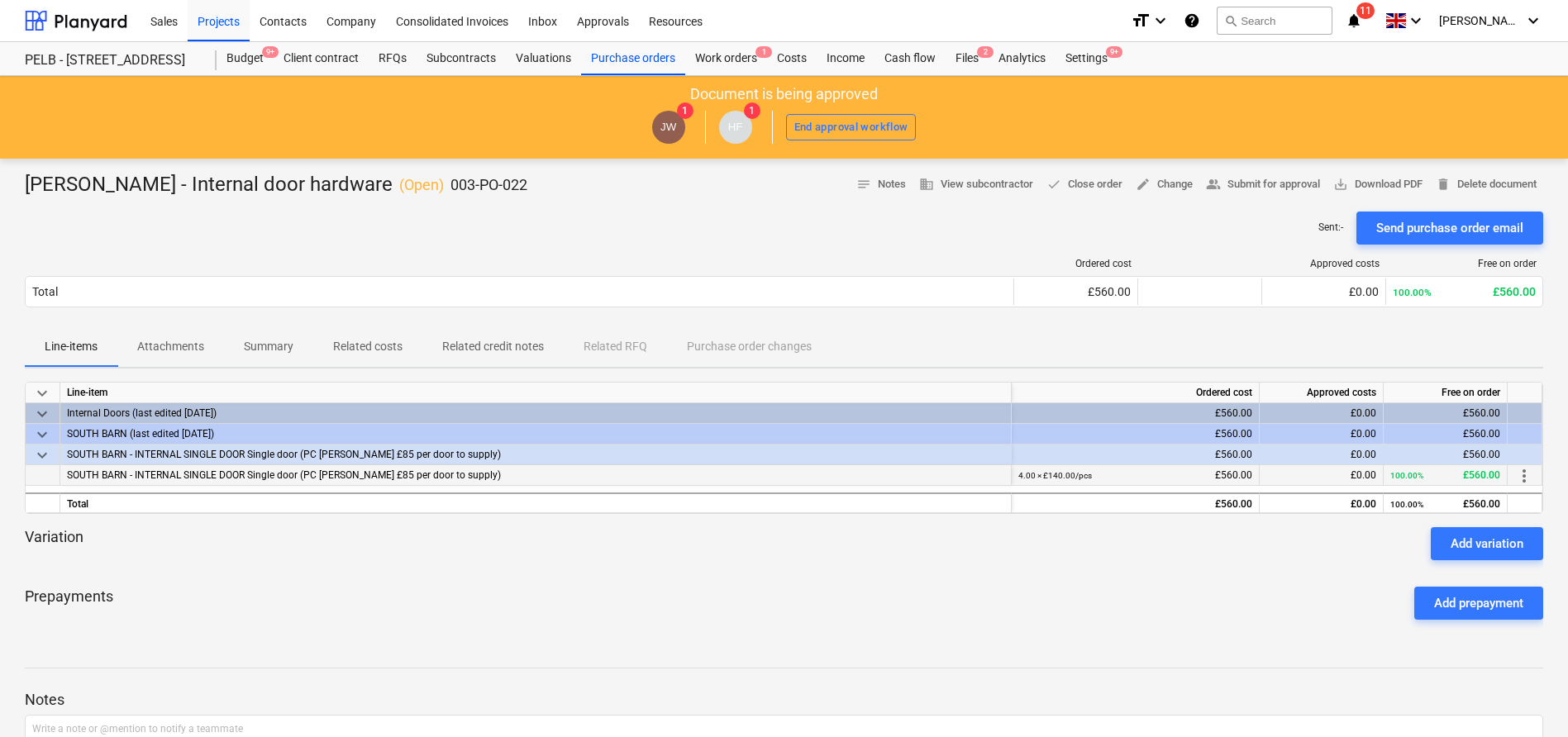
click at [385, 478] on span "SOUTH BARN - INTERNAL SINGLE DOOR Single door (PC Sum £85 per door to supply)" at bounding box center [284, 475] width 434 height 12
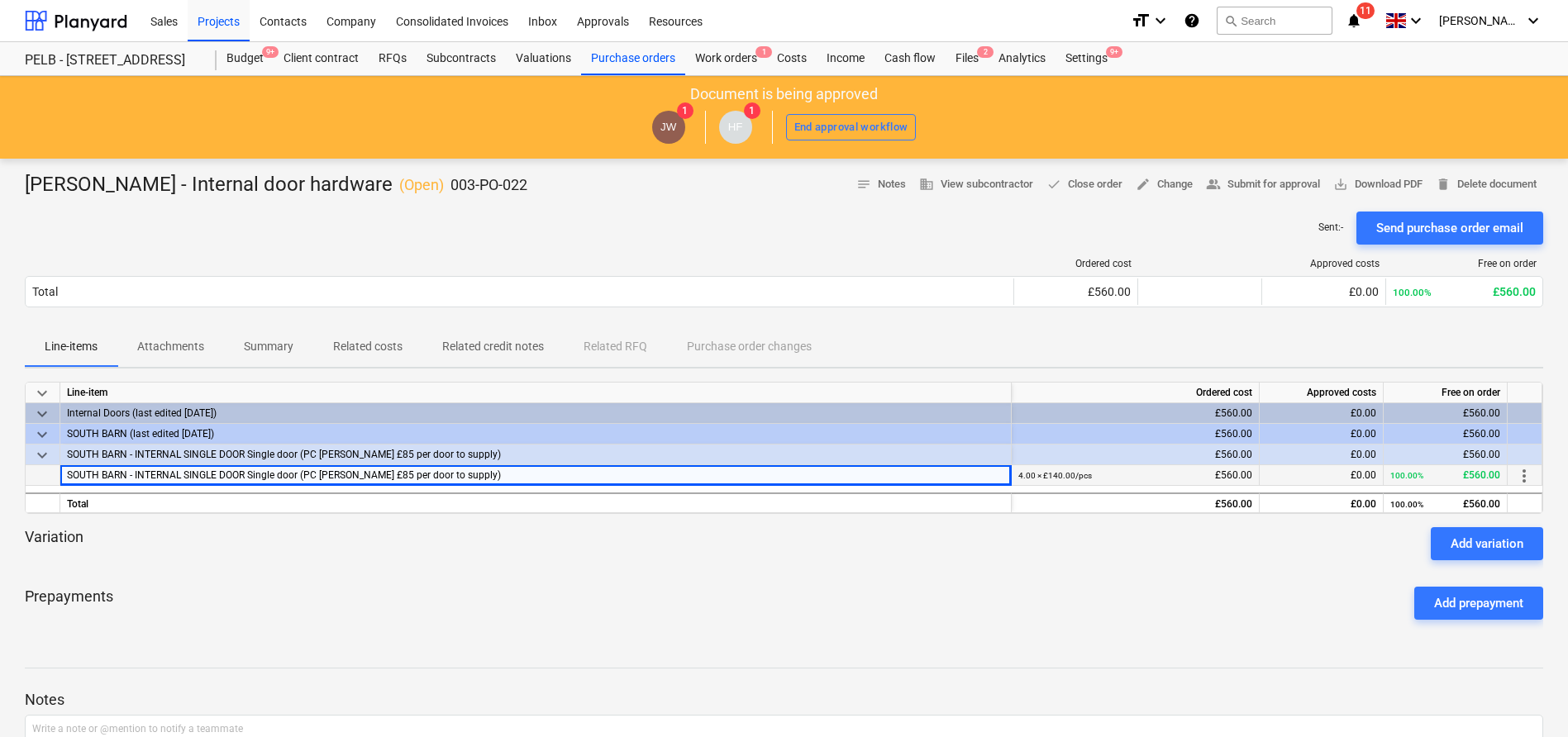
click at [1142, 475] on div "4.00 × £140.00 / pcs £560.00" at bounding box center [1135, 475] width 234 height 21
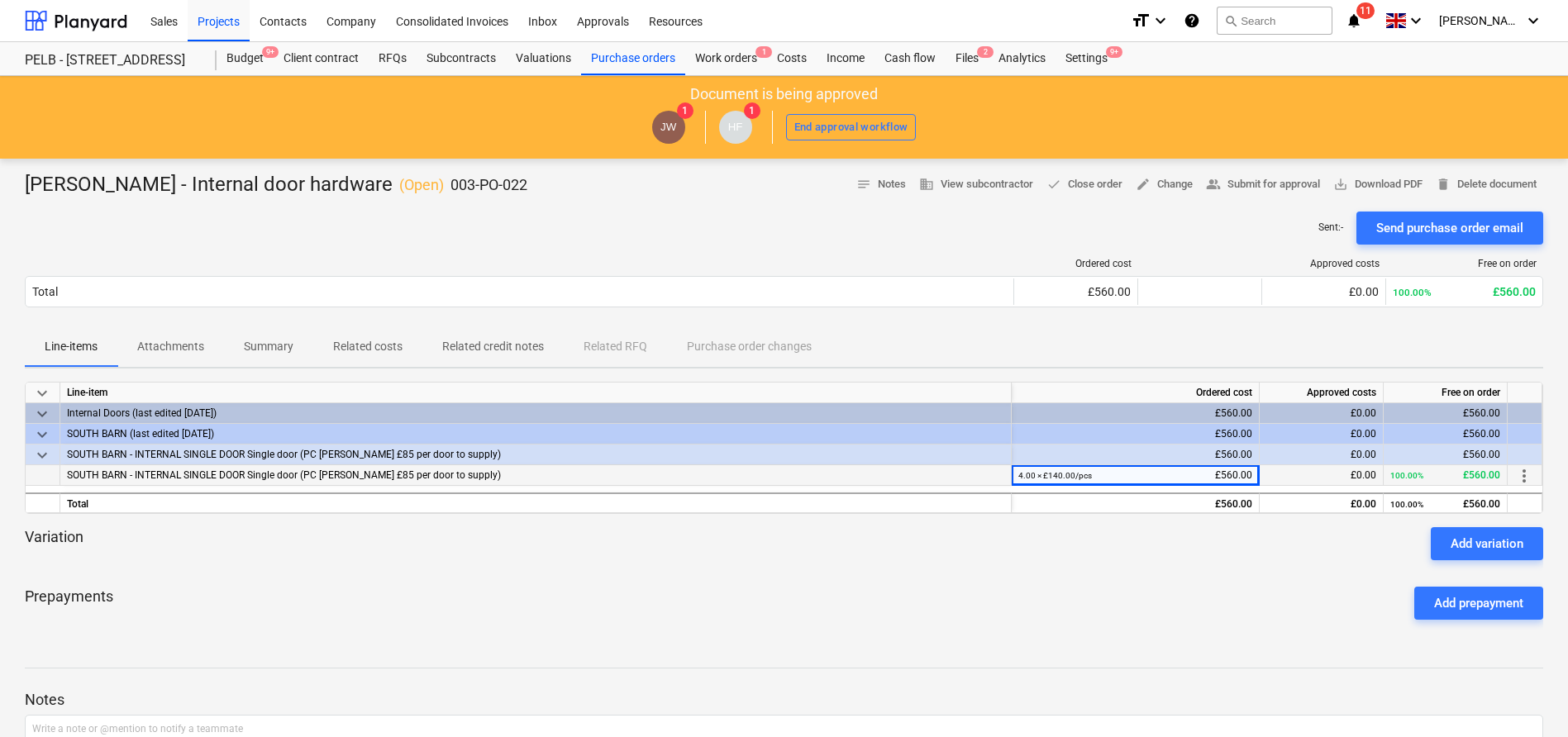
click at [1142, 475] on div "4.00 × £140.00 / pcs £560.00" at bounding box center [1135, 475] width 234 height 21
click at [1232, 476] on div "4.00 × £140.00 / pcs £560.00" at bounding box center [1135, 475] width 234 height 21
drag, startPoint x: 1254, startPoint y: 475, endPoint x: 1178, endPoint y: 475, distance: 76.0
click at [1178, 475] on div "4.00 × £140.00 / pcs £560.00" at bounding box center [1136, 475] width 248 height 21
click at [180, 346] on p "Attachments" at bounding box center [171, 346] width 67 height 17
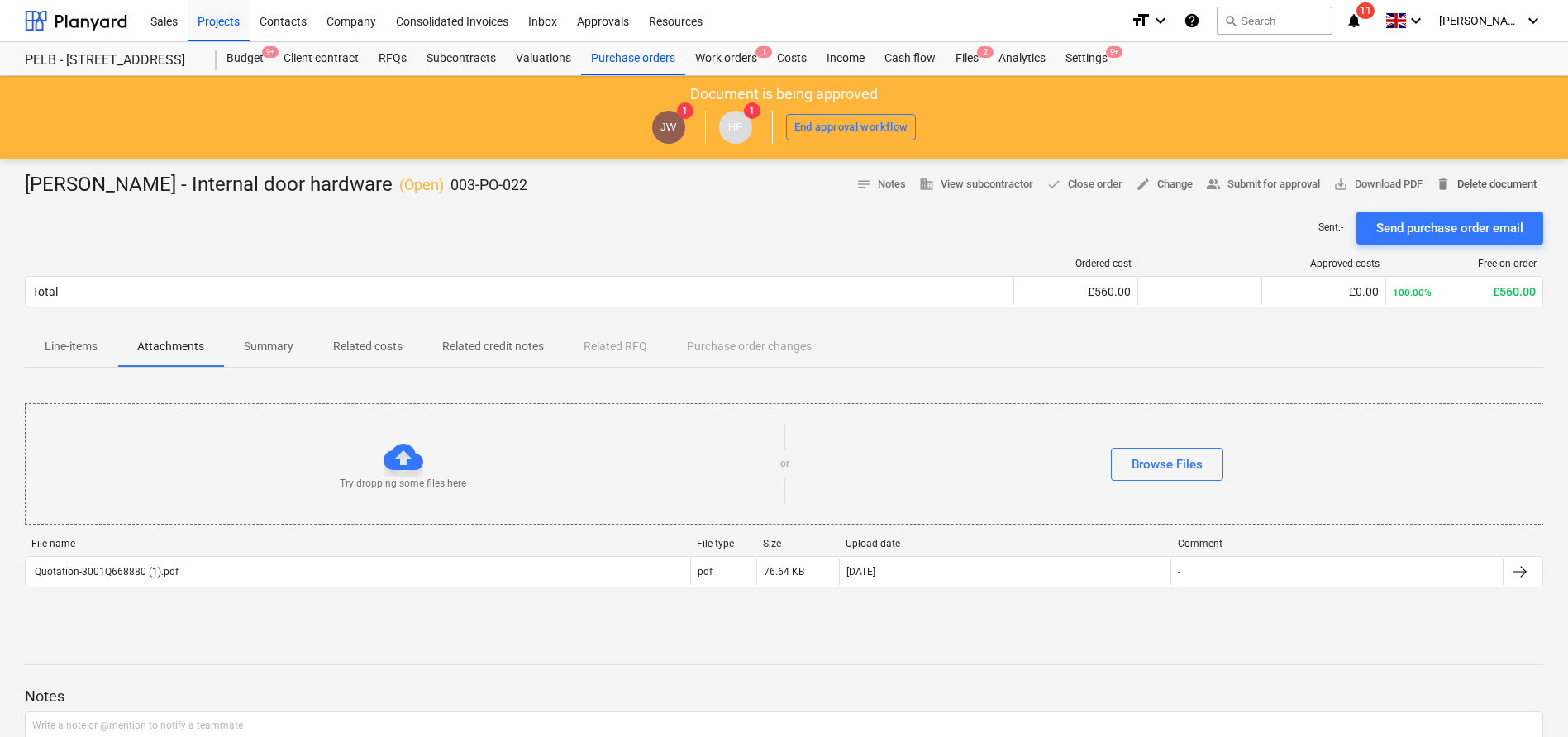
click at [1496, 182] on span "delete Delete document" at bounding box center [1486, 184] width 101 height 19
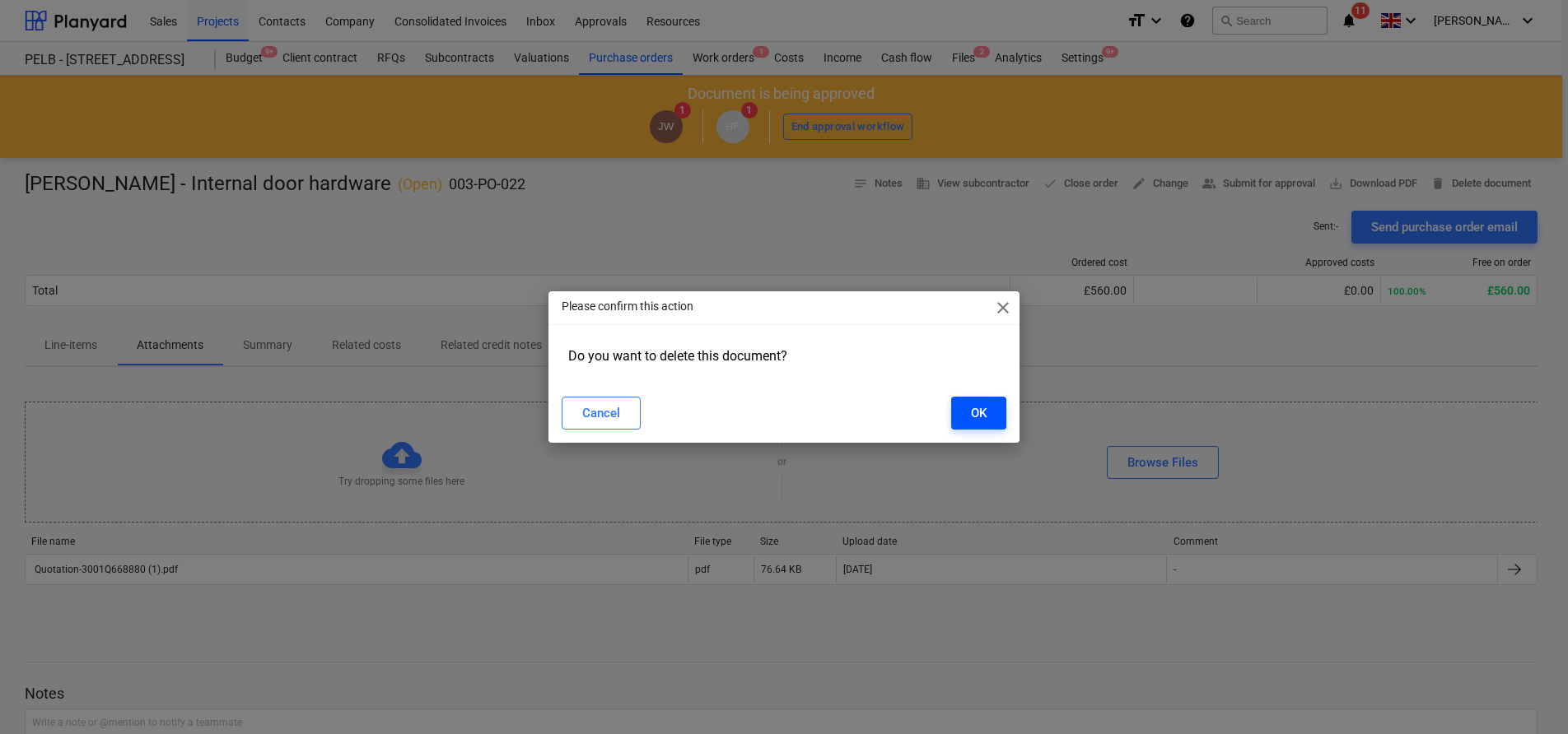
click at [986, 411] on div "OK" at bounding box center [978, 412] width 16 height 21
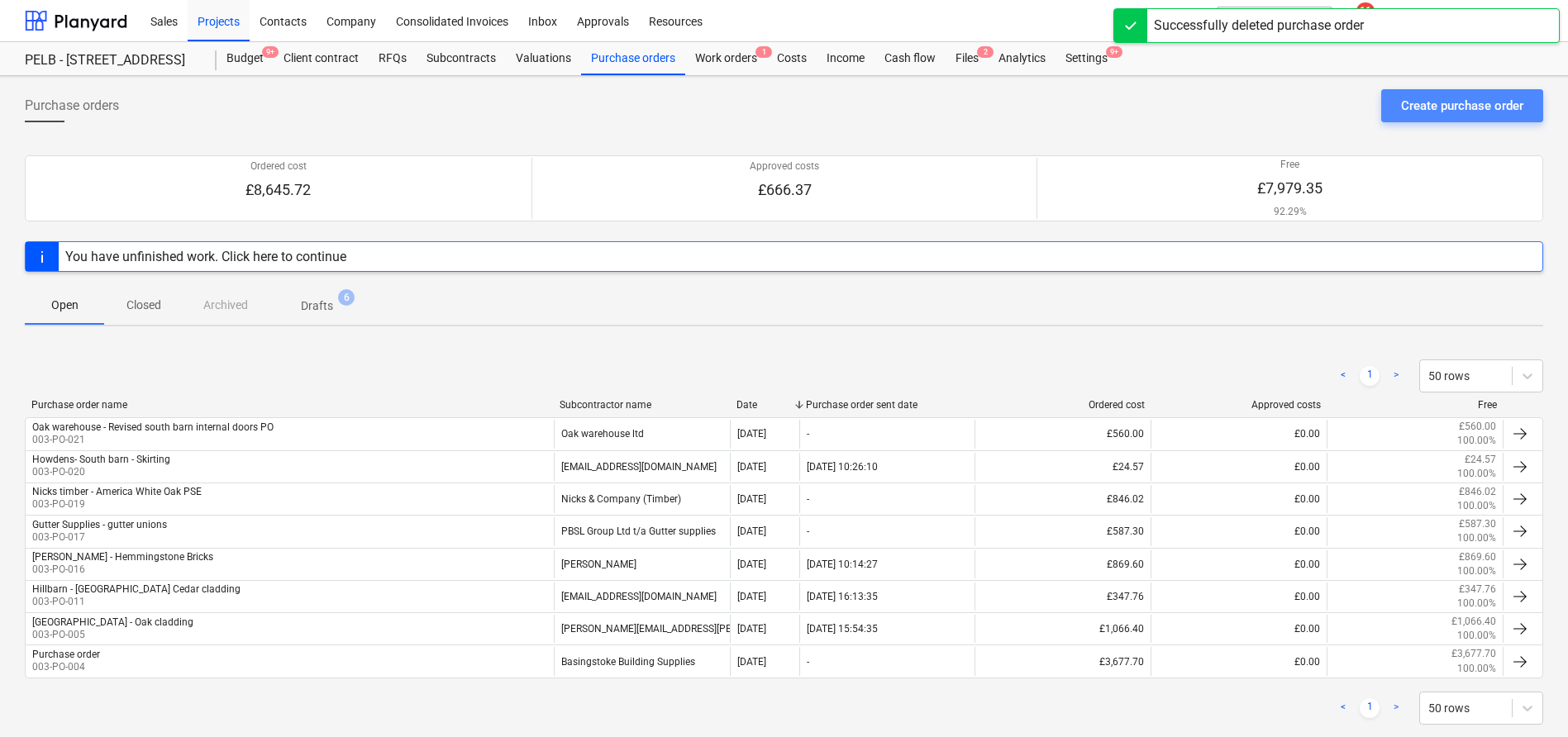
click at [1501, 118] on button "Create purchase order" at bounding box center [1462, 106] width 162 height 33
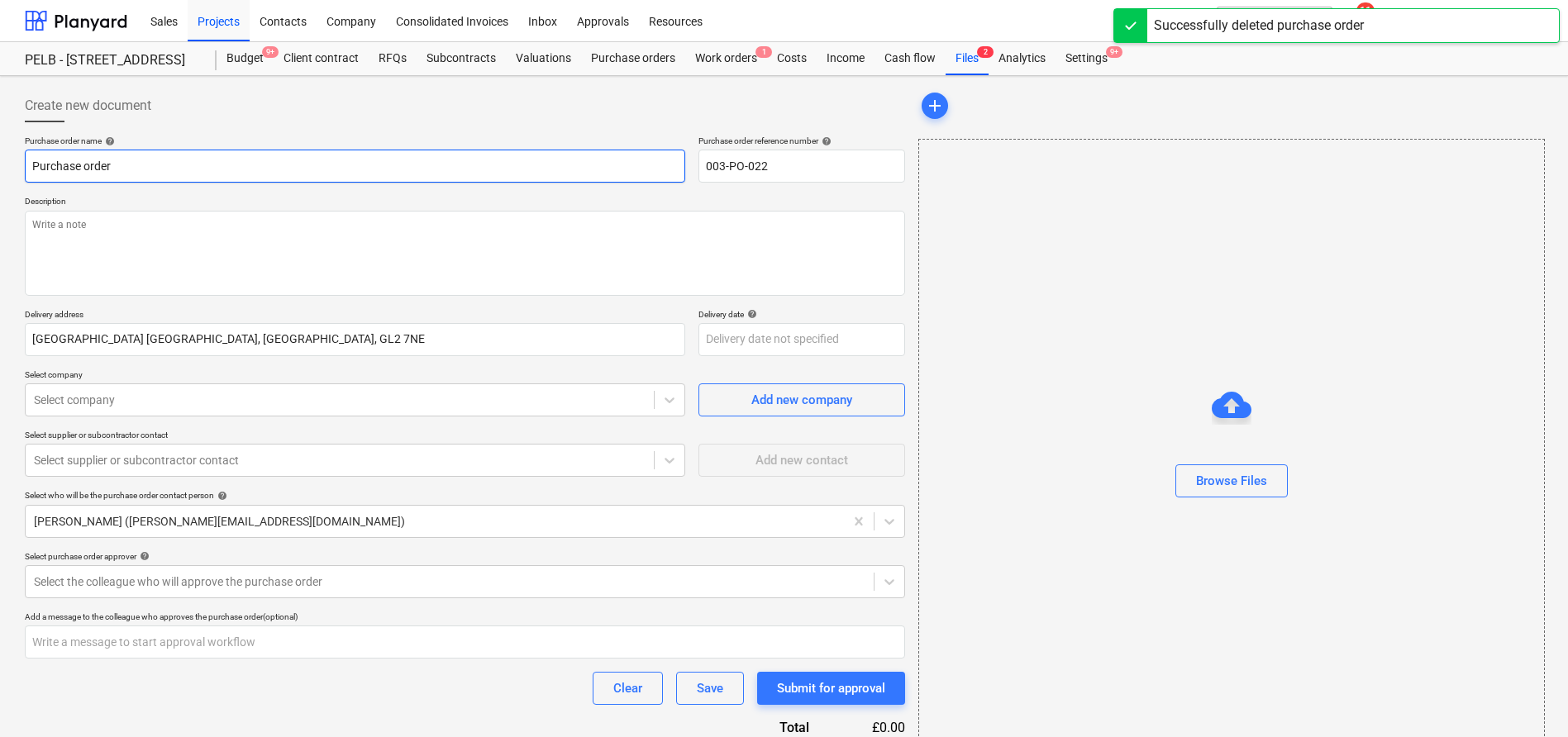
drag, startPoint x: 186, startPoint y: 155, endPoint x: 311, endPoint y: 174, distance: 126.4
click at [311, 174] on input "Purchase order" at bounding box center [355, 166] width 661 height 33
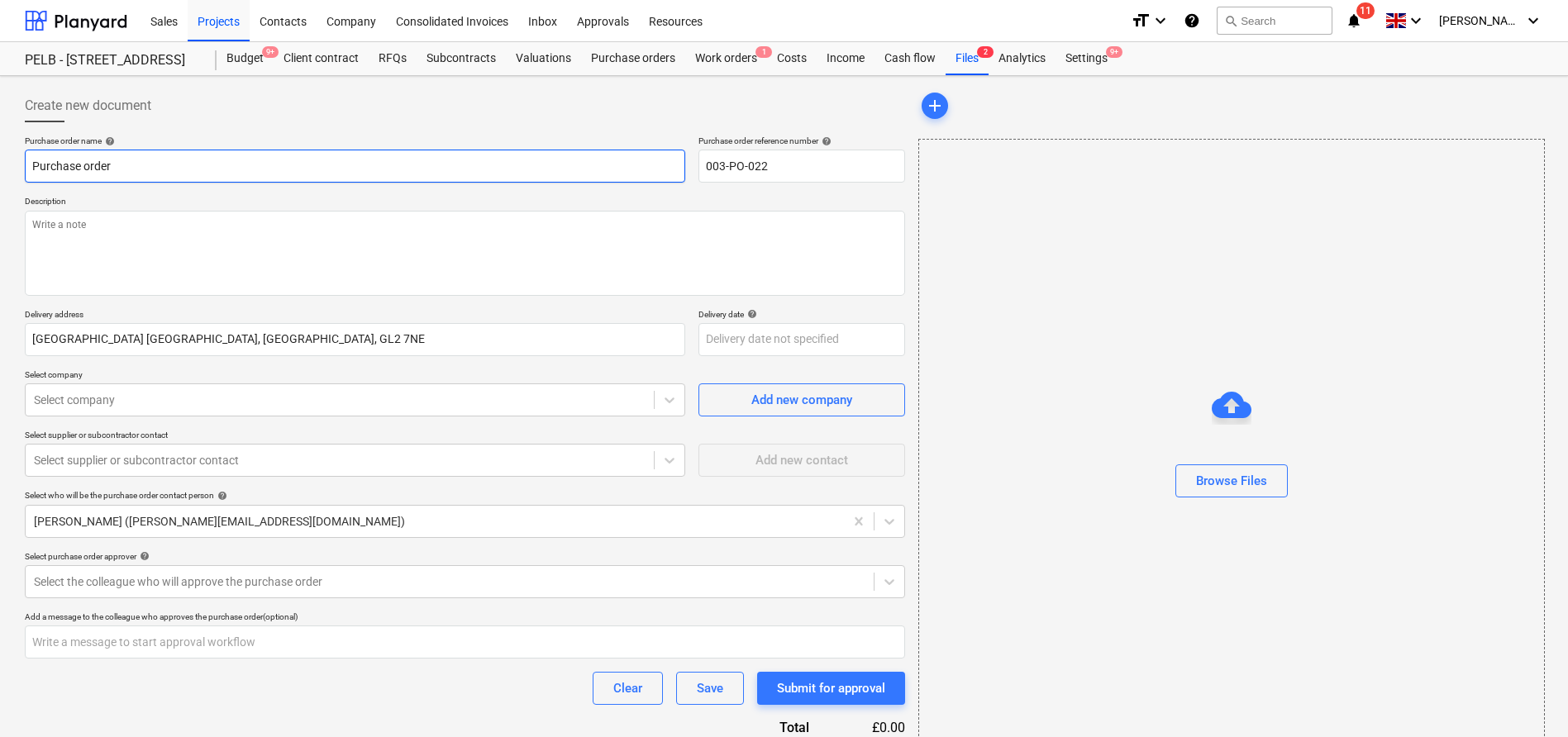
type textarea "x"
type input "Tr"
type textarea "x"
type input "Tra"
type textarea "x"
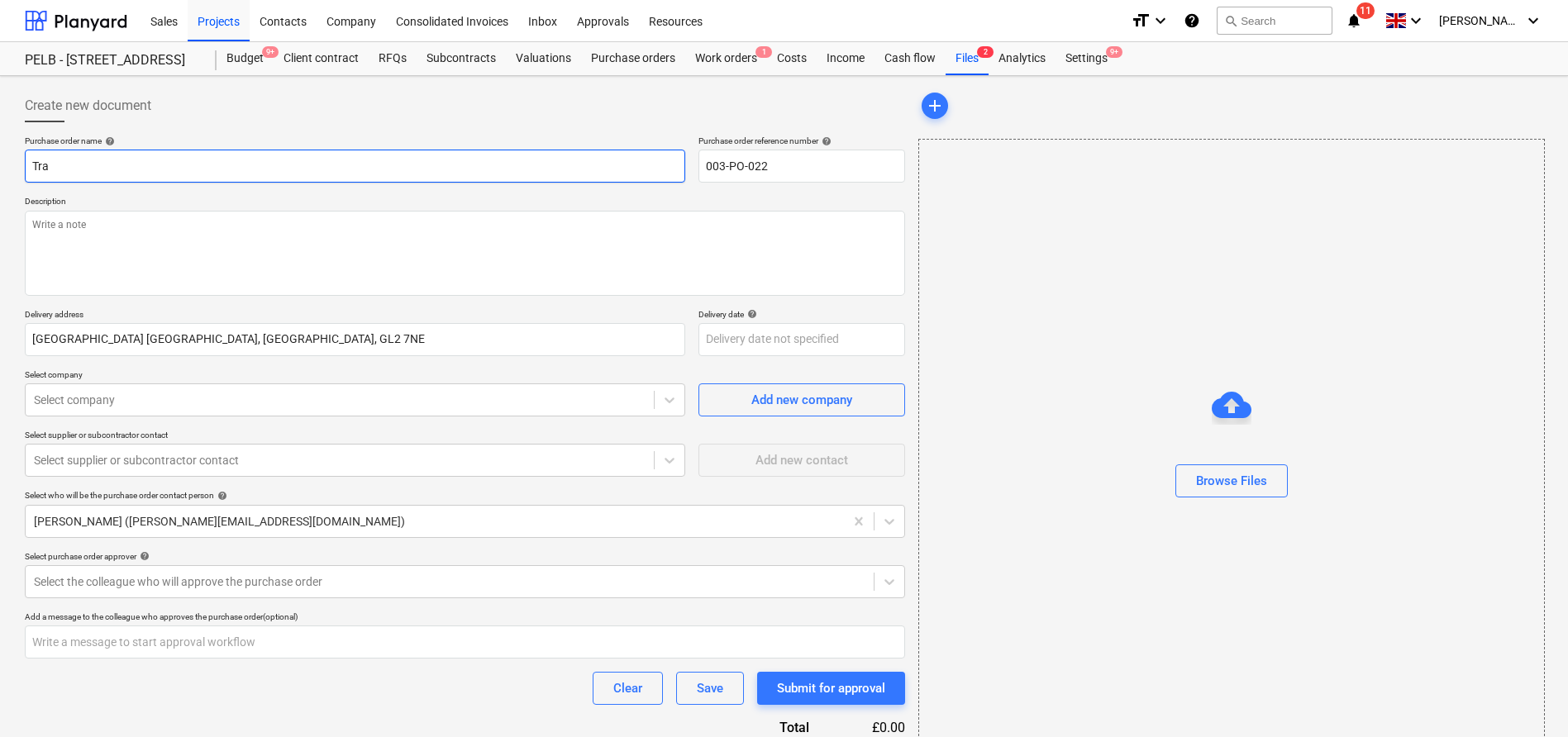
type input "Trav"
type textarea "x"
type input "Travi"
type textarea "x"
type input "Travi"
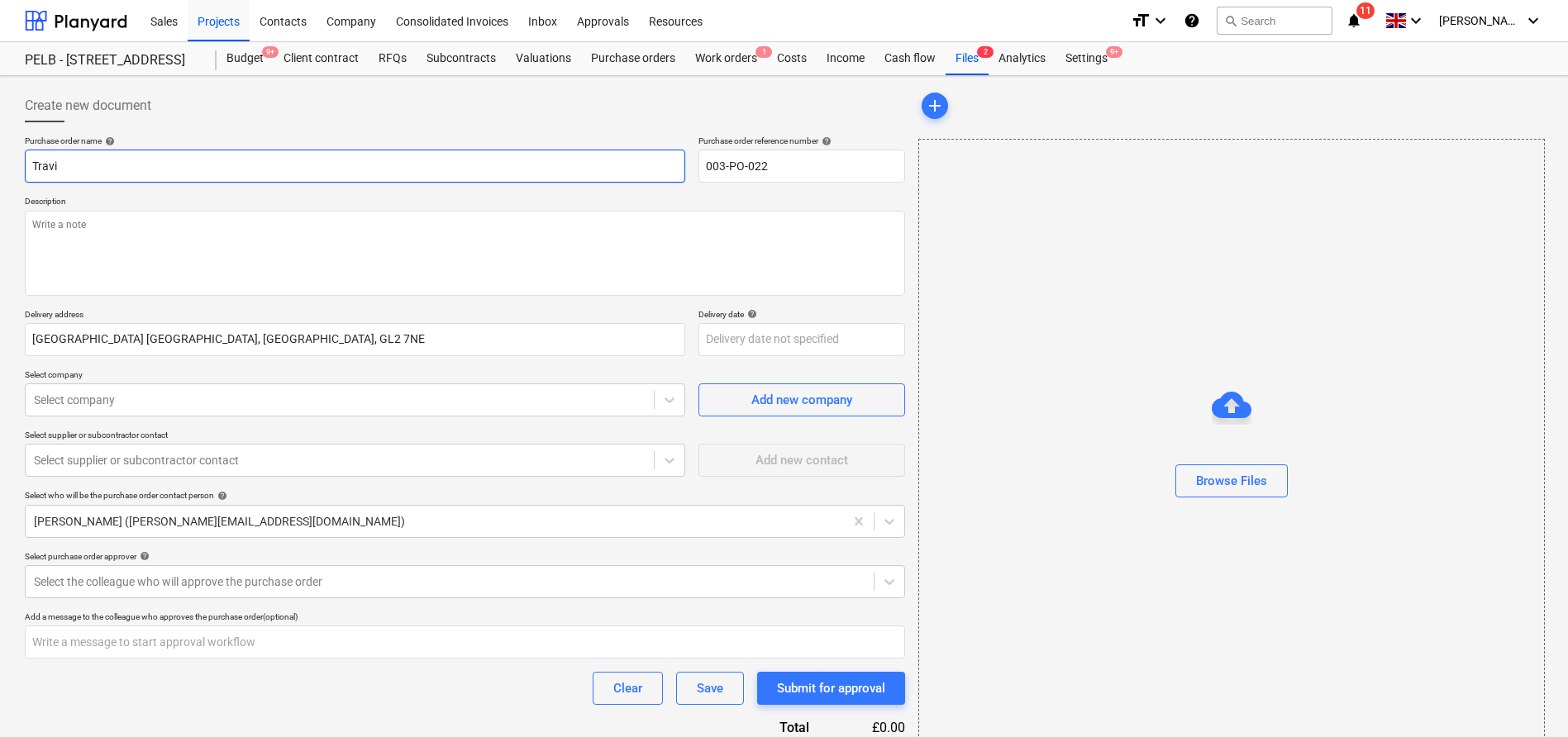
type textarea "x"
type input "Travi"
type textarea "x"
type input "Travis"
type textarea "x"
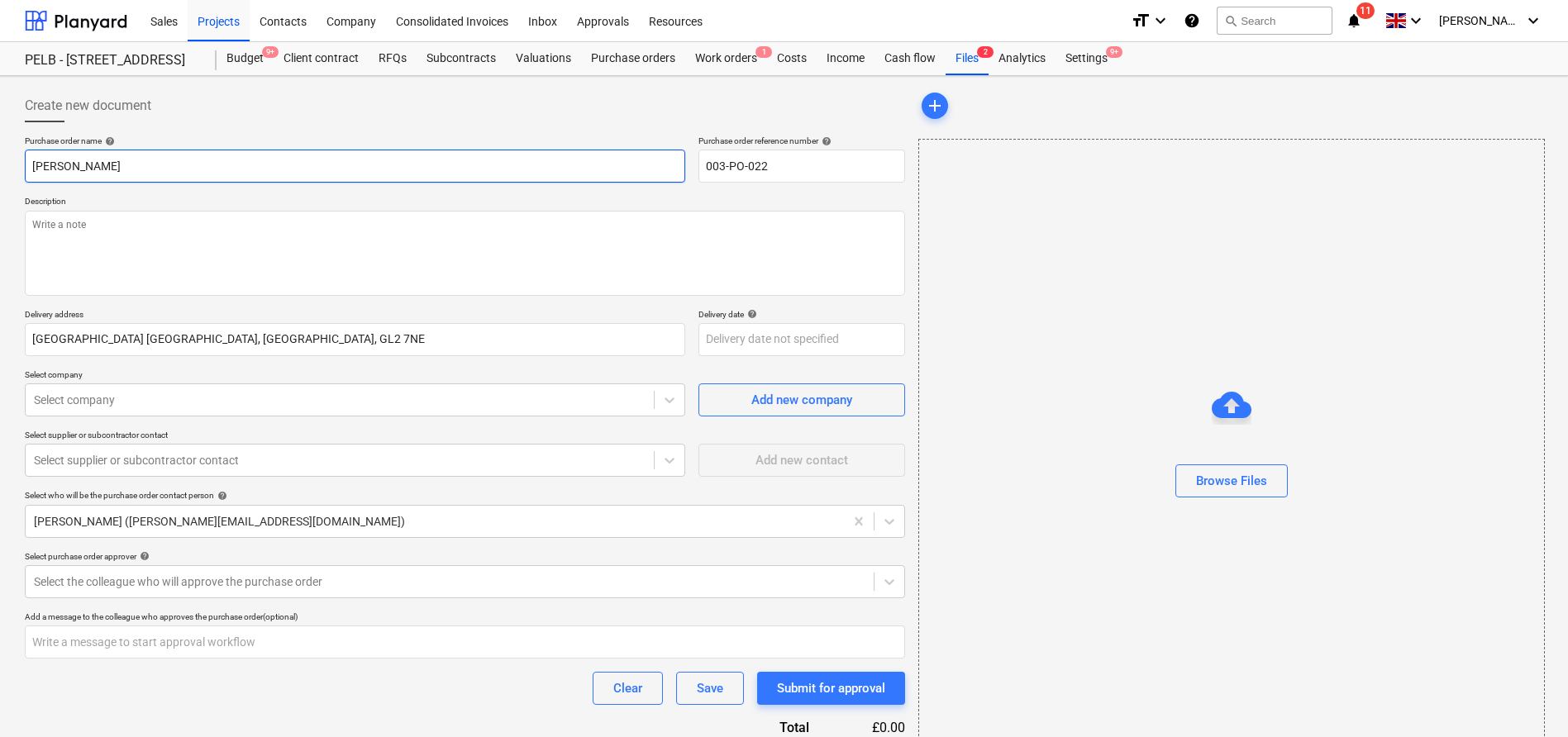
type input "Travis"
type textarea "x"
type input "Travis p"
type textarea "x"
type input "Travis pe"
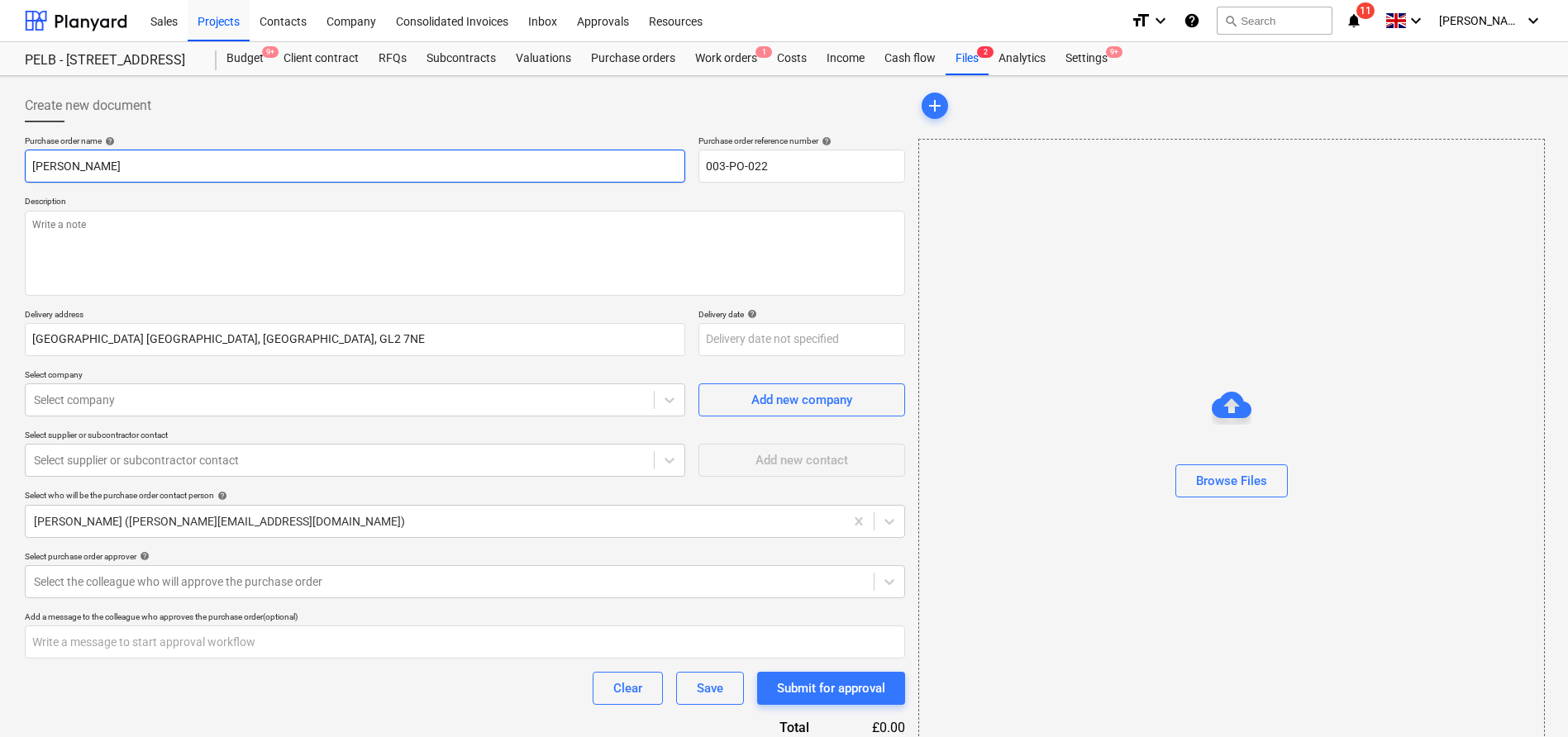
type textarea "x"
type input "Travis per"
type textarea "x"
type input "Travis pe"
type textarea "x"
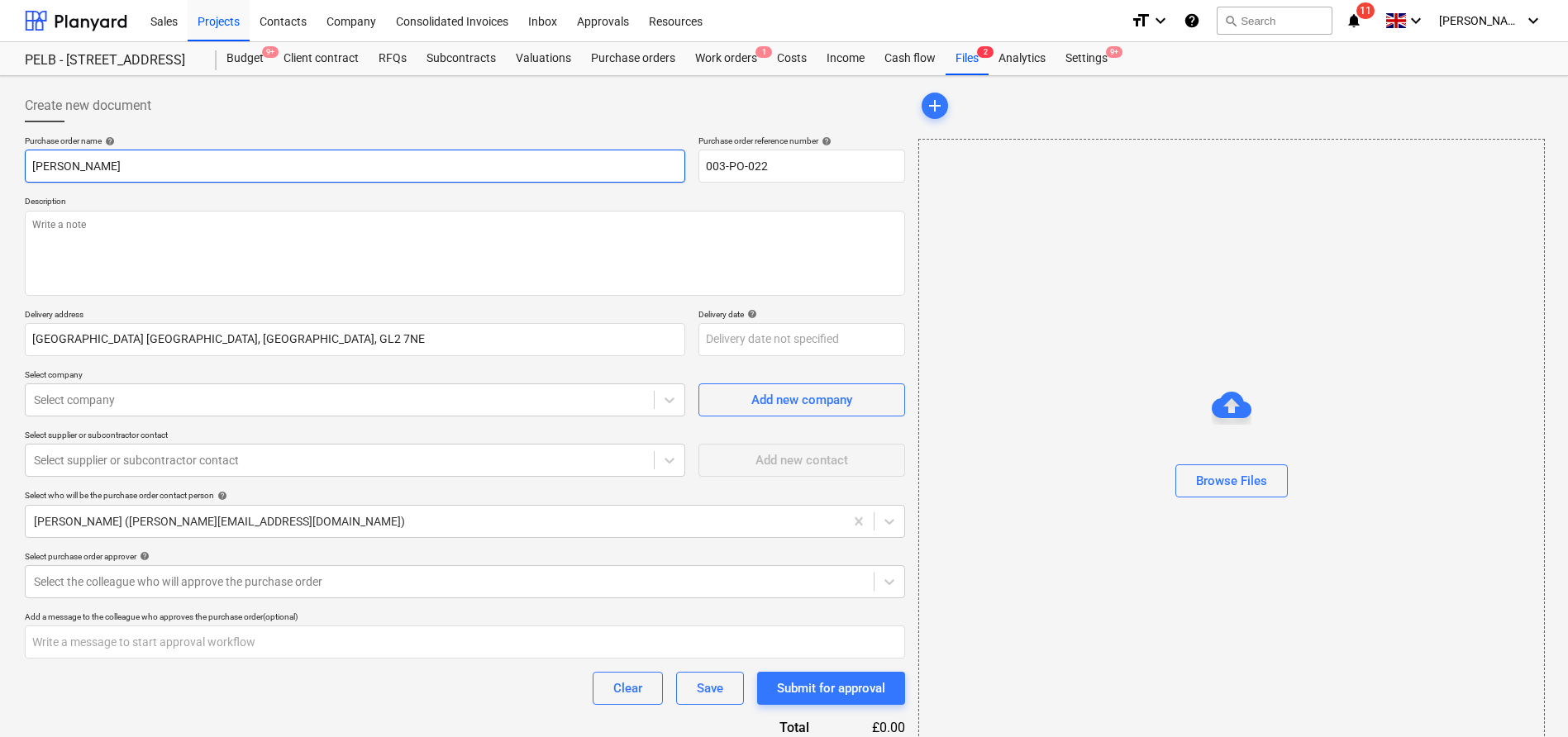
type input "Travis p"
type textarea "x"
type input "Travis"
type textarea "x"
type input "Travis P"
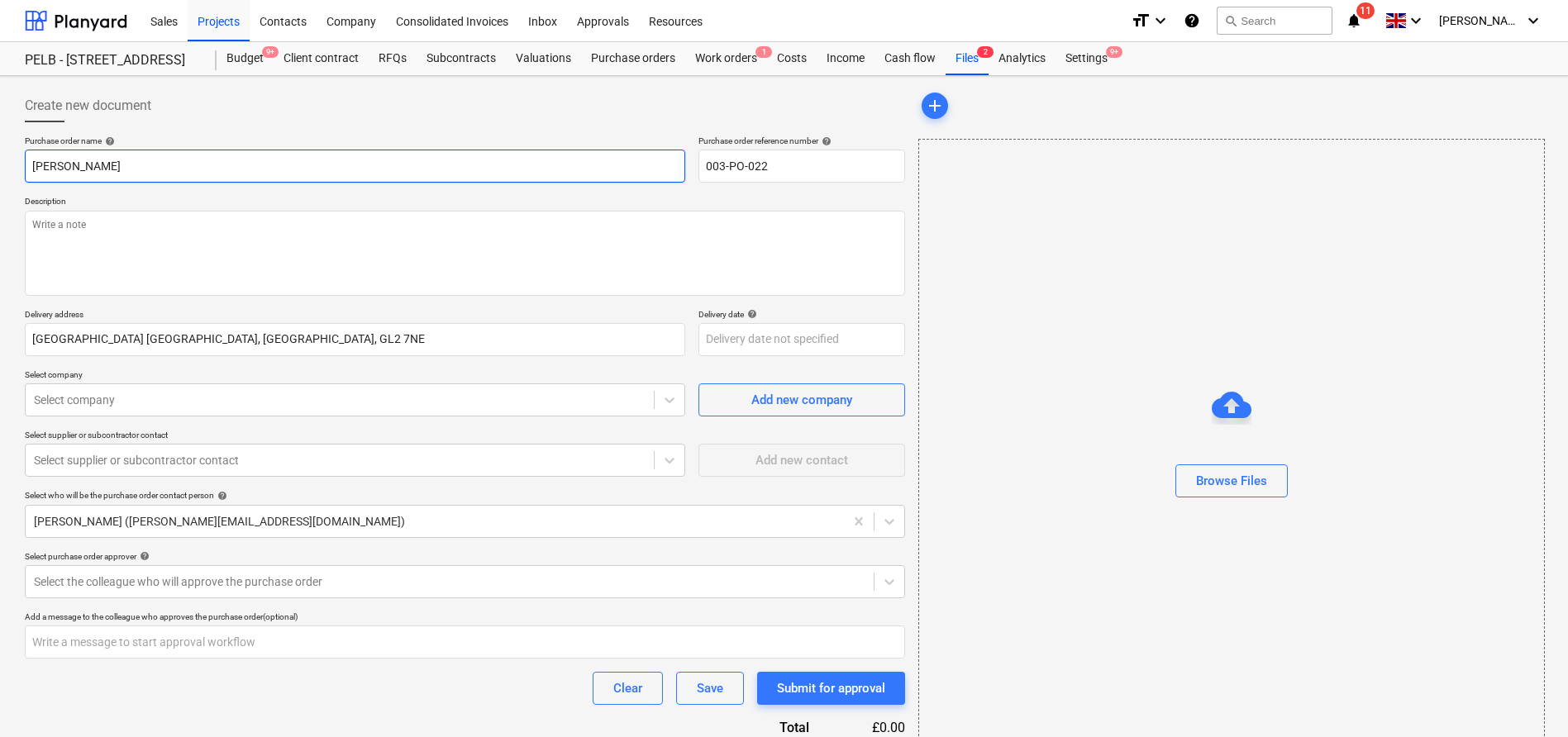
type textarea "x"
type input "Travis Pe"
type textarea "x"
type input "Travis Per"
type textarea "x"
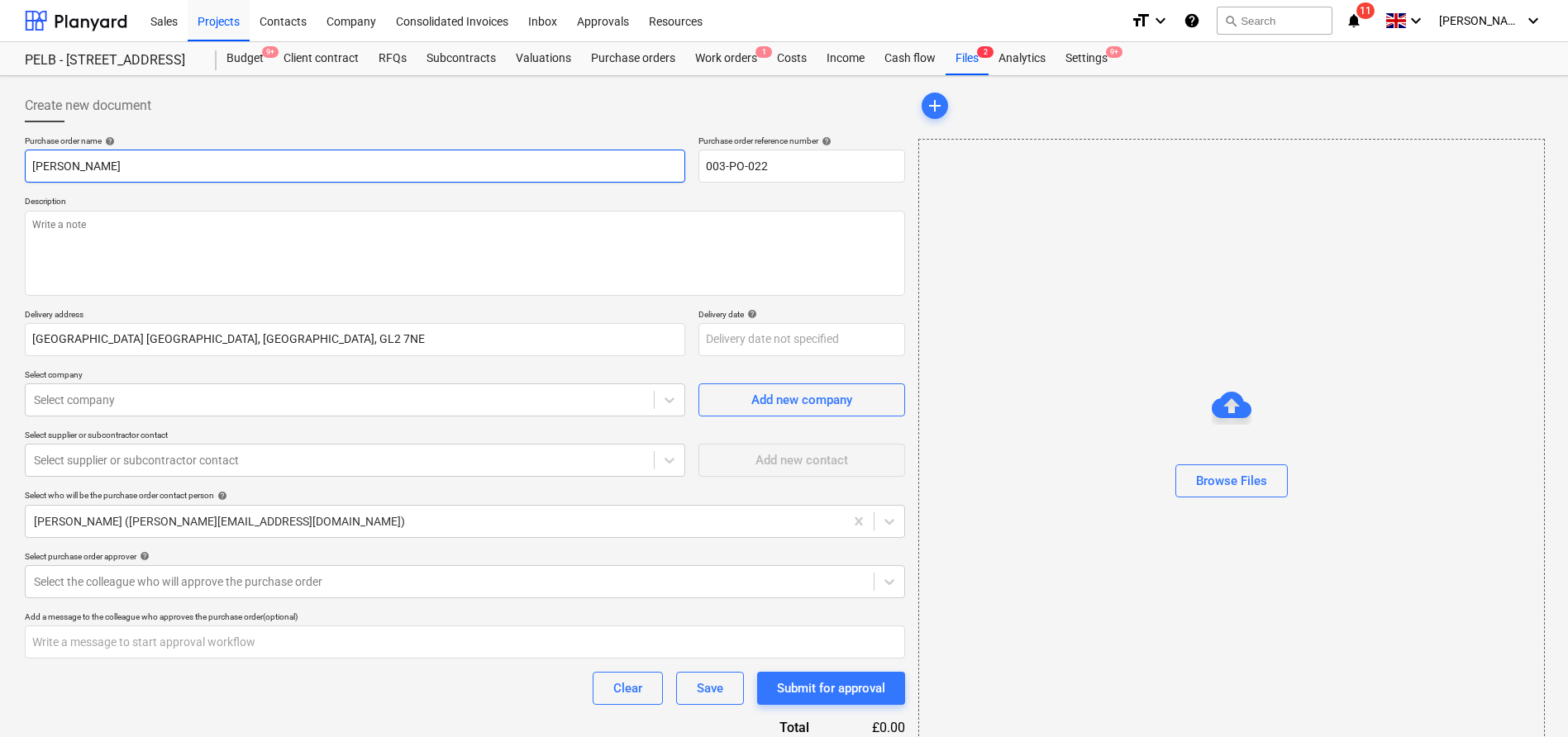
type input "Travis Perk"
type textarea "x"
type input "Travis Perki"
type textarea "x"
type input "Travis Perkin"
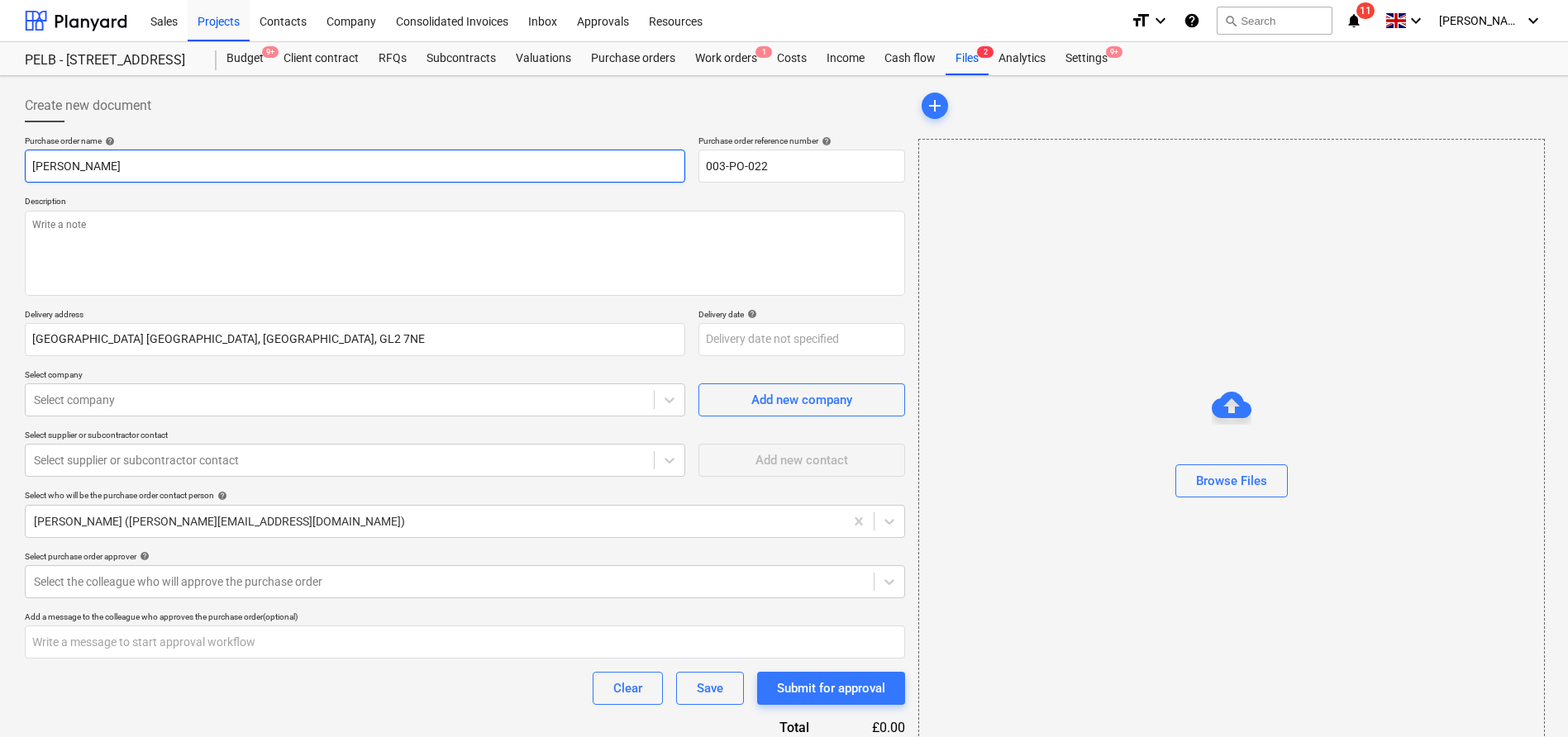
type textarea "x"
type input "Travis Perkins"
type textarea "x"
type input "Travis Perkins"
type textarea "x"
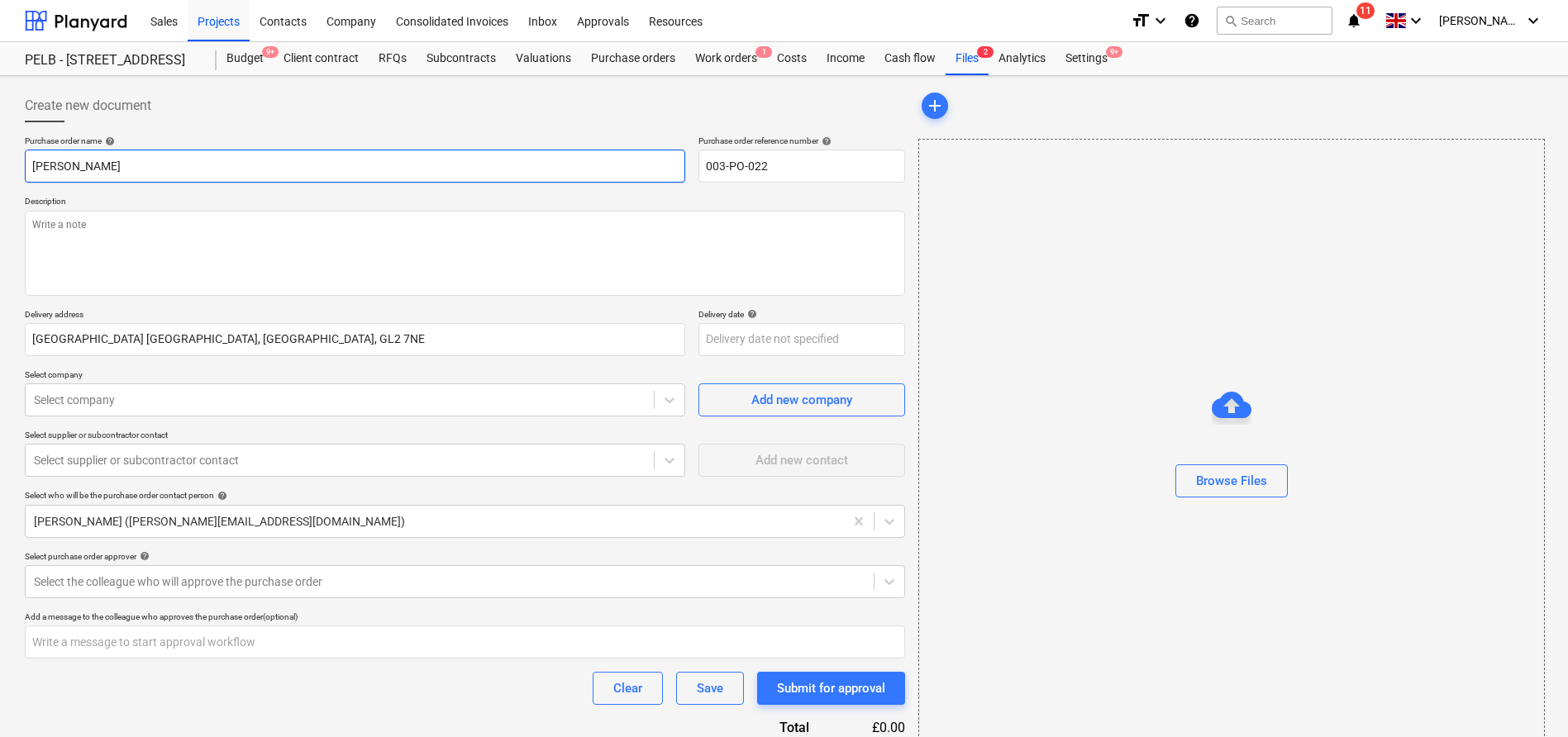
type input "Travis Perkins -"
type textarea "x"
type input "Travis Perkins -"
type textarea "x"
type input "Travis Perkins - S"
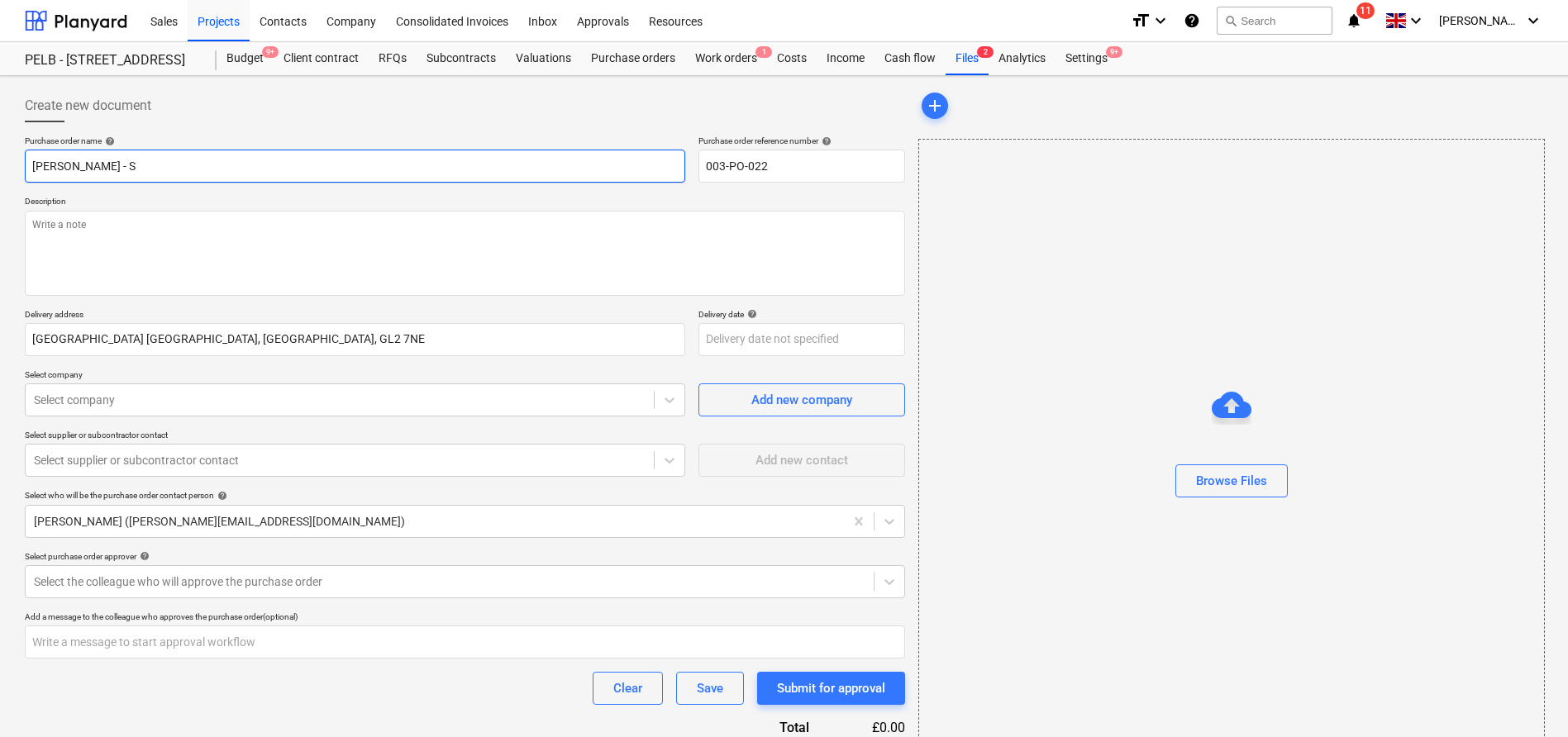
type textarea "x"
type input "Travis Perkins -"
type textarea "x"
type input "Travis Perkins - D"
type textarea "x"
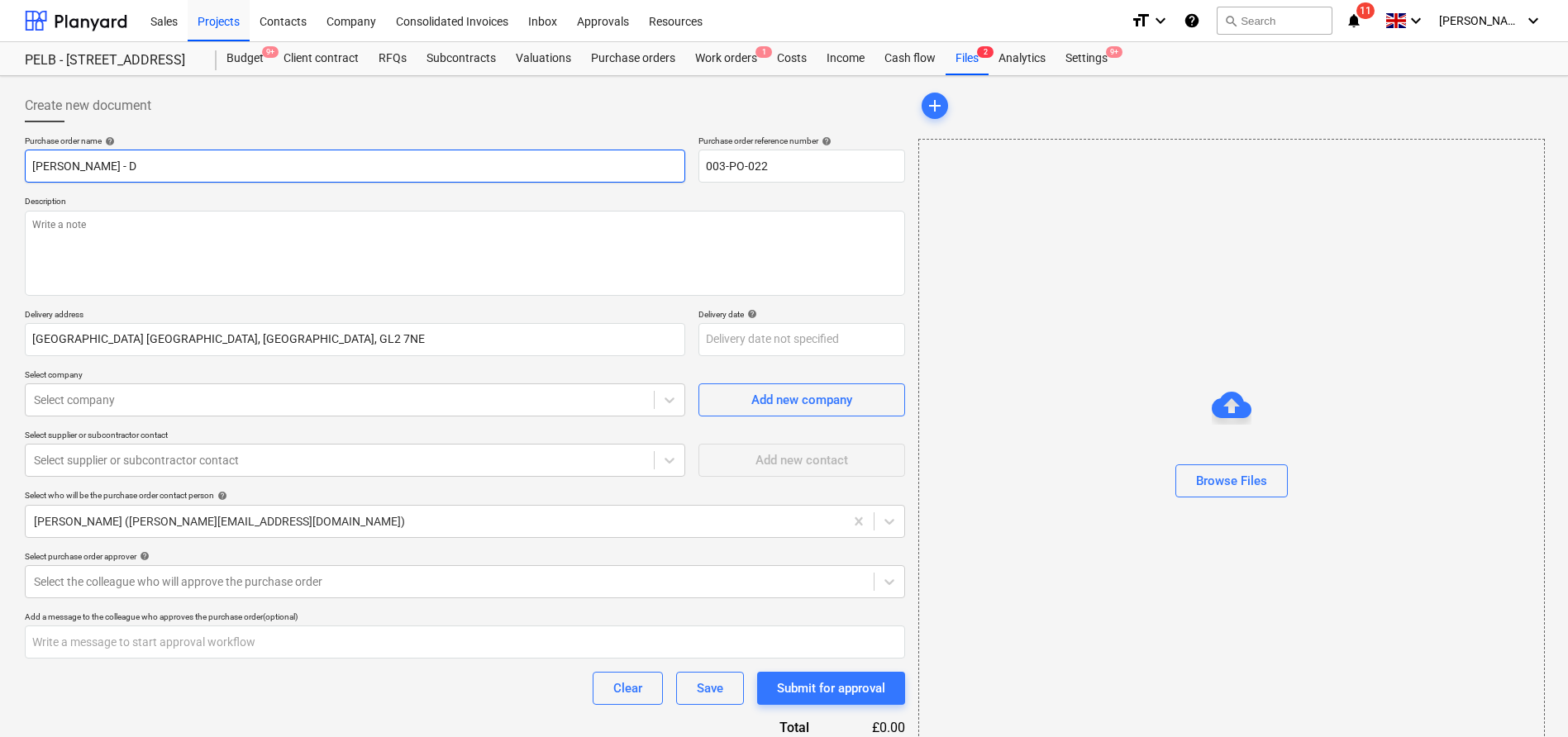
type input "Travis Perkins - Do"
type textarea "x"
type input "Travis Perkins - Doo"
type textarea "x"
type input "Travis Perkins - Door"
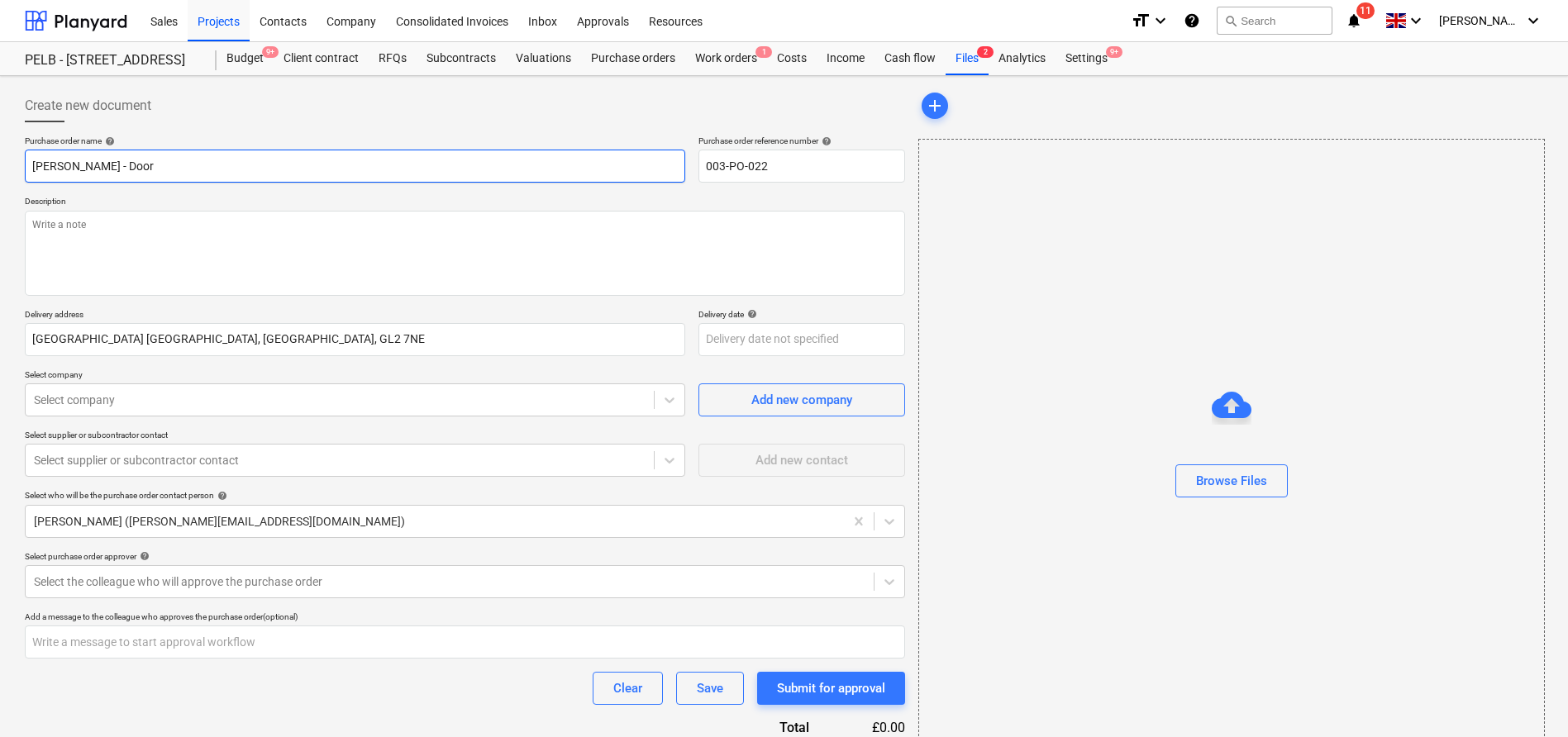
type textarea "x"
type input "Travis Perkins - Door"
type textarea "x"
type input "Travis Perkins - Door h"
type textarea "x"
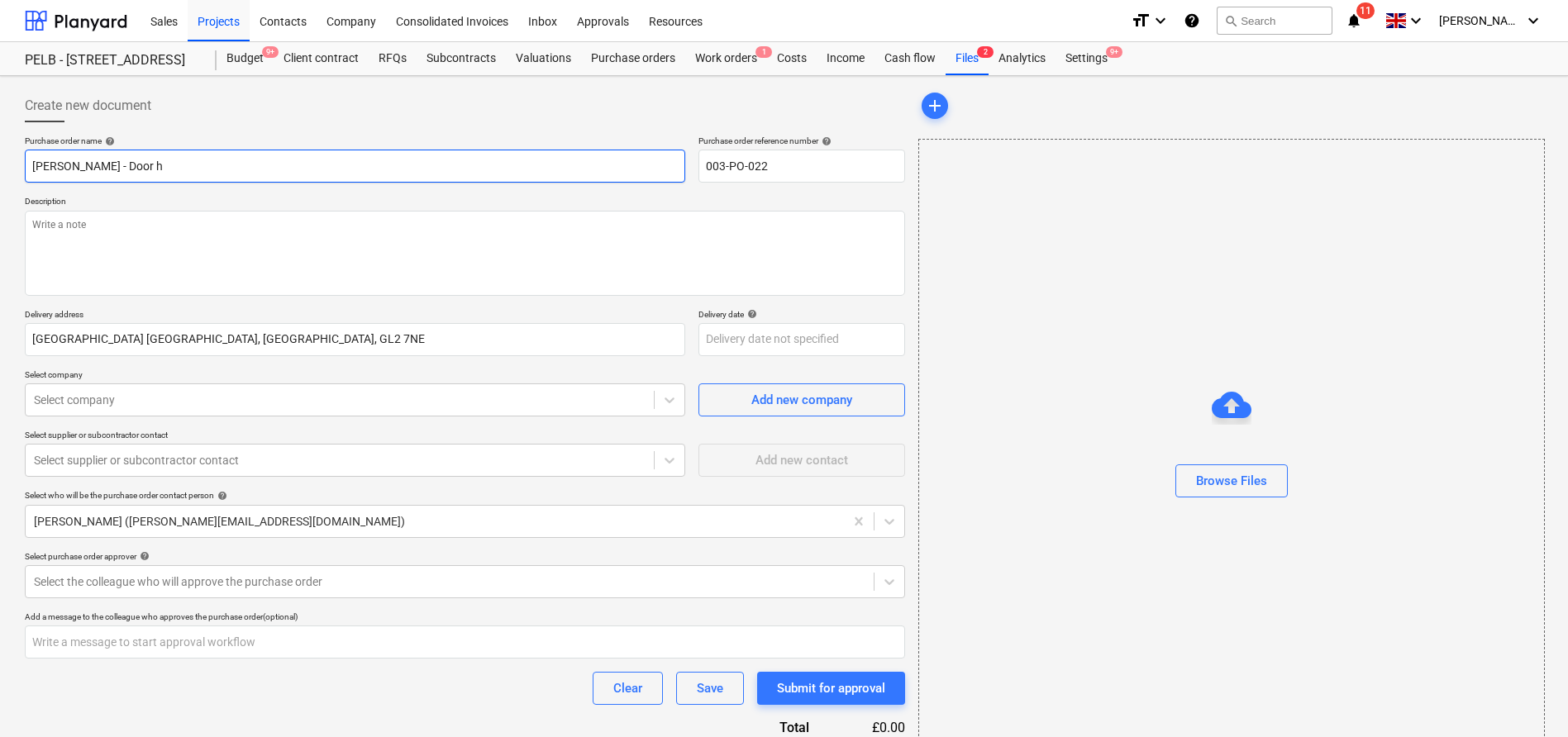
type input "Travis Perkins - Door ha"
type textarea "x"
type input "Travis Perkins - Door har"
type textarea "x"
type input "Travis Perkins - Door hard"
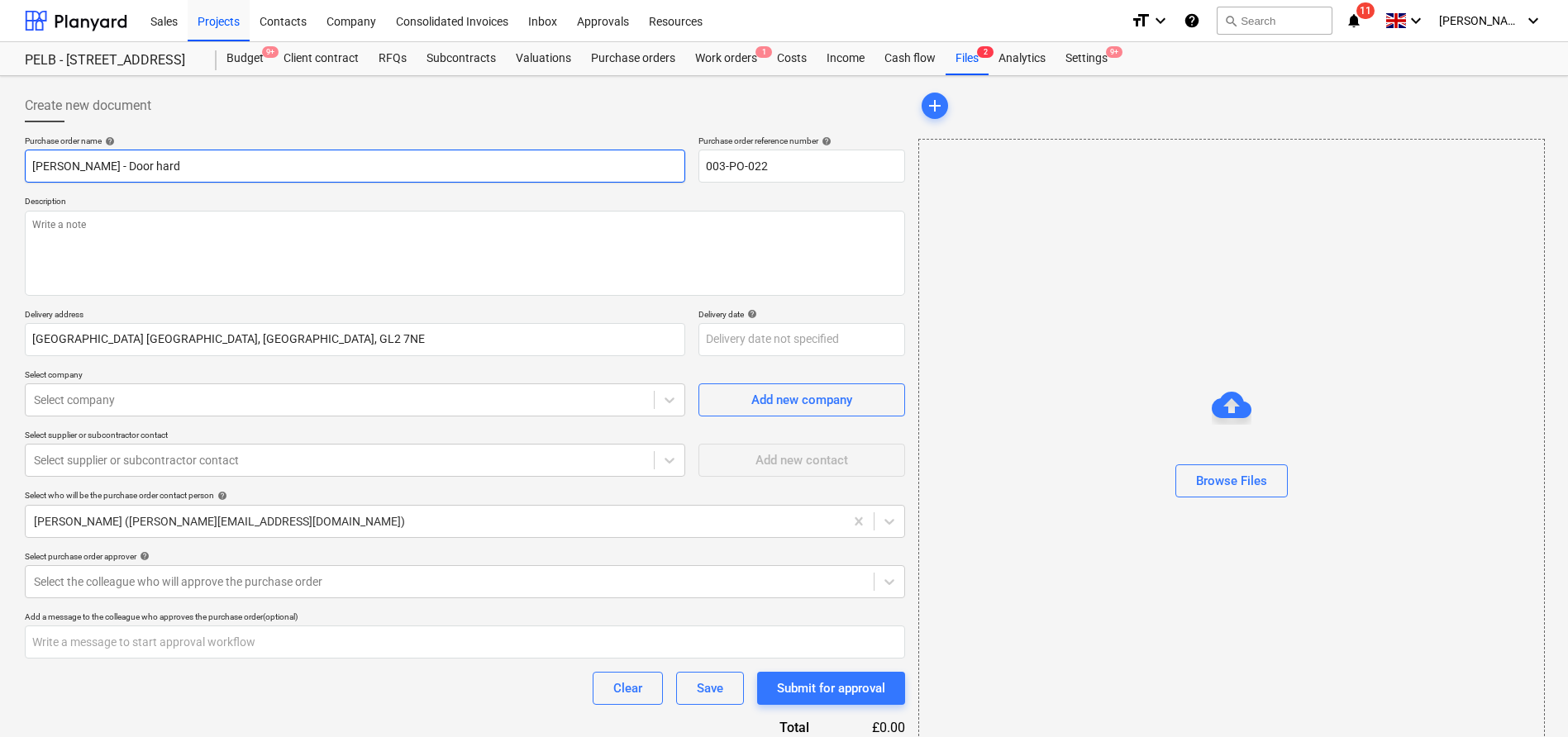
type textarea "x"
type input "Travis Perkins - Door harde"
type textarea "x"
type input "Travis Perkins - Door hard"
type textarea "x"
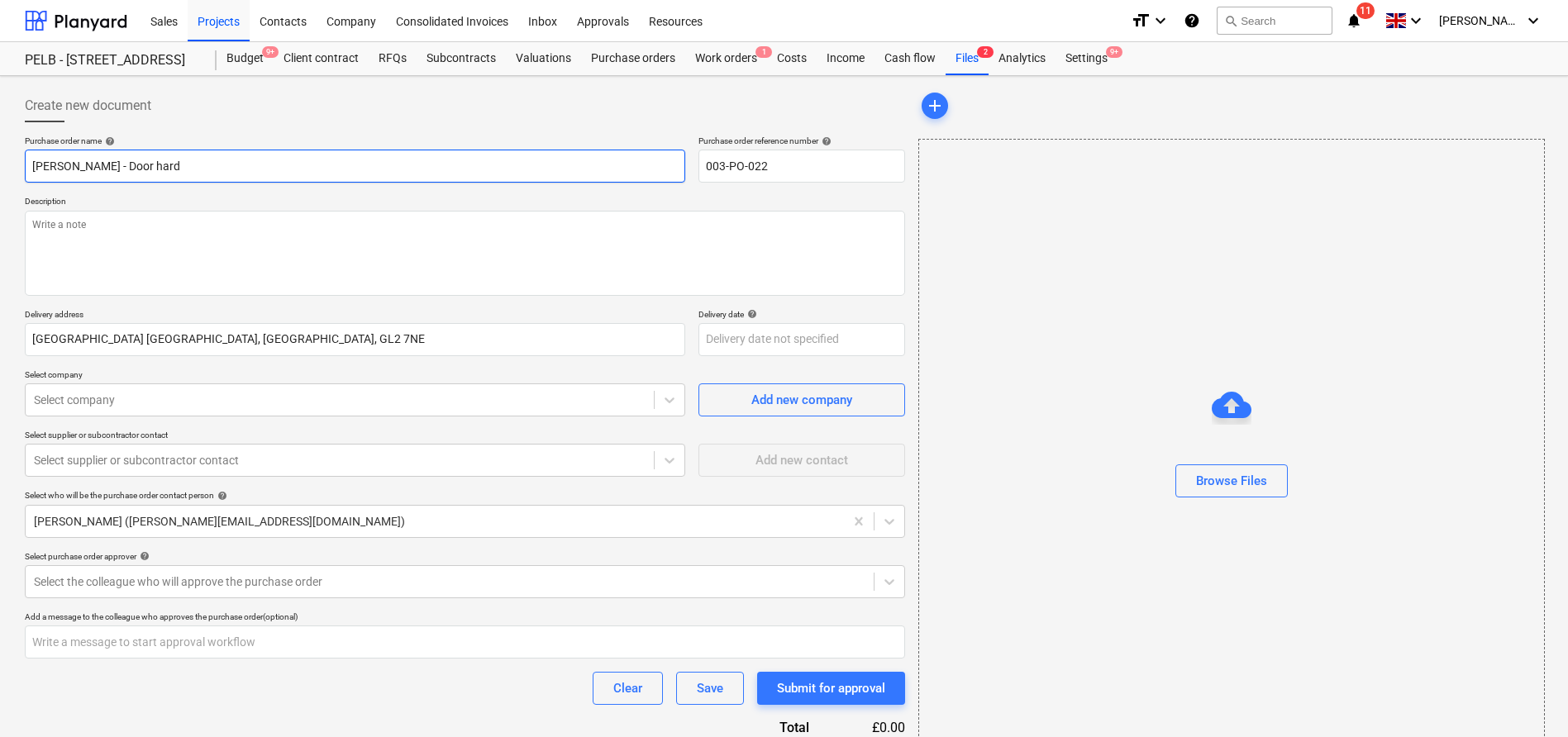
type input "Travis Perkins - Door hardw"
type textarea "x"
type input "Travis Perkins - Door hardwa"
type textarea "x"
type input "Travis Perkins - Door hardwar"
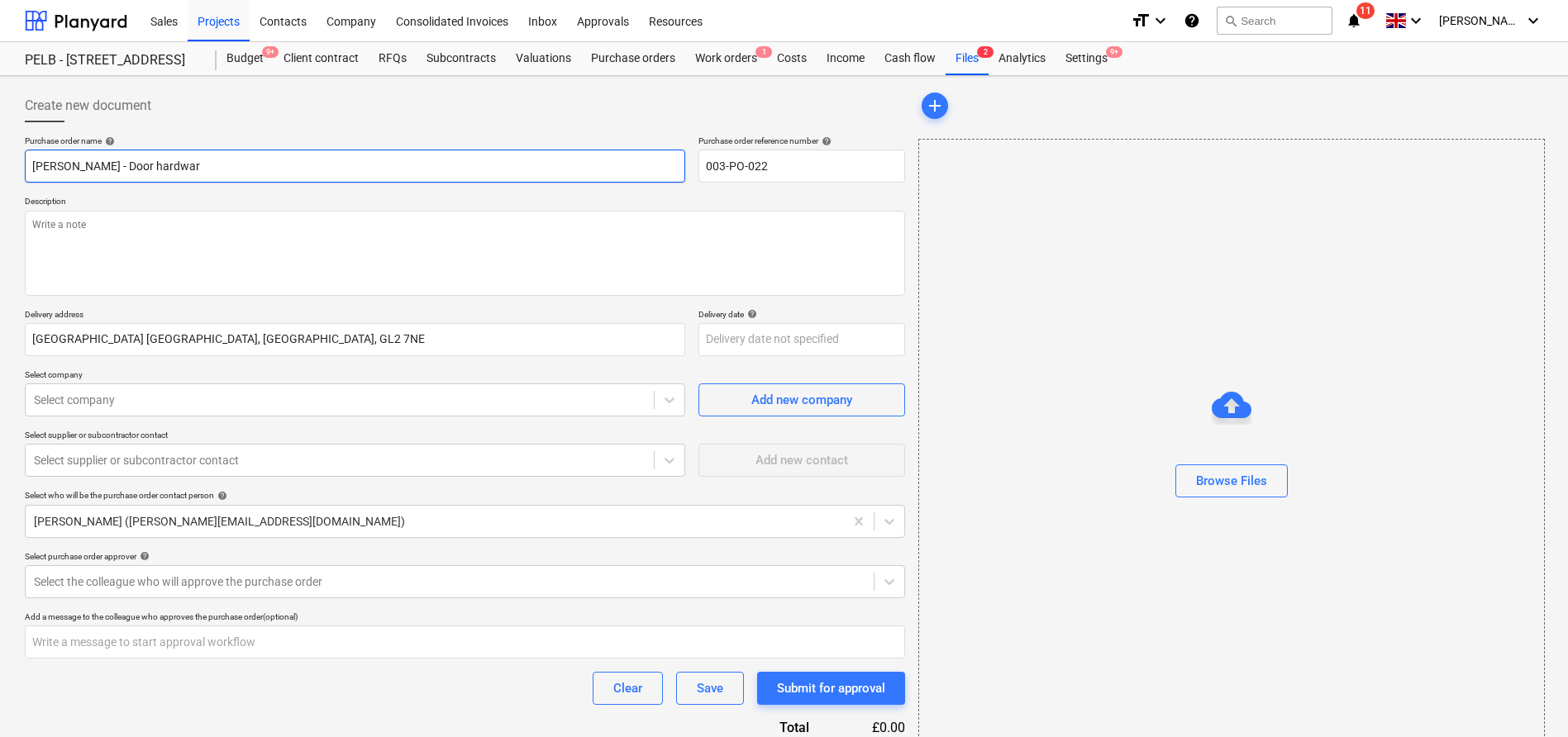
type textarea "x"
type input "Travis Perkins - Door hardware"
type textarea "x"
type input "Travis Perkins - Door hardware"
click at [235, 231] on textarea at bounding box center [464, 253] width 880 height 85
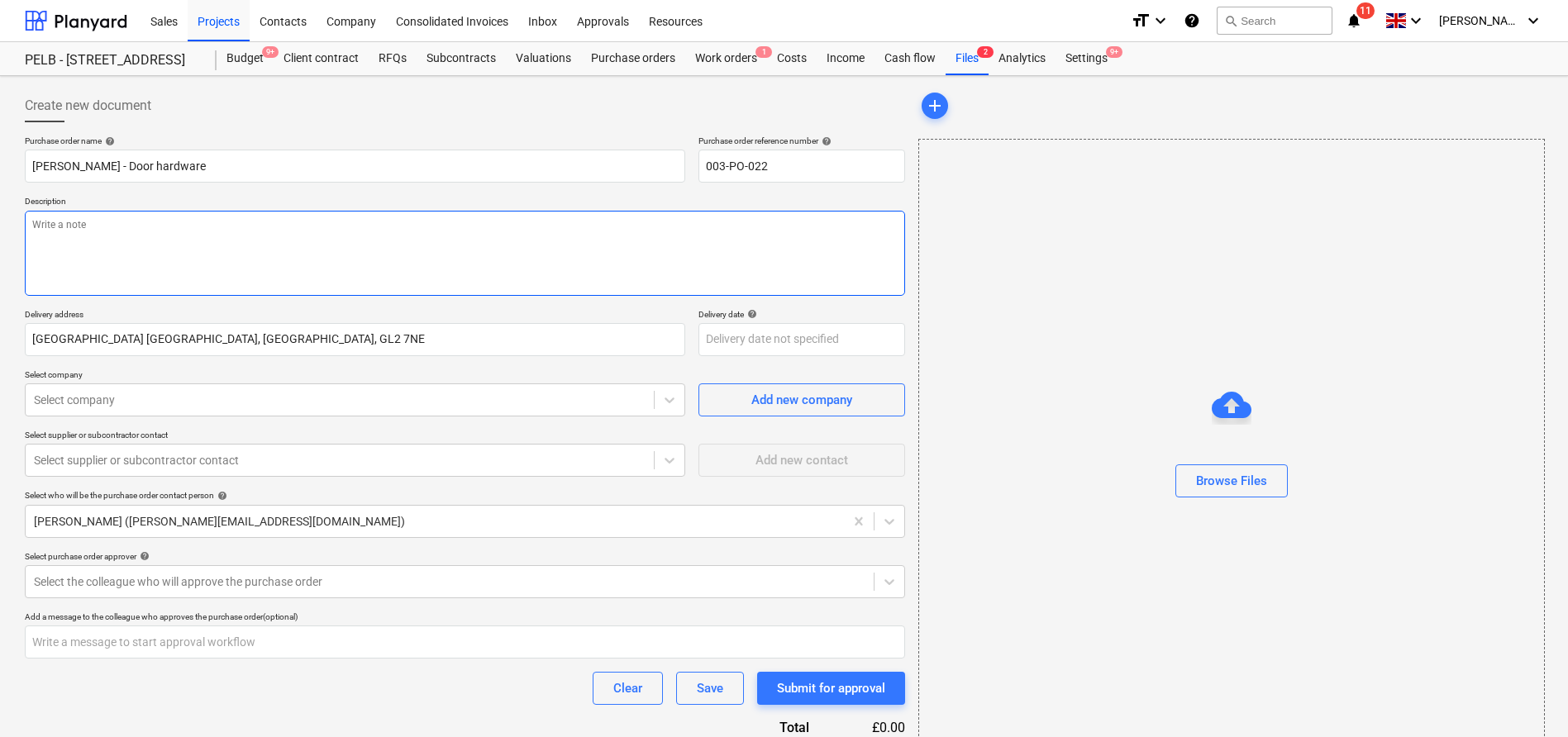
paste textarea "5nr Eurospec hinges (3inch) - finish stain S/S. 2nr (BAS5030SSS) 76mm Heavy Dut…"
type textarea "x"
type textarea "5nr Eurospec hinges (3inch) - finish stain S/S. 2nr (BAS5030SSS) 76mm Heavy Dut…"
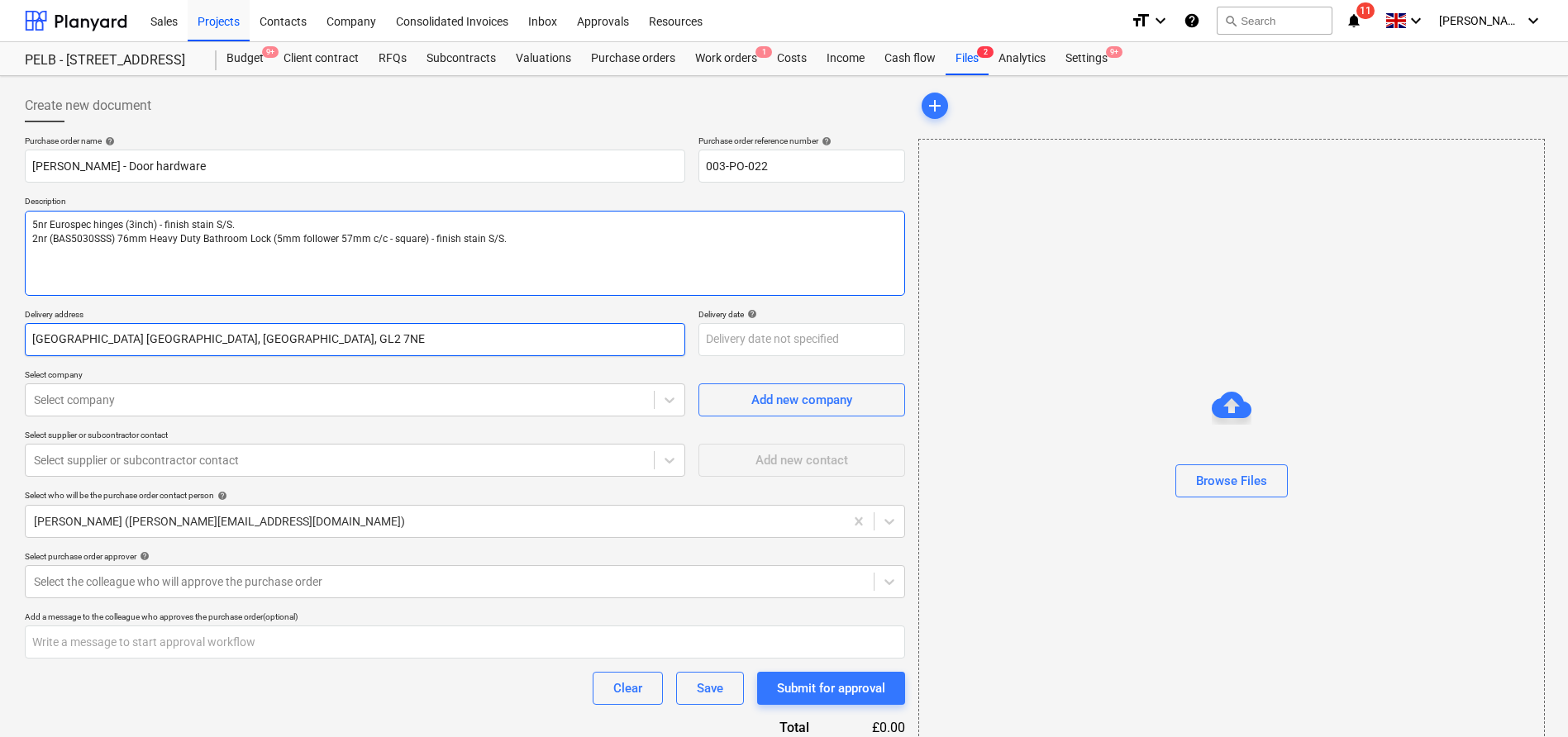
type textarea "x"
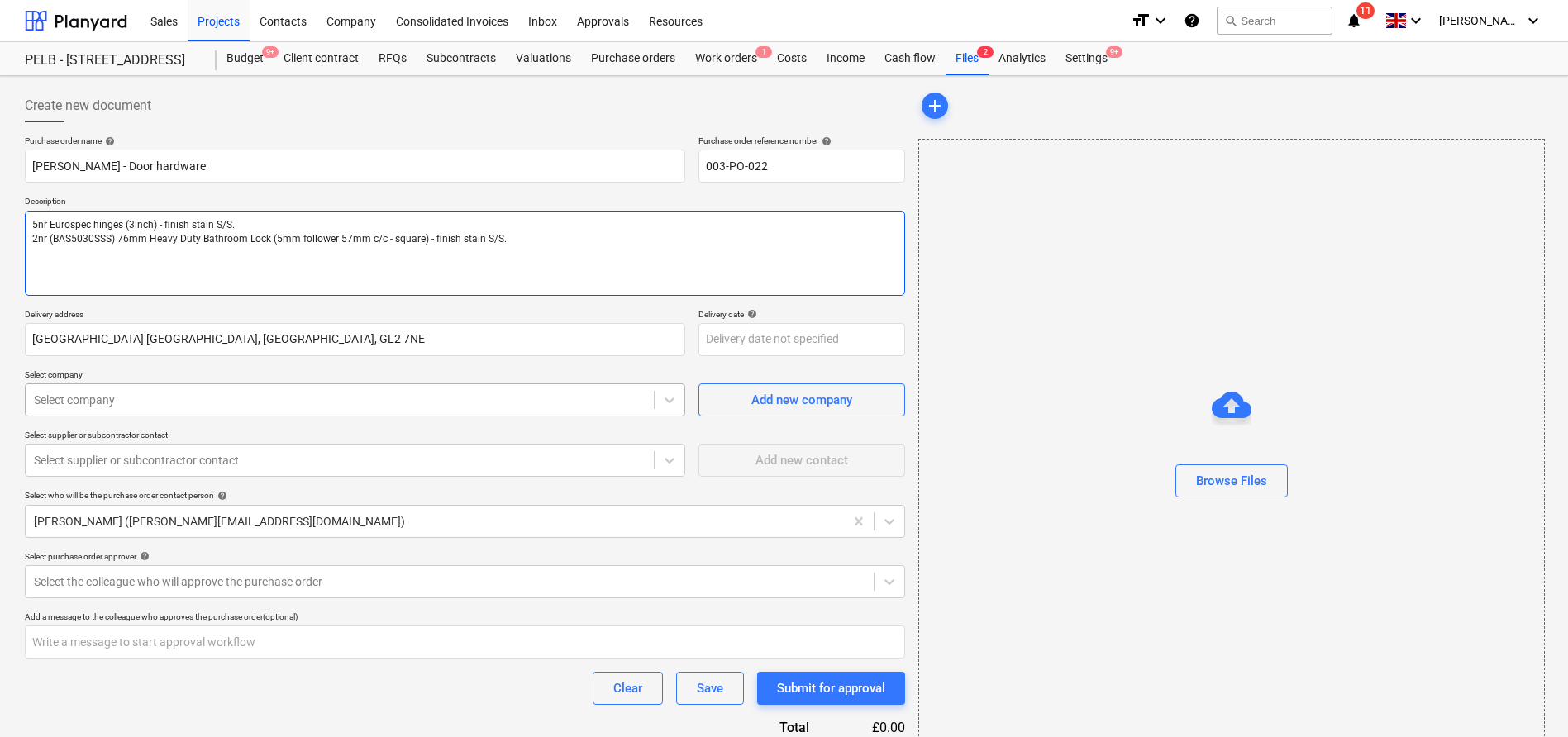
type textarea "5nr Eurospec hinges (3inch) - finish stain S/S. 2nr (BAS5030SSS) 76mm Heavy Dut…"
type textarea "x"
click at [198, 404] on div at bounding box center [339, 400] width 612 height 17
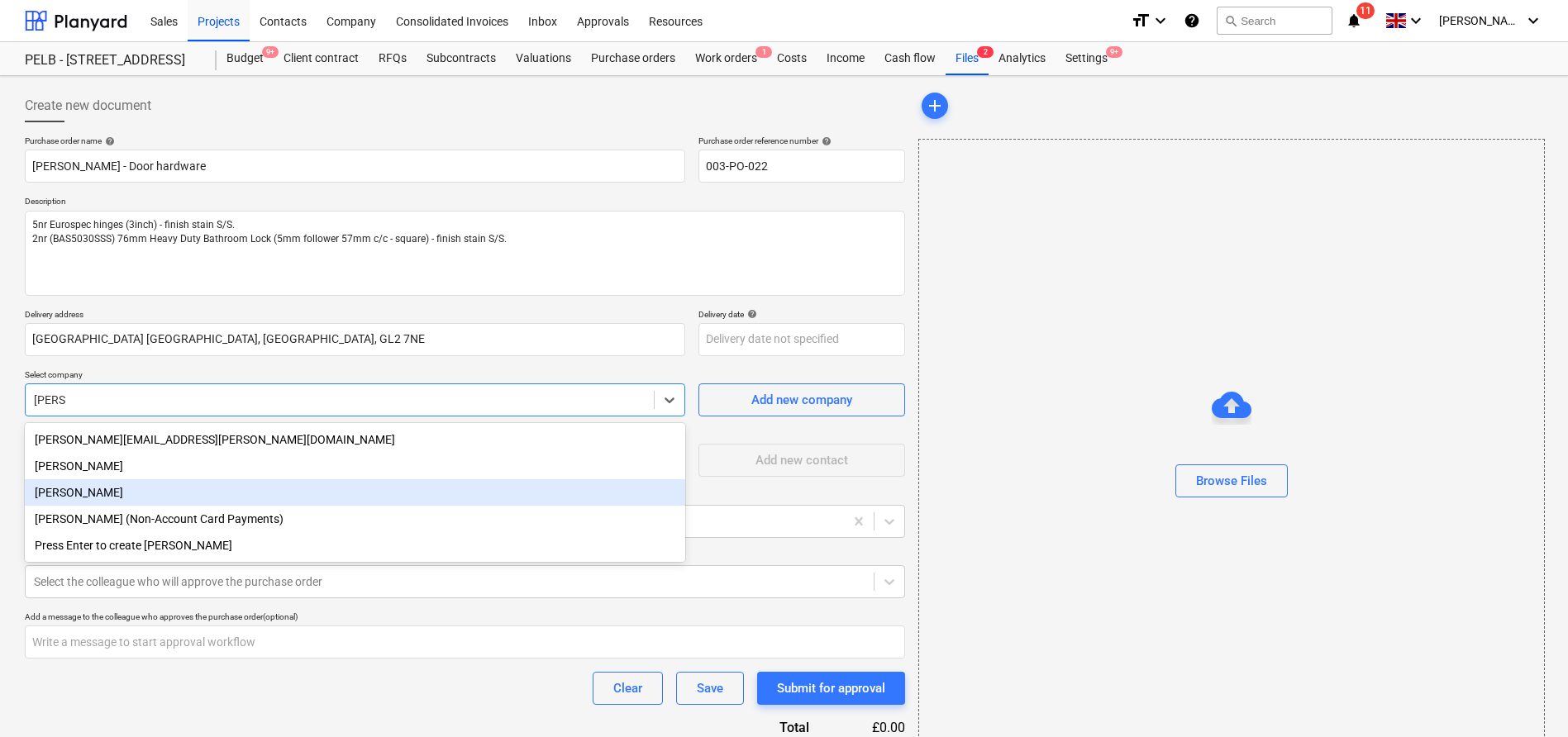
click at [303, 496] on div "Travis Perkins" at bounding box center [355, 492] width 661 height 27
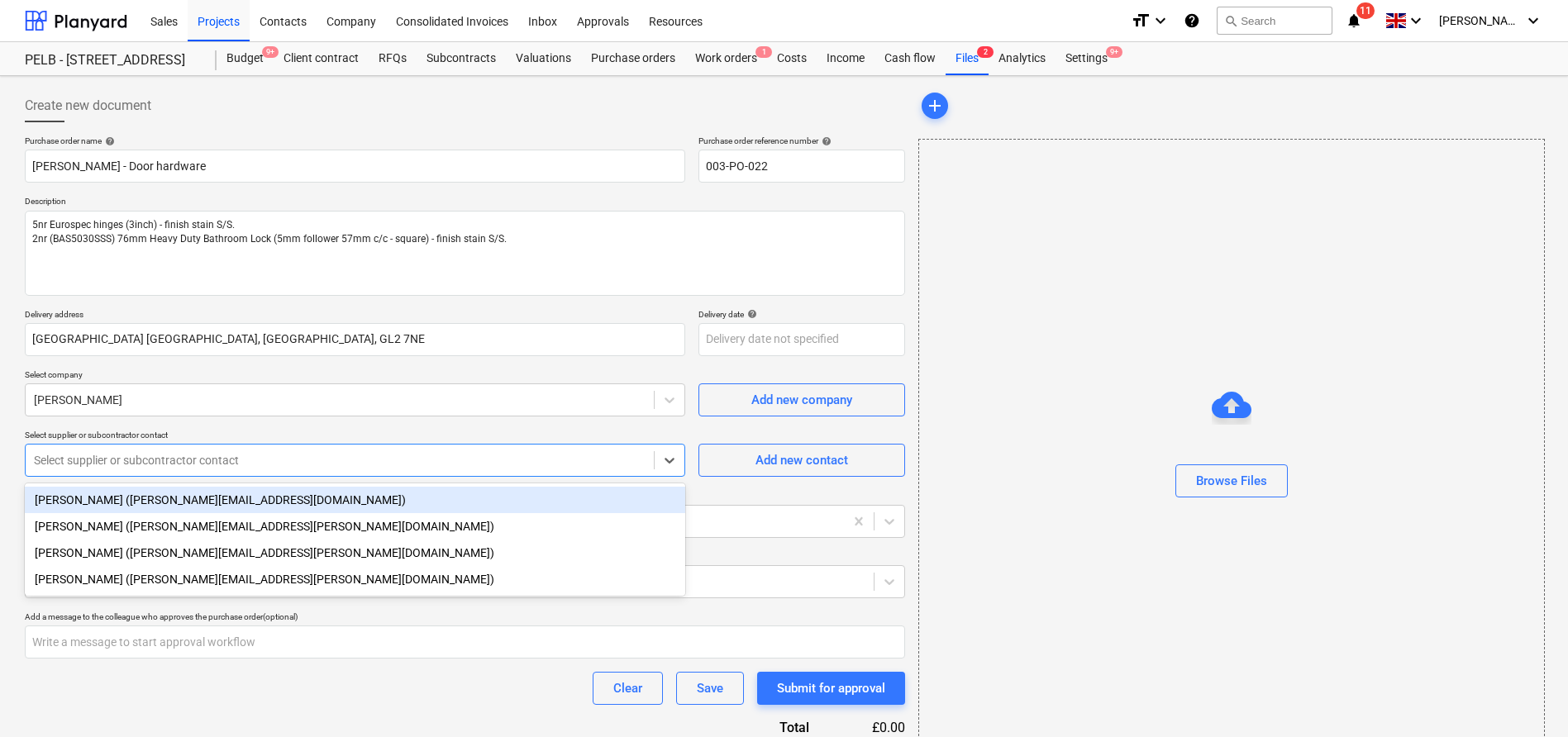
click at [260, 461] on div at bounding box center [339, 461] width 612 height 17
click at [269, 492] on div "Kaitlynne (kaitlynne.knight@travisperkins.co.uk)" at bounding box center [355, 500] width 661 height 27
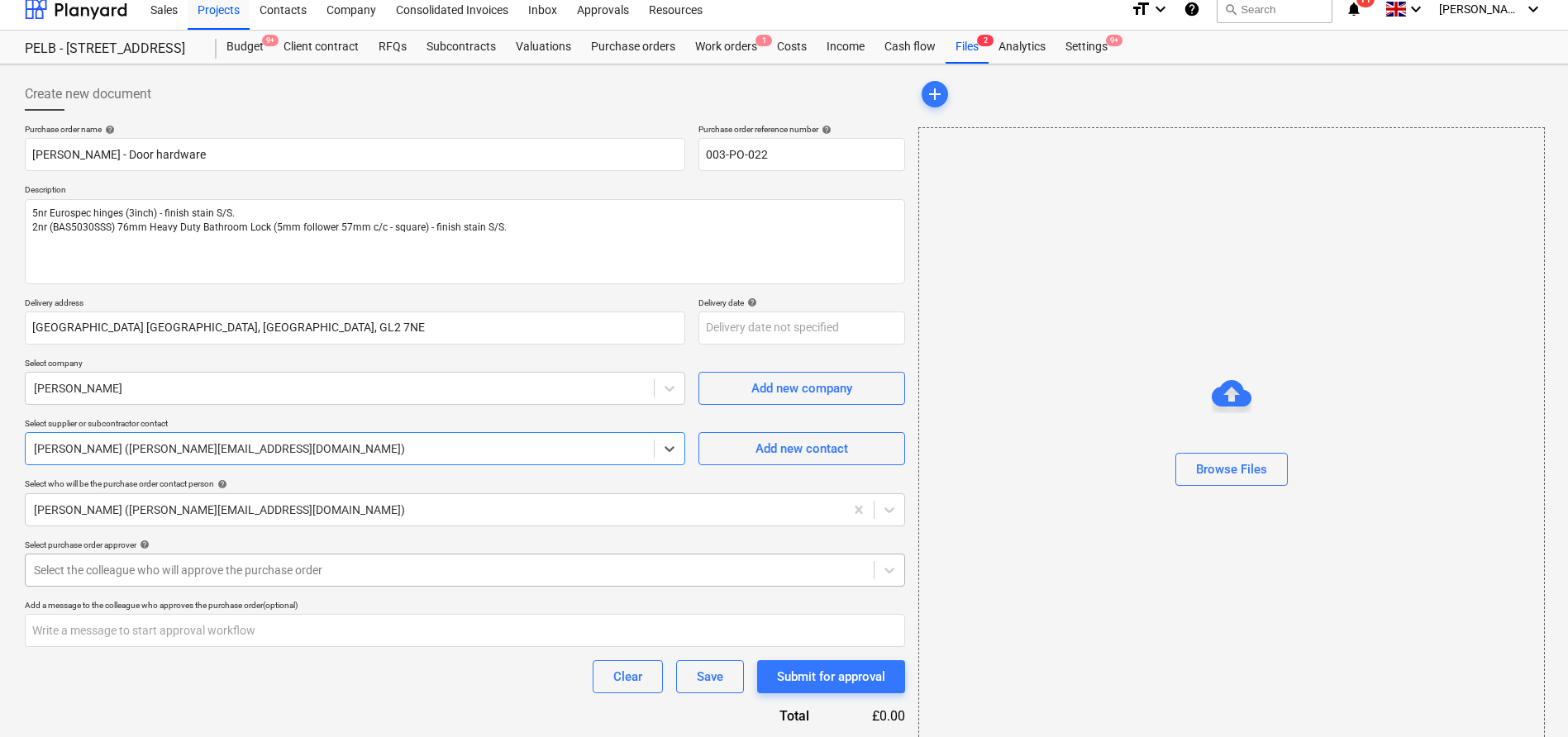
scroll to position [29, 0]
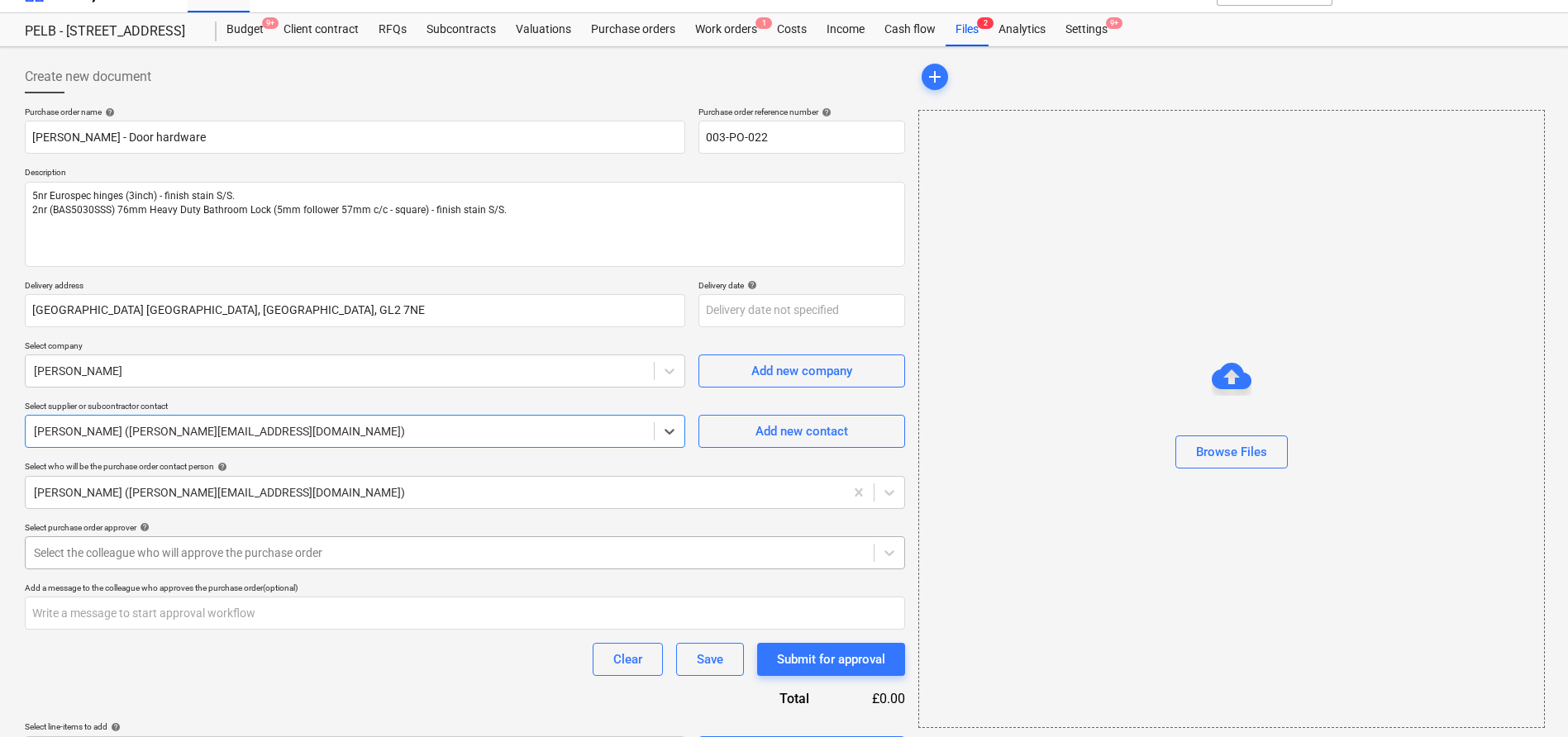
click at [279, 561] on div at bounding box center [450, 553] width 831 height 17
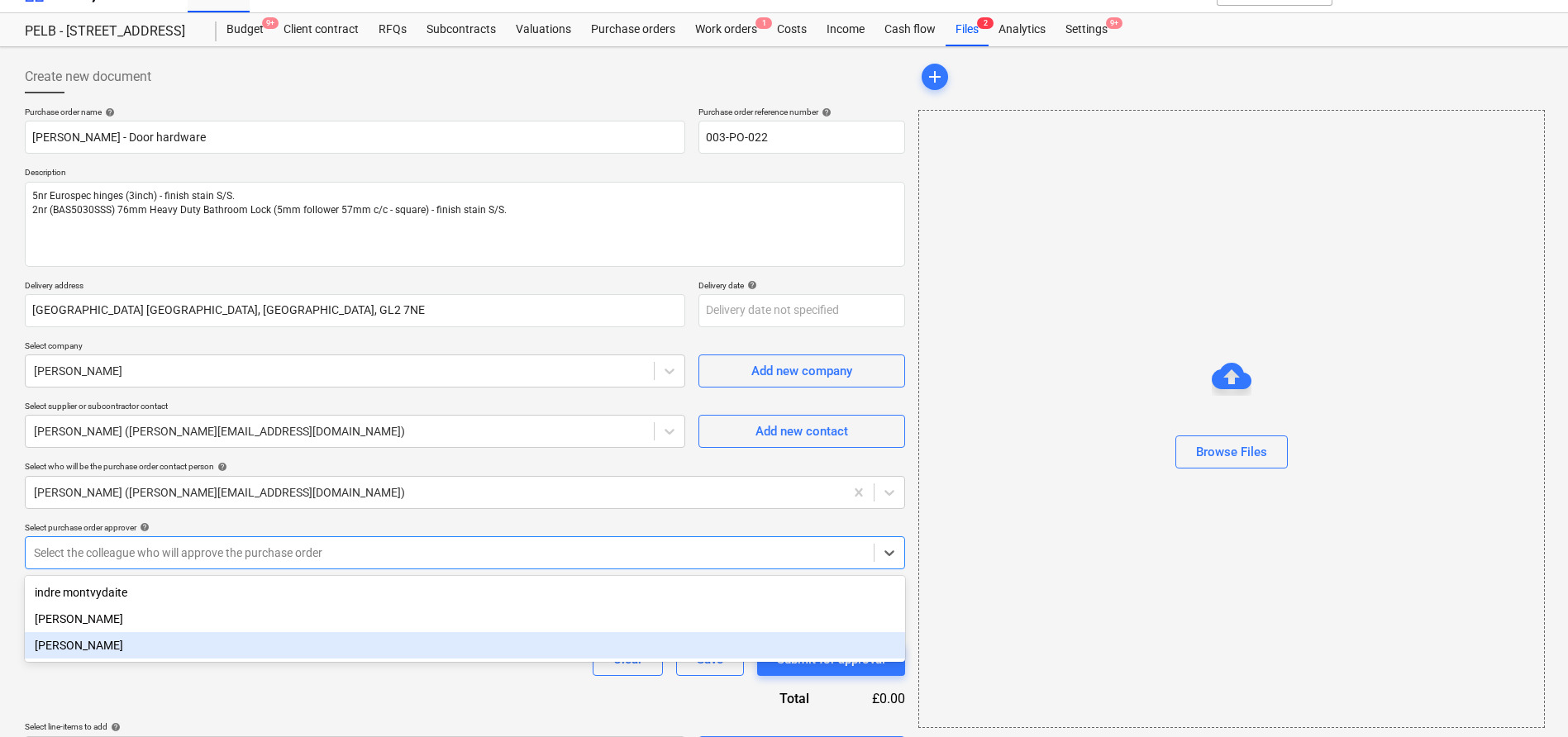
drag, startPoint x: 276, startPoint y: 637, endPoint x: 376, endPoint y: 639, distance: 100.0
click at [276, 637] on div "Harry Ford" at bounding box center [464, 645] width 880 height 27
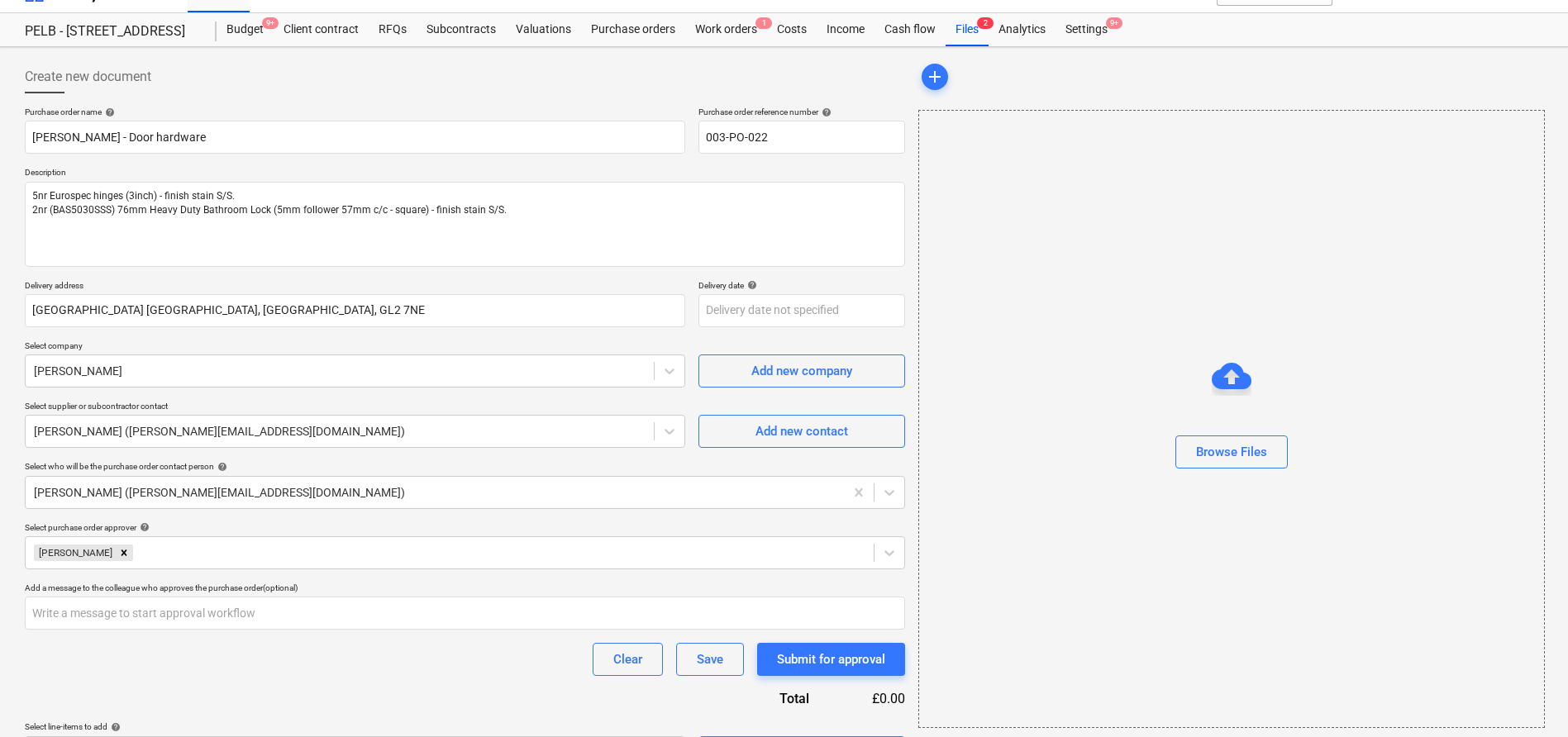
drag, startPoint x: 213, startPoint y: 698, endPoint x: 227, endPoint y: 685, distance: 19.1
click at [215, 695] on div "Purchase order name help Travis Perkins - Door hardware Purchase order referenc…" at bounding box center [464, 438] width 880 height 663
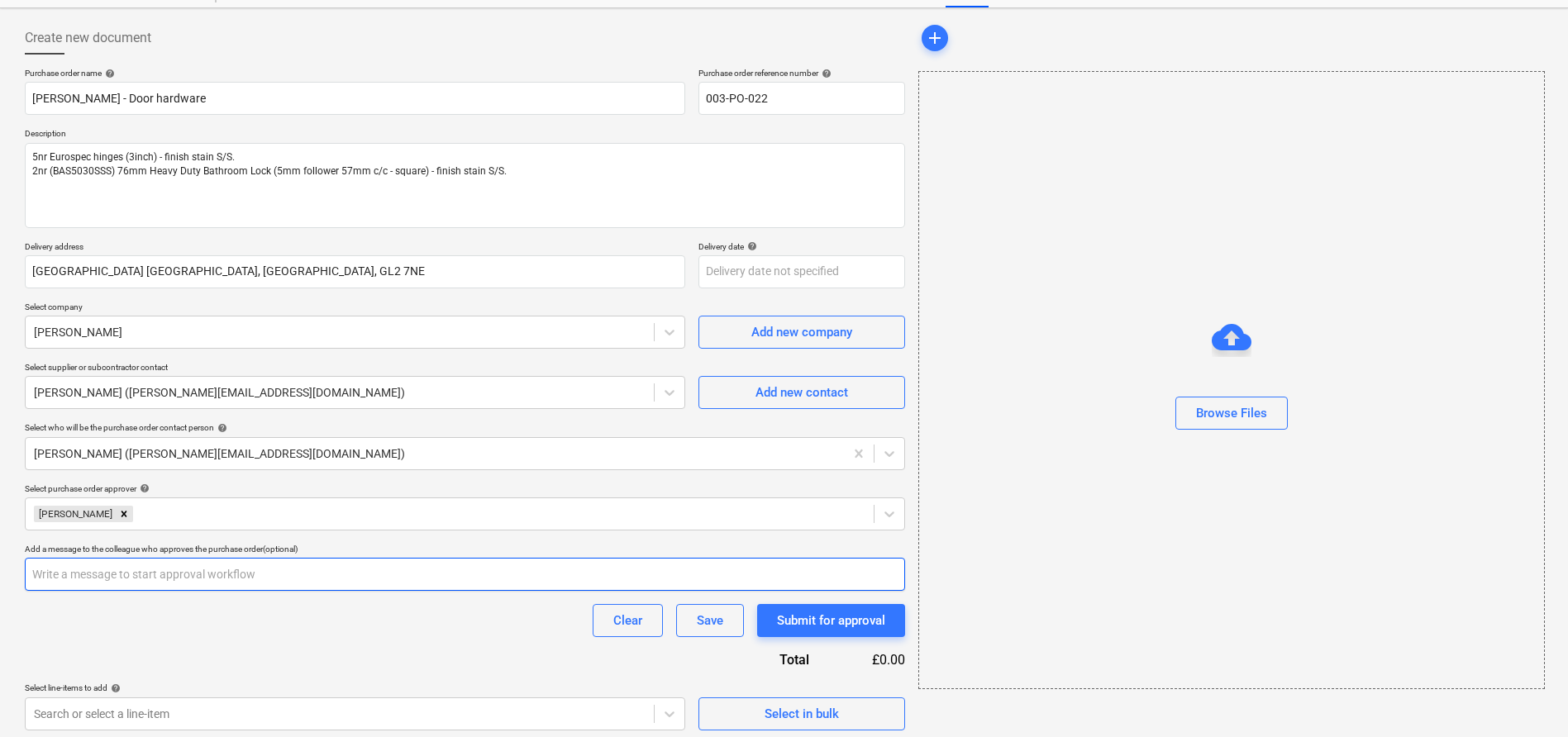
scroll to position [74, 0]
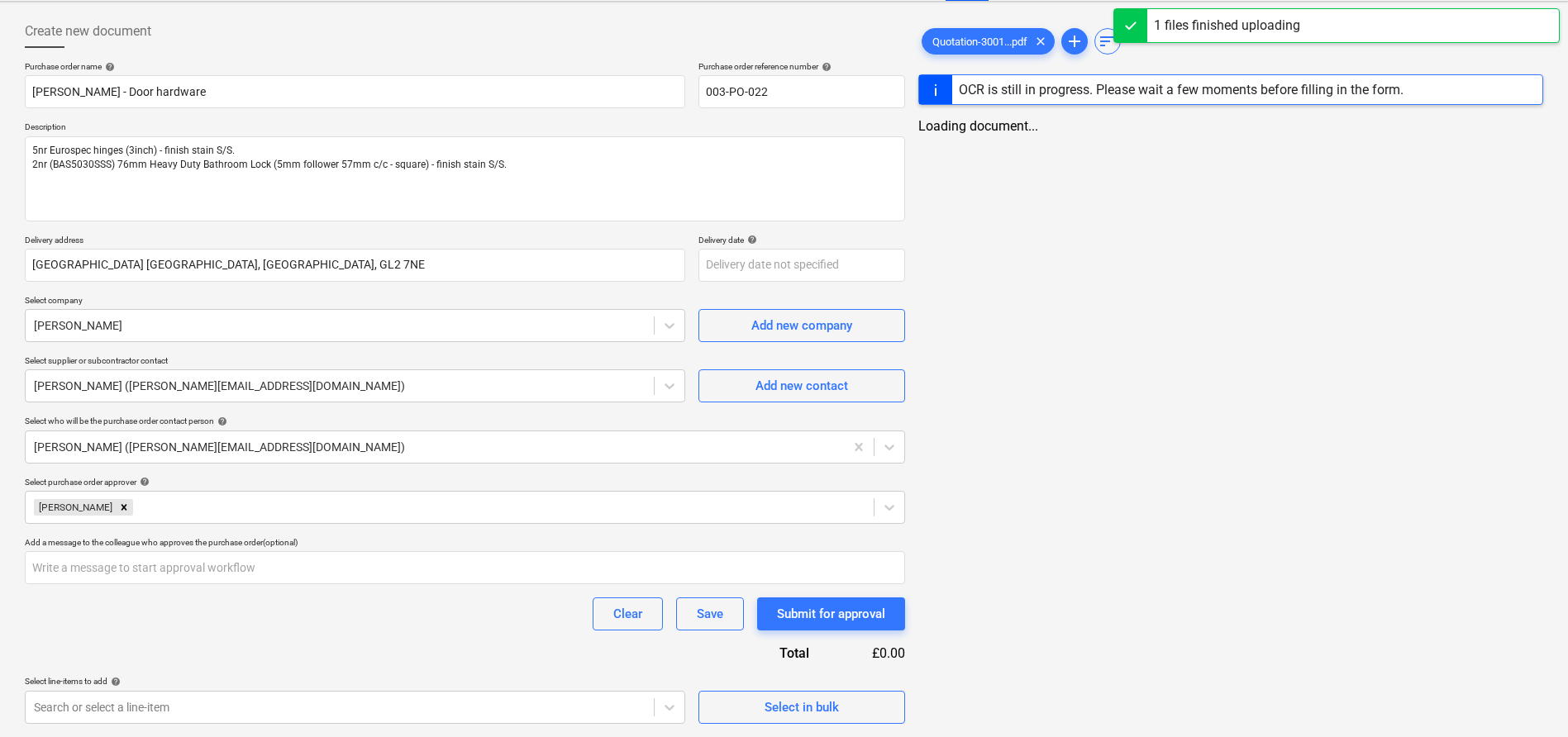
click at [374, 624] on div "Clear Save Submit for approval" at bounding box center [464, 614] width 880 height 33
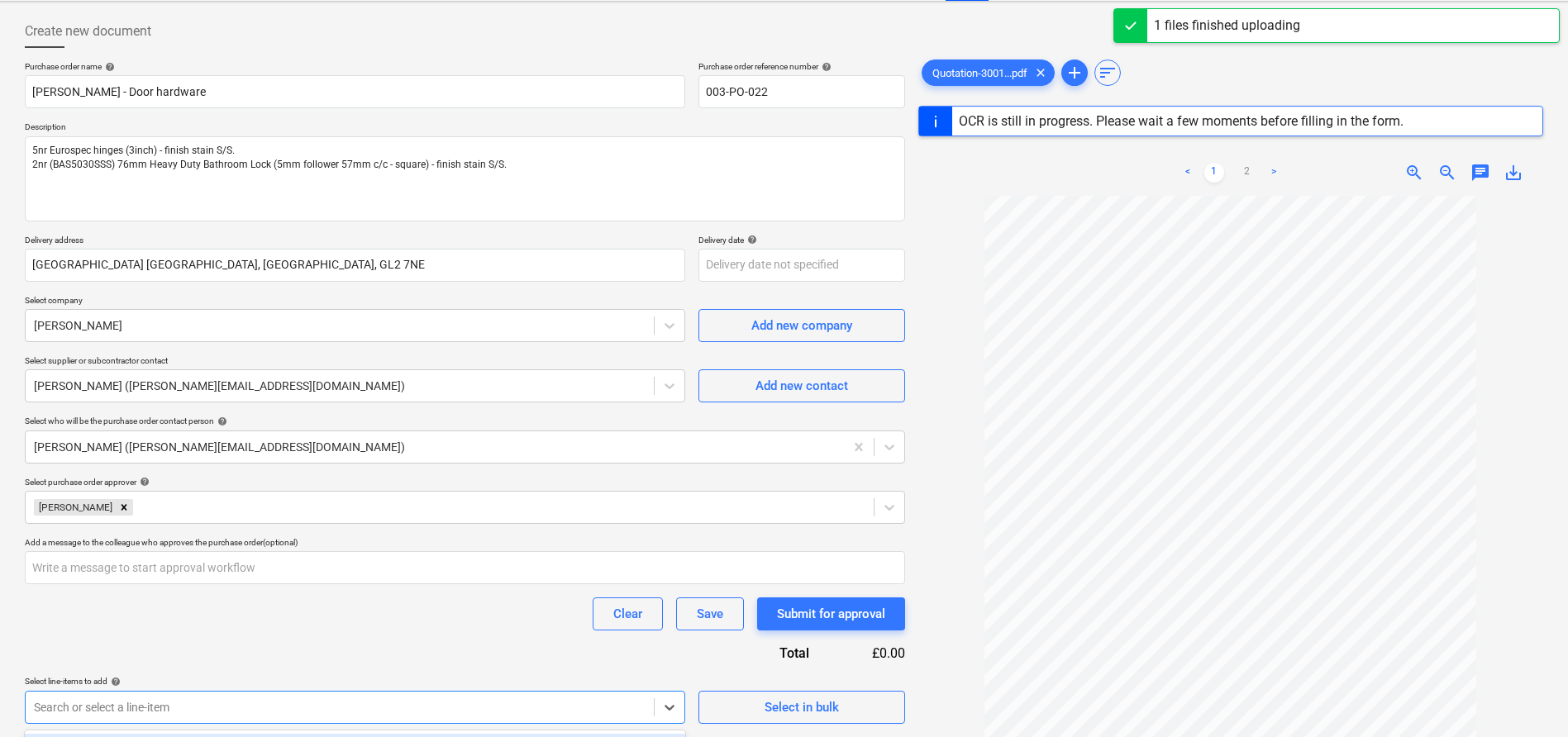
scroll to position [319, 0]
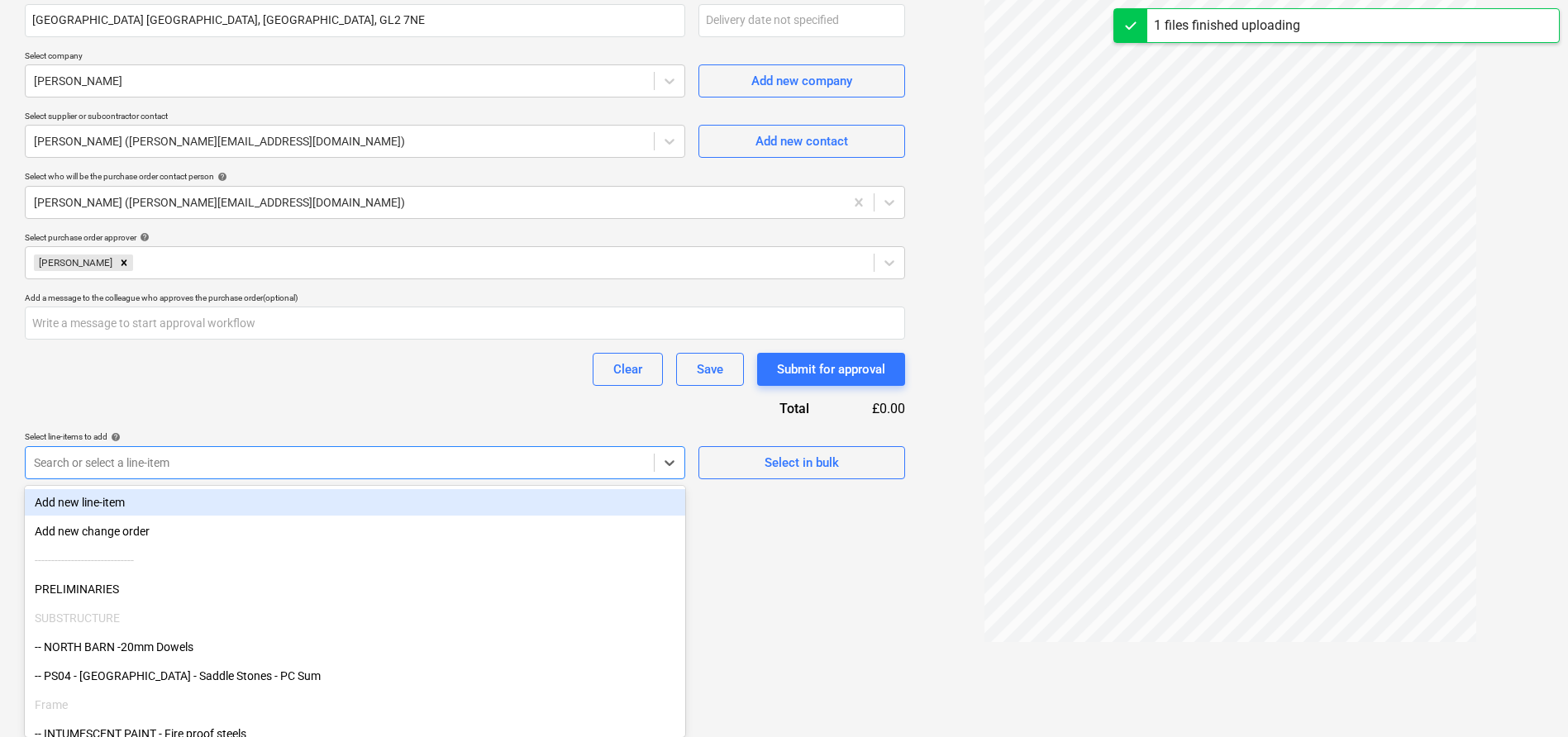
click at [500, 419] on body "Sales Projects Contacts Company Consolidated Invoices Inbox Approvals Resources…" at bounding box center [784, 49] width 1568 height 737
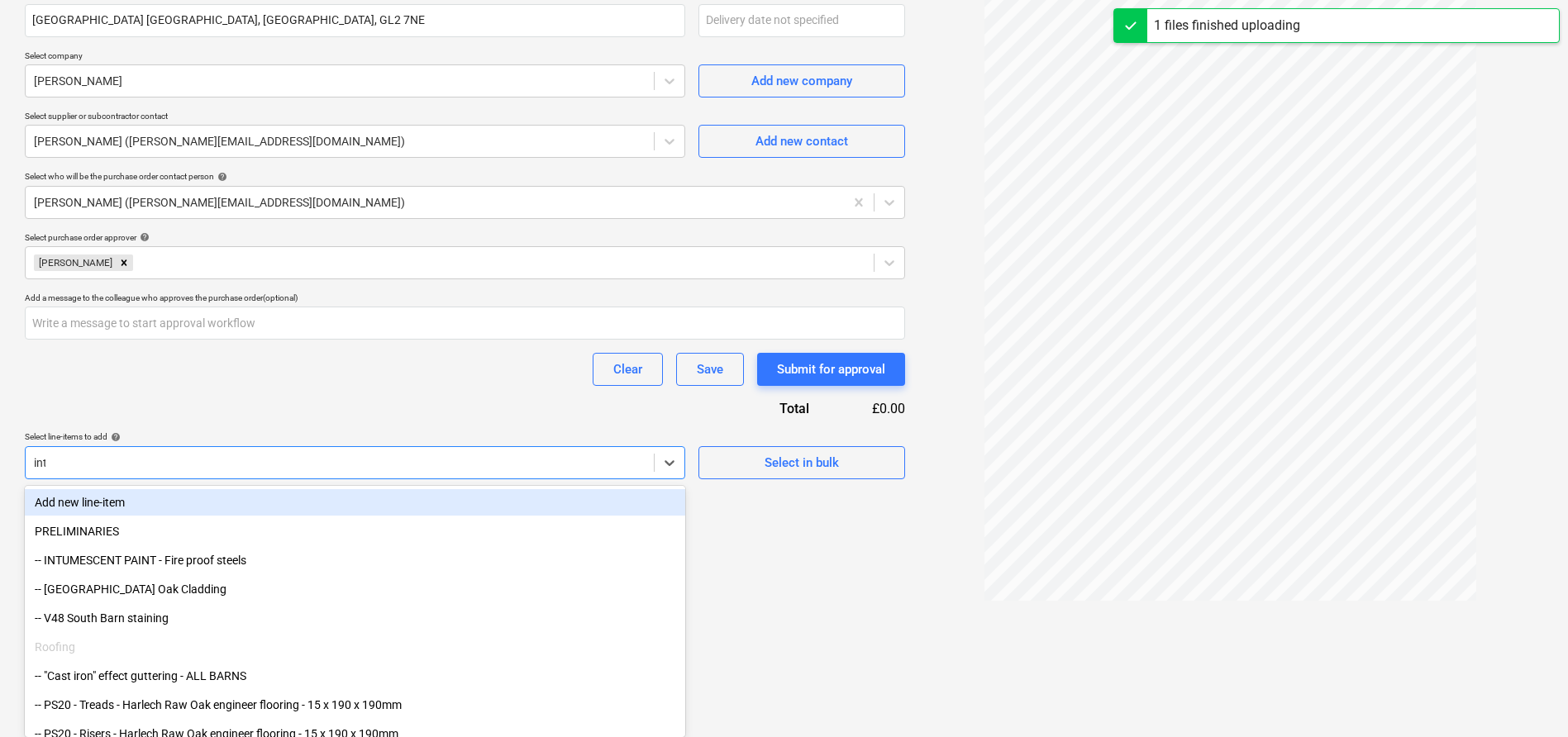
scroll to position [316, 0]
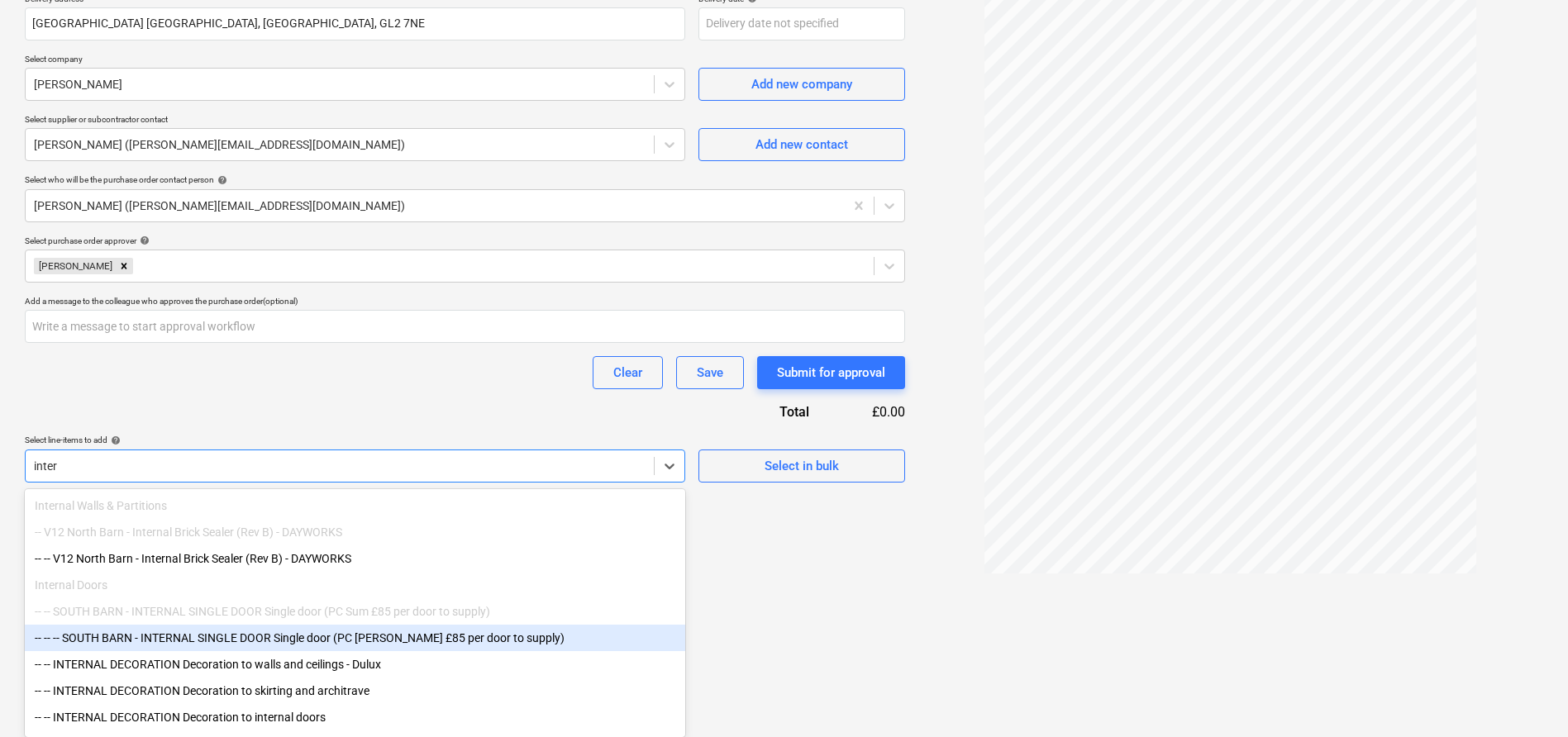
click at [444, 641] on div "-- -- -- SOUTH BARN - INTERNAL SINGLE DOOR Single door (PC Sum £85 per door to …" at bounding box center [355, 638] width 661 height 27
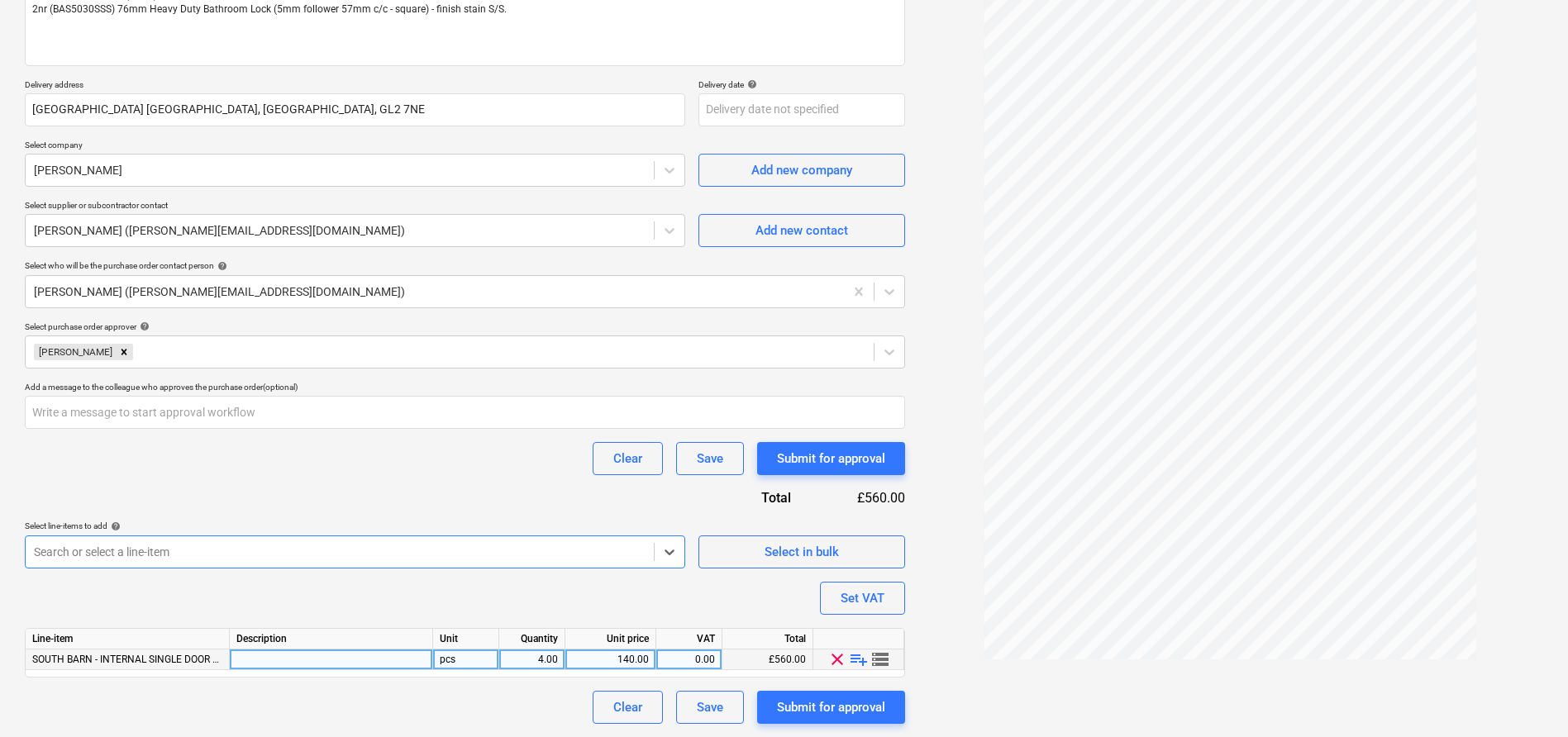
click at [554, 661] on div "4.00" at bounding box center [531, 660] width 52 height 21
click at [0, 0] on div "SOUTH BARN - INTERNAL SINGLE DOOR Single door (PC Sum £85 per door to supply) p…" at bounding box center [0, 0] width 0 height 0
drag, startPoint x: 642, startPoint y: 661, endPoint x: 667, endPoint y: 665, distance: 25.3
click at [0, 0] on div "SOUTH BARN - INTERNAL SINGLE DOOR Single door (PC Sum £85 per door to supply) p…" at bounding box center [0, 0] width 0 height 0
click at [667, 665] on div "0.00" at bounding box center [688, 660] width 52 height 21
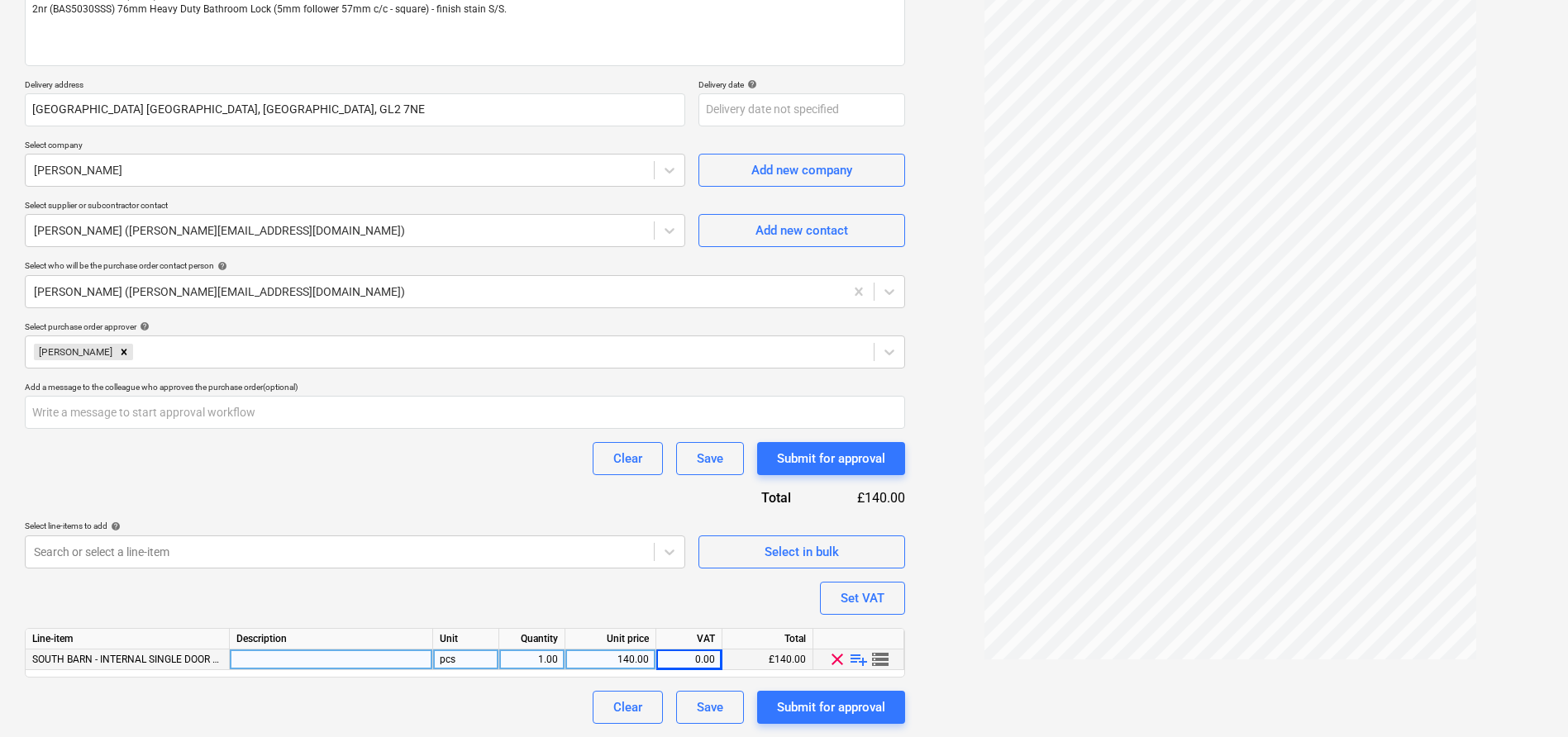
drag, startPoint x: 622, startPoint y: 657, endPoint x: 629, endPoint y: 663, distance: 9.2
click at [0, 0] on div "SOUTH BARN - INTERNAL SINGLE DOOR Single door (PC Sum £85 per door to supply) p…" at bounding box center [0, 0] width 0 height 0
drag, startPoint x: 623, startPoint y: 657, endPoint x: 688, endPoint y: 659, distance: 65.0
click at [0, 0] on div "SOUTH BARN - INTERNAL SINGLE DOOR Single door (PC Sum £85 per door to supply) p…" at bounding box center [0, 0] width 0 height 0
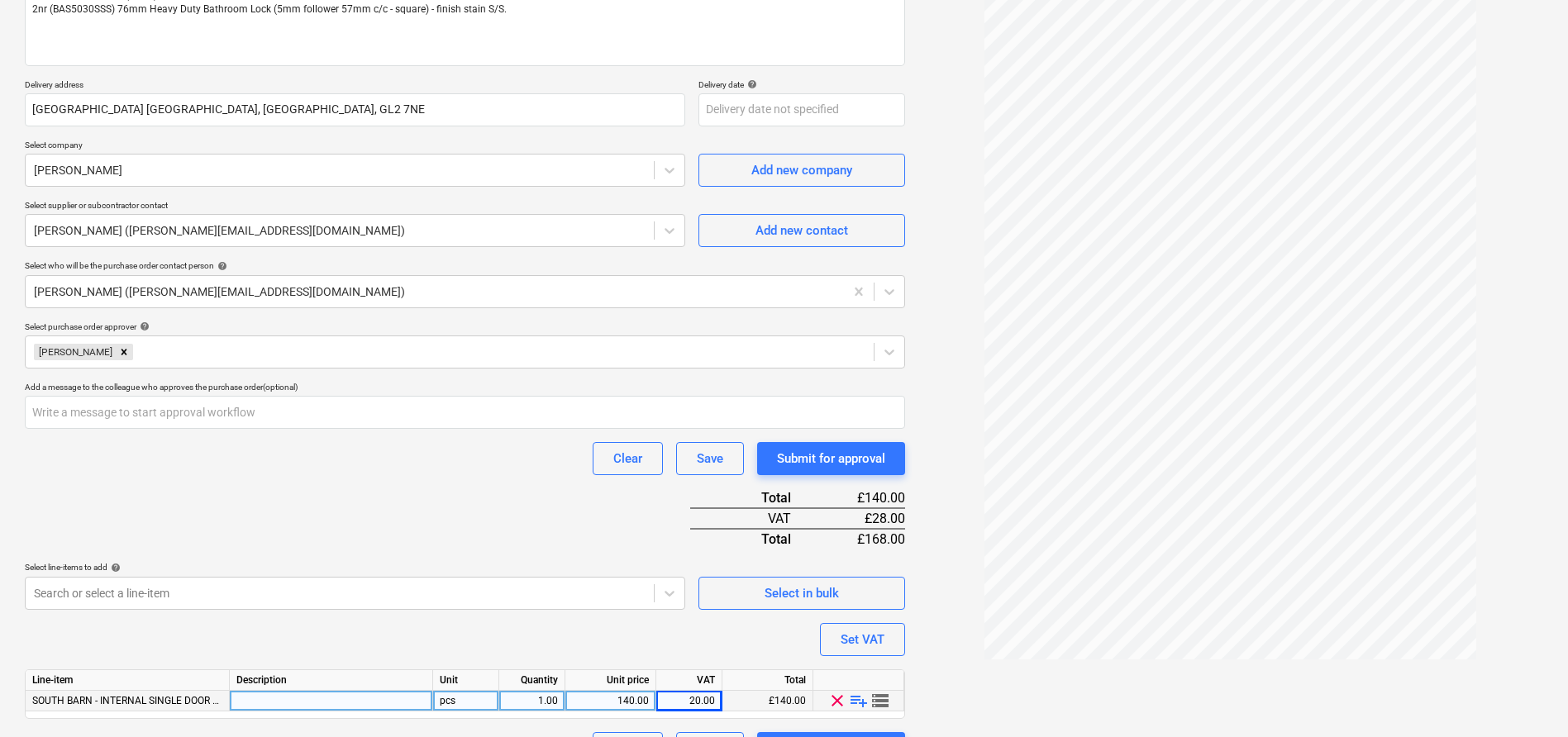
click at [621, 656] on div "Purchase order name help Travis Perkins - Door hardware Purchase order referenc…" at bounding box center [464, 335] width 880 height 860
click at [611, 693] on div "140.00" at bounding box center [610, 701] width 77 height 21
drag, startPoint x: 612, startPoint y: 697, endPoint x: 668, endPoint y: 698, distance: 56.0
click at [0, 0] on div "SOUTH BARN - INTERNAL SINGLE DOOR Single door (PC Sum £85 per door to supply) p…" at bounding box center [0, 0] width 0 height 0
click at [555, 486] on div "Purchase order name help Travis Perkins - Door hardware Purchase order referenc…" at bounding box center [464, 335] width 880 height 860
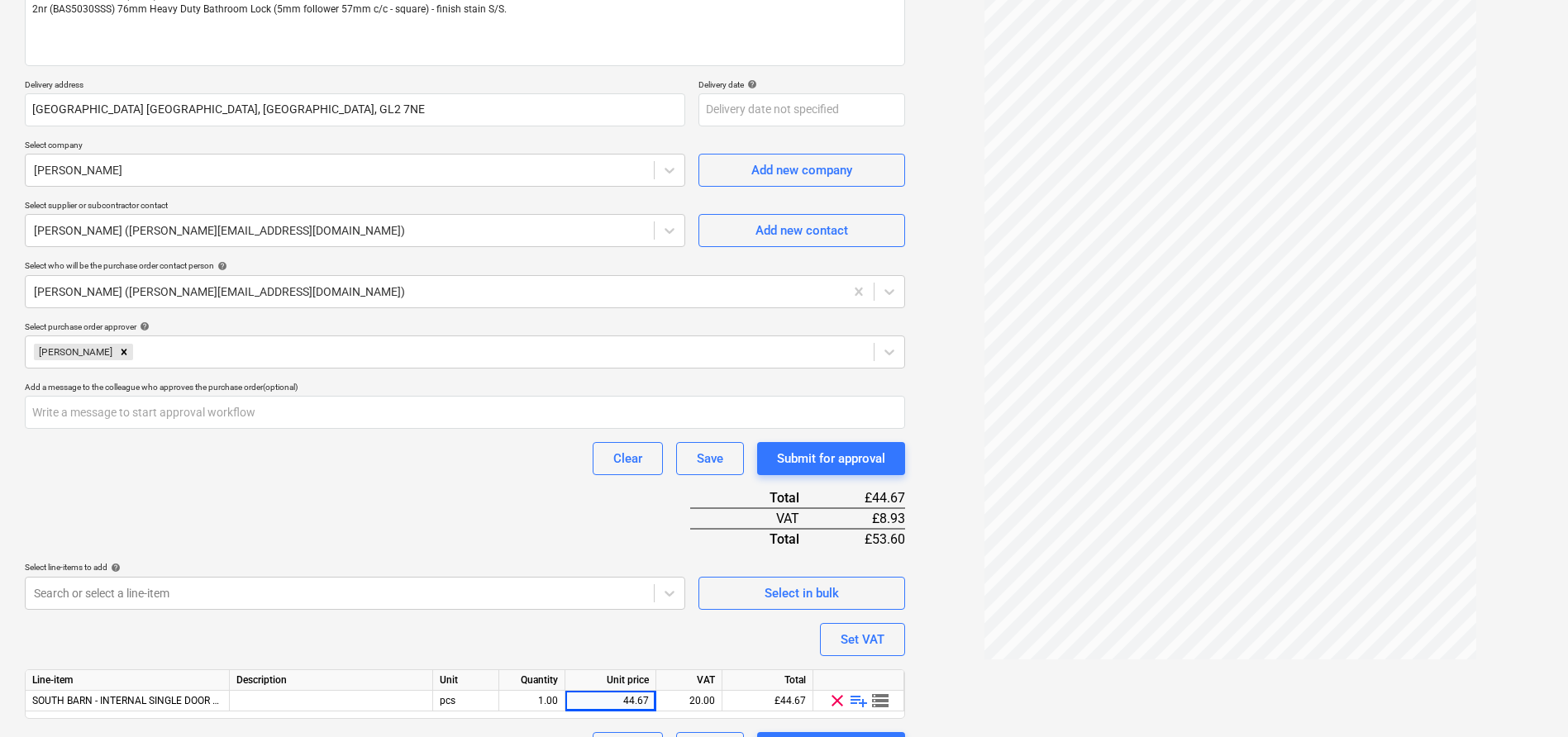
click at [993, 684] on div "Quotation-3001...pdf clear add sort < 1 2 > zoom_in zoom_out chat 0 save_alt" at bounding box center [1230, 313] width 638 height 920
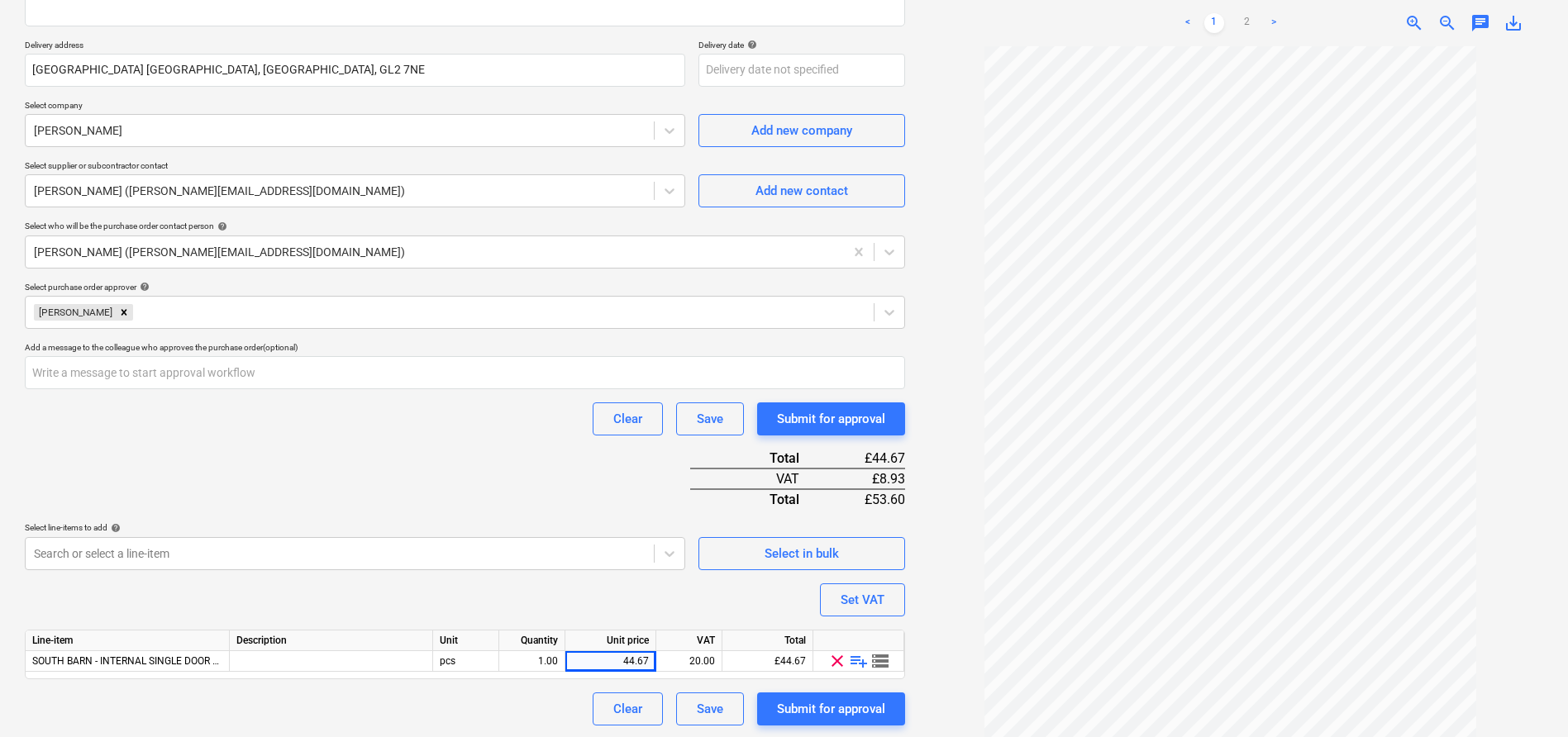
scroll to position [271, 0]
click at [915, 613] on div "Quotation-3001...pdf clear add sort < 1 2 > zoom_in zoom_out chat 0 save_alt" at bounding box center [1230, 272] width 638 height 920
click at [1276, 9] on link ">" at bounding box center [1273, 10] width 20 height 20
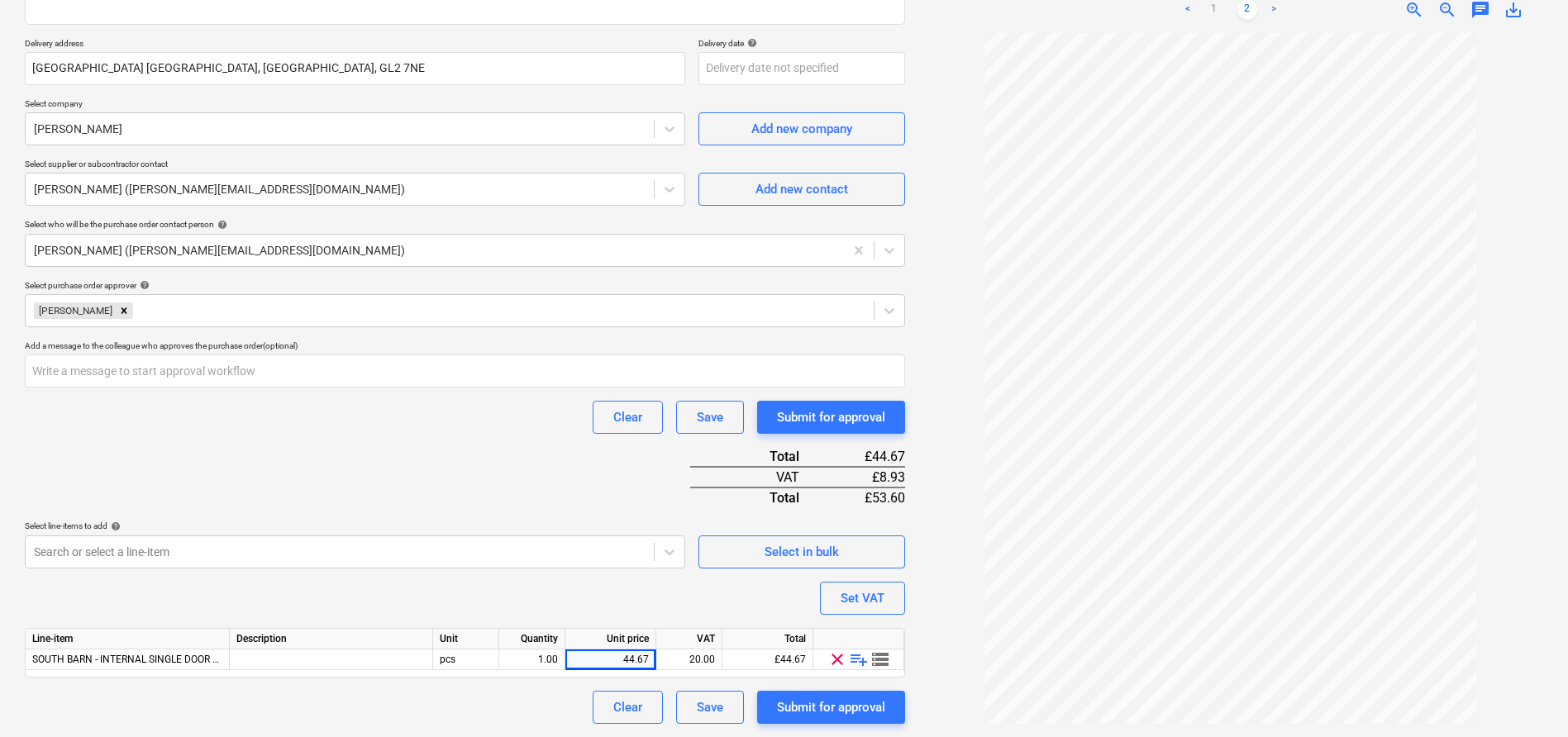
click at [562, 476] on div "Purchase order name help Travis Perkins - Door hardware Purchase order referenc…" at bounding box center [464, 294] width 880 height 860
click at [833, 710] on div "Submit for approval" at bounding box center [831, 707] width 108 height 21
